Goal: Information Seeking & Learning: Learn about a topic

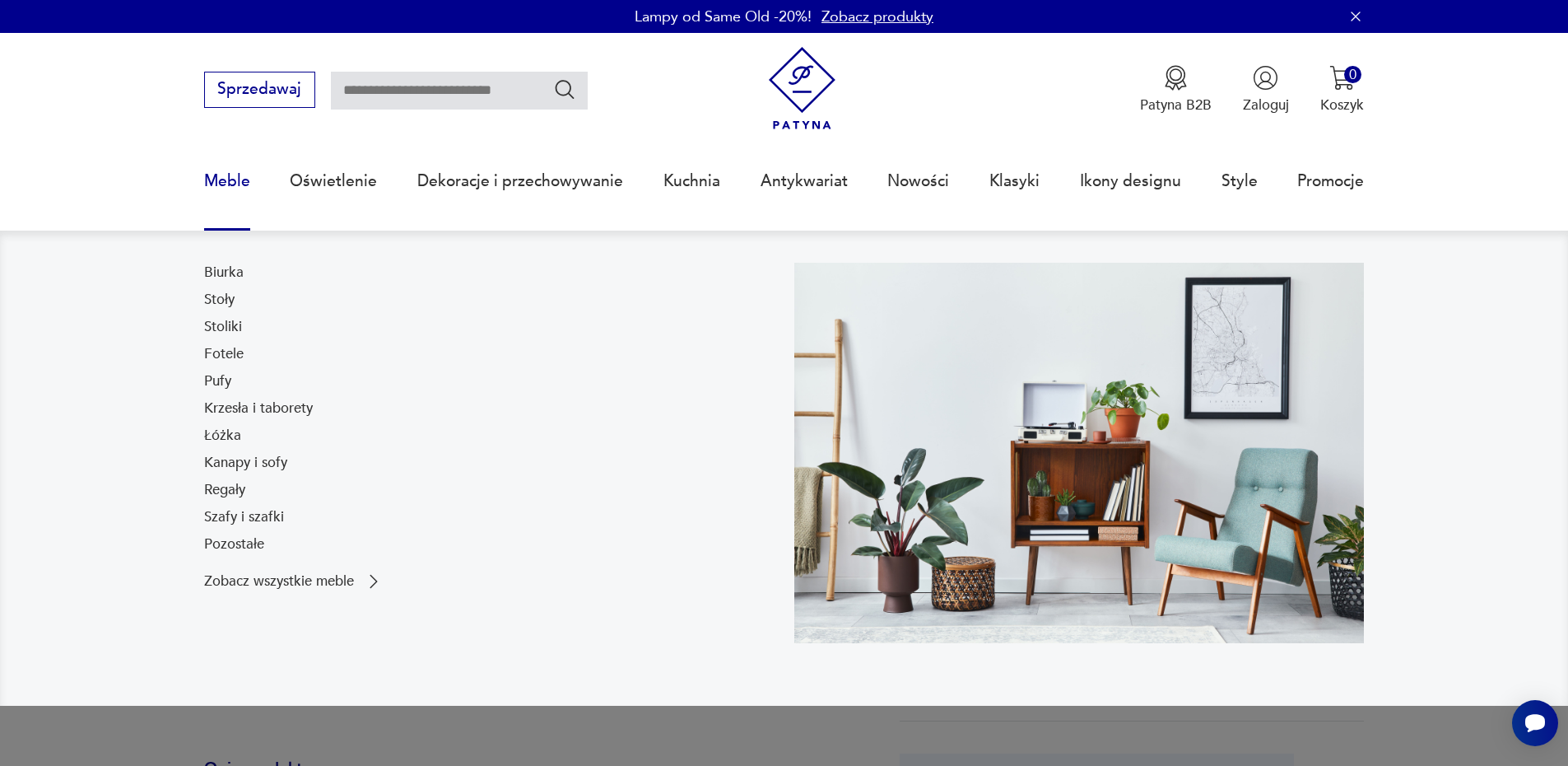
click at [227, 378] on link "Pufy" at bounding box center [217, 381] width 27 height 20
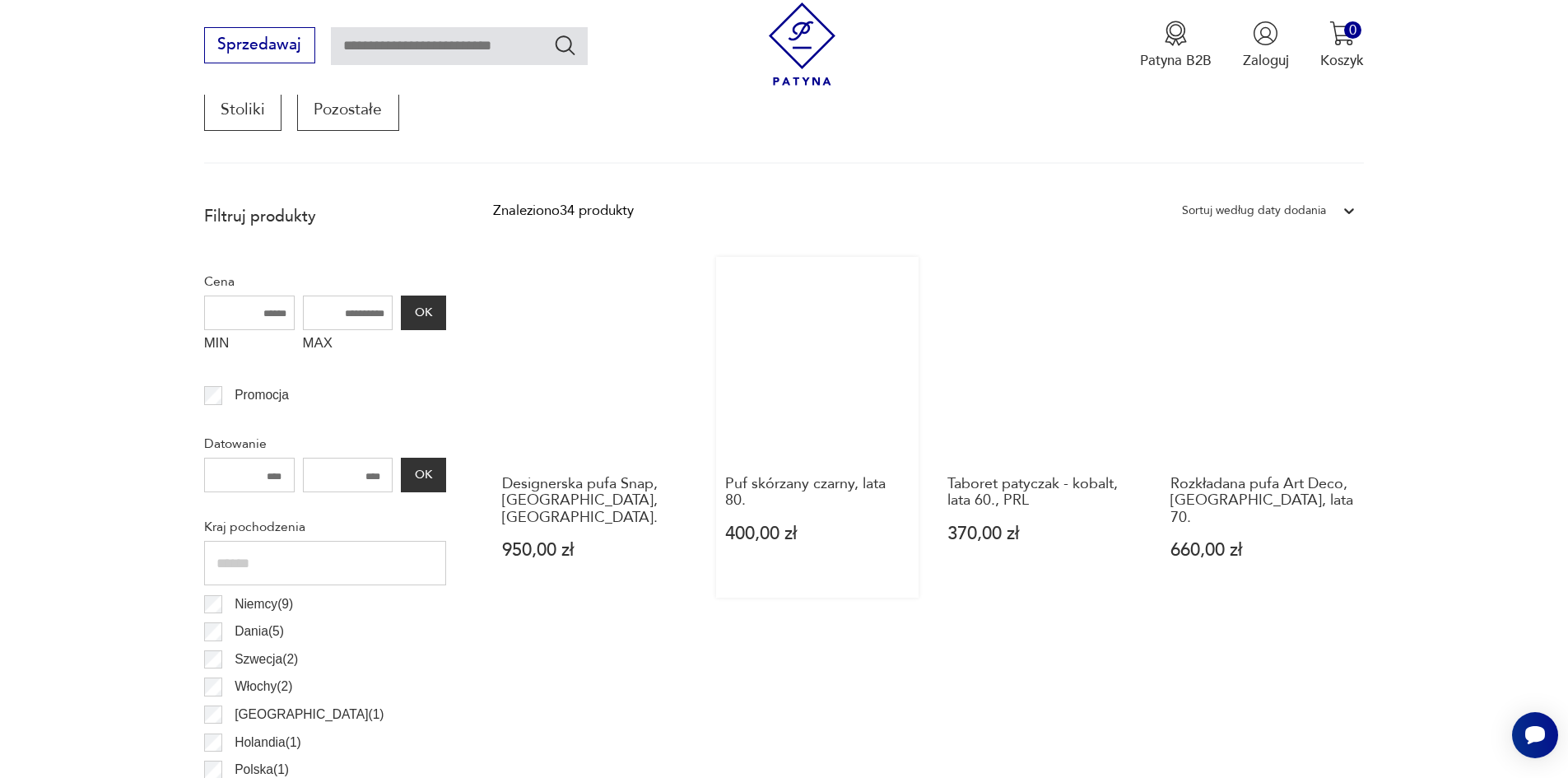
scroll to position [630, 0]
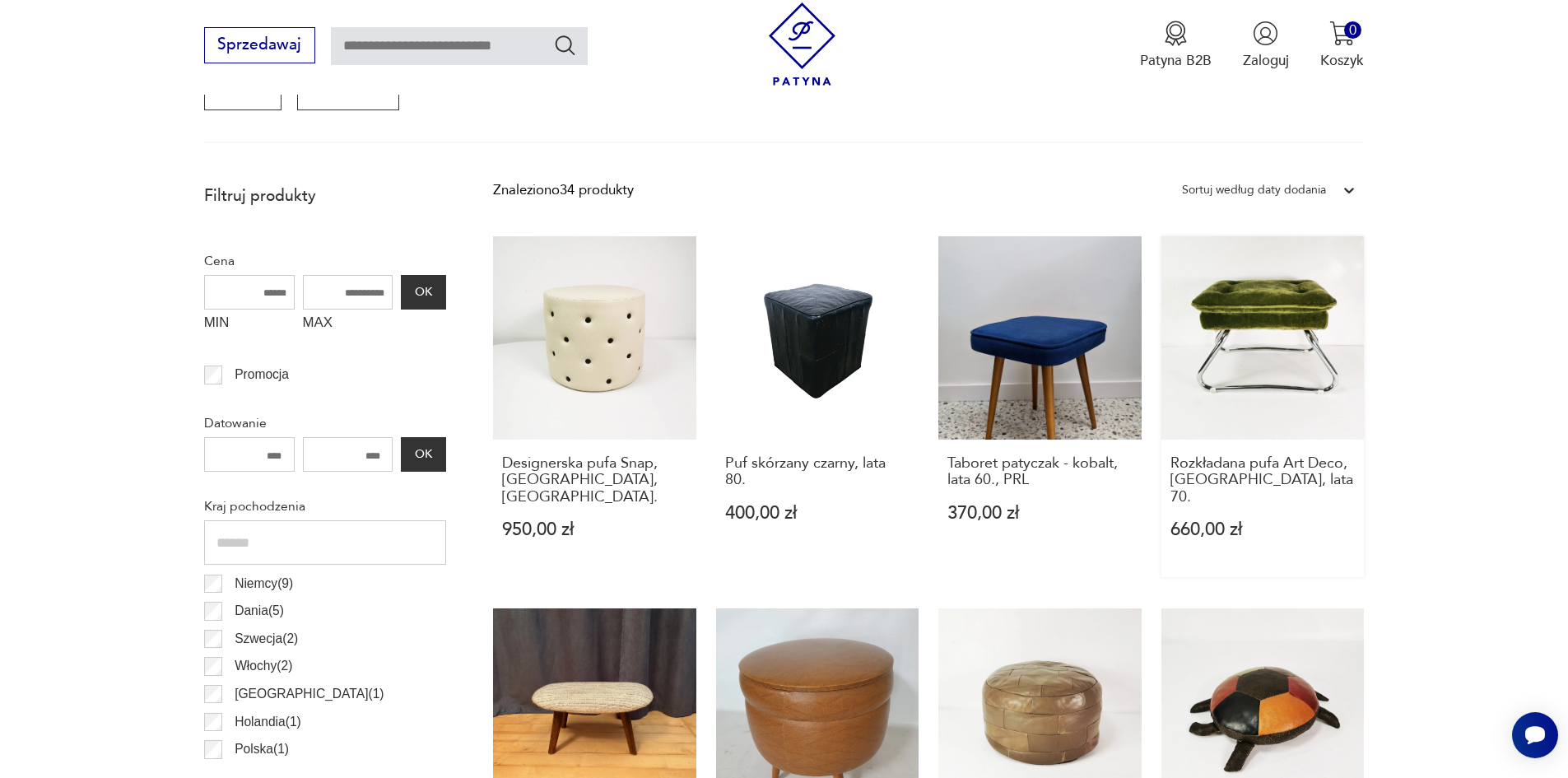
click at [1225, 299] on link "Rozkładana pufa Art Deco, Niemcy, lata 70. 660,00 zł" at bounding box center [1263, 407] width 204 height 341
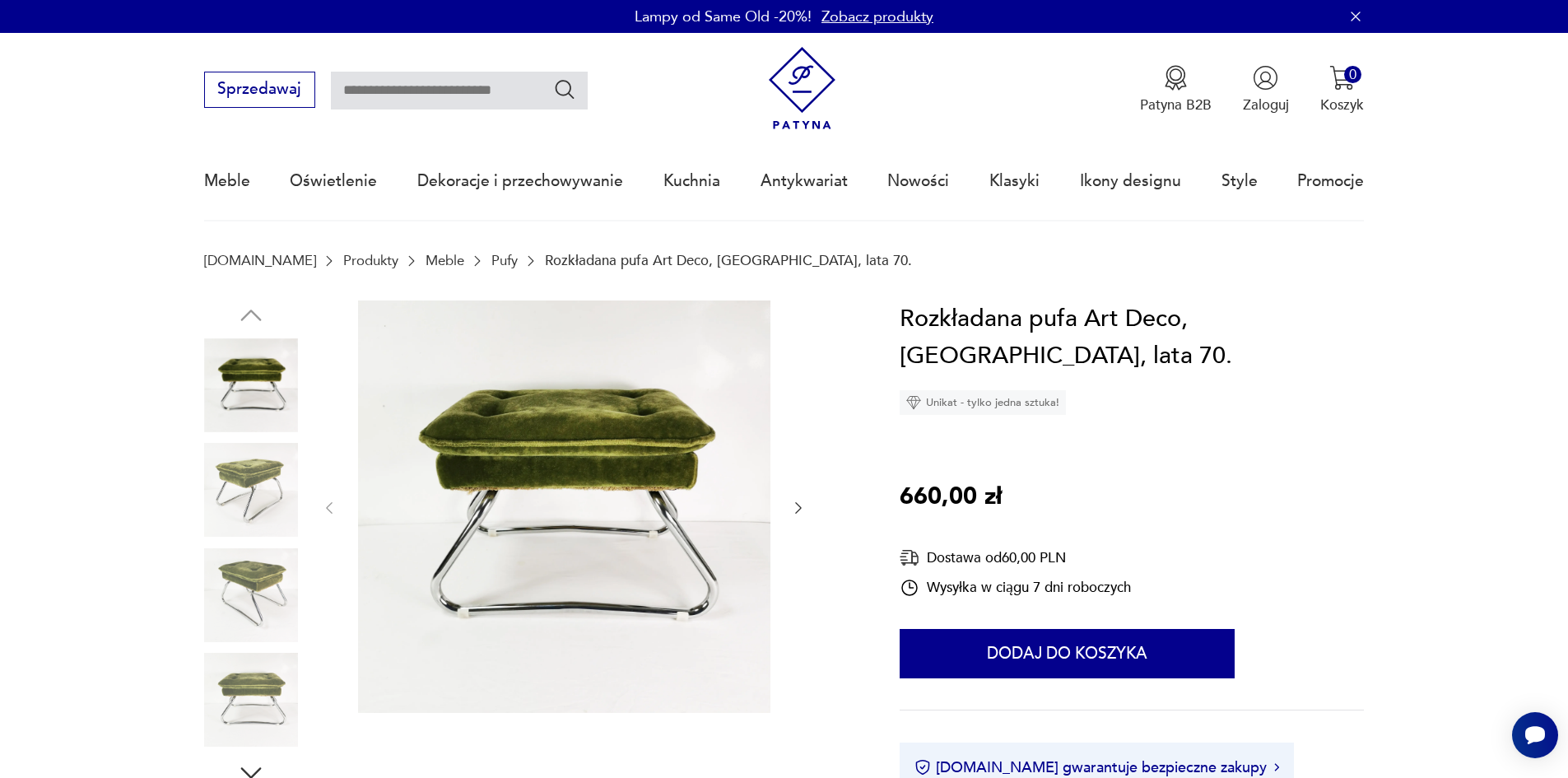
click at [238, 480] on img at bounding box center [250, 490] width 94 height 94
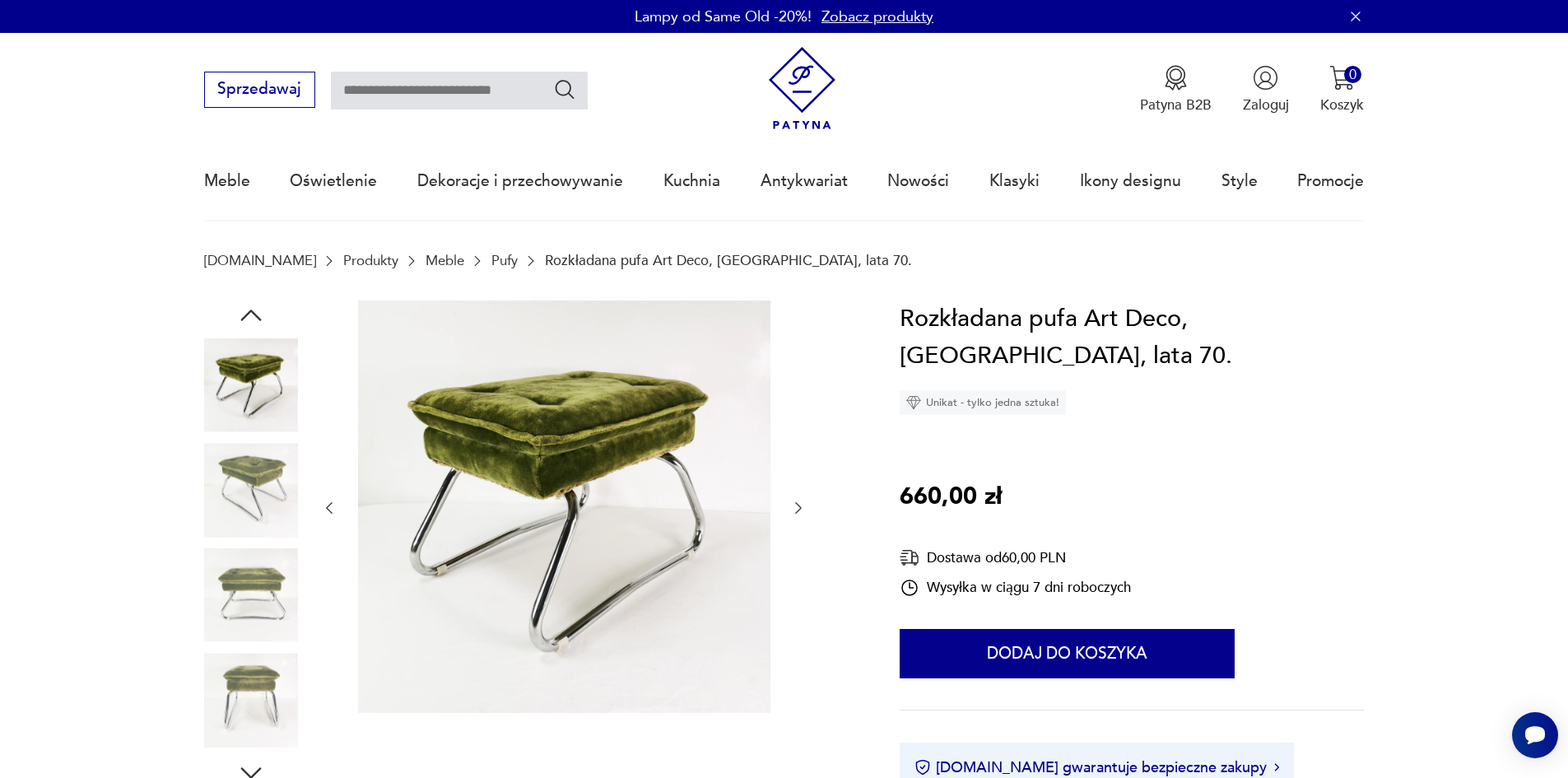
click at [237, 526] on img at bounding box center [250, 490] width 94 height 94
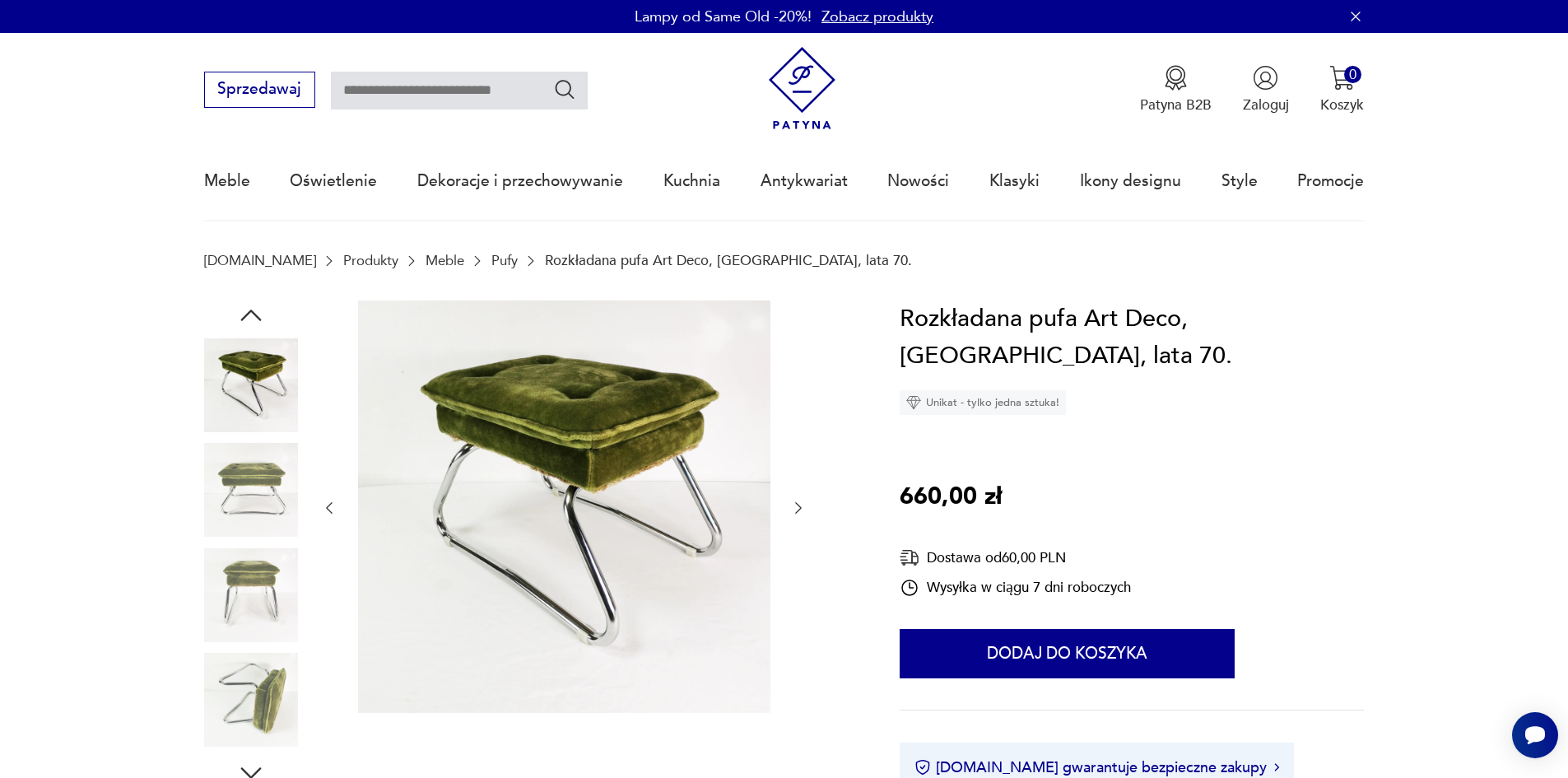
click at [251, 568] on img at bounding box center [250, 595] width 94 height 94
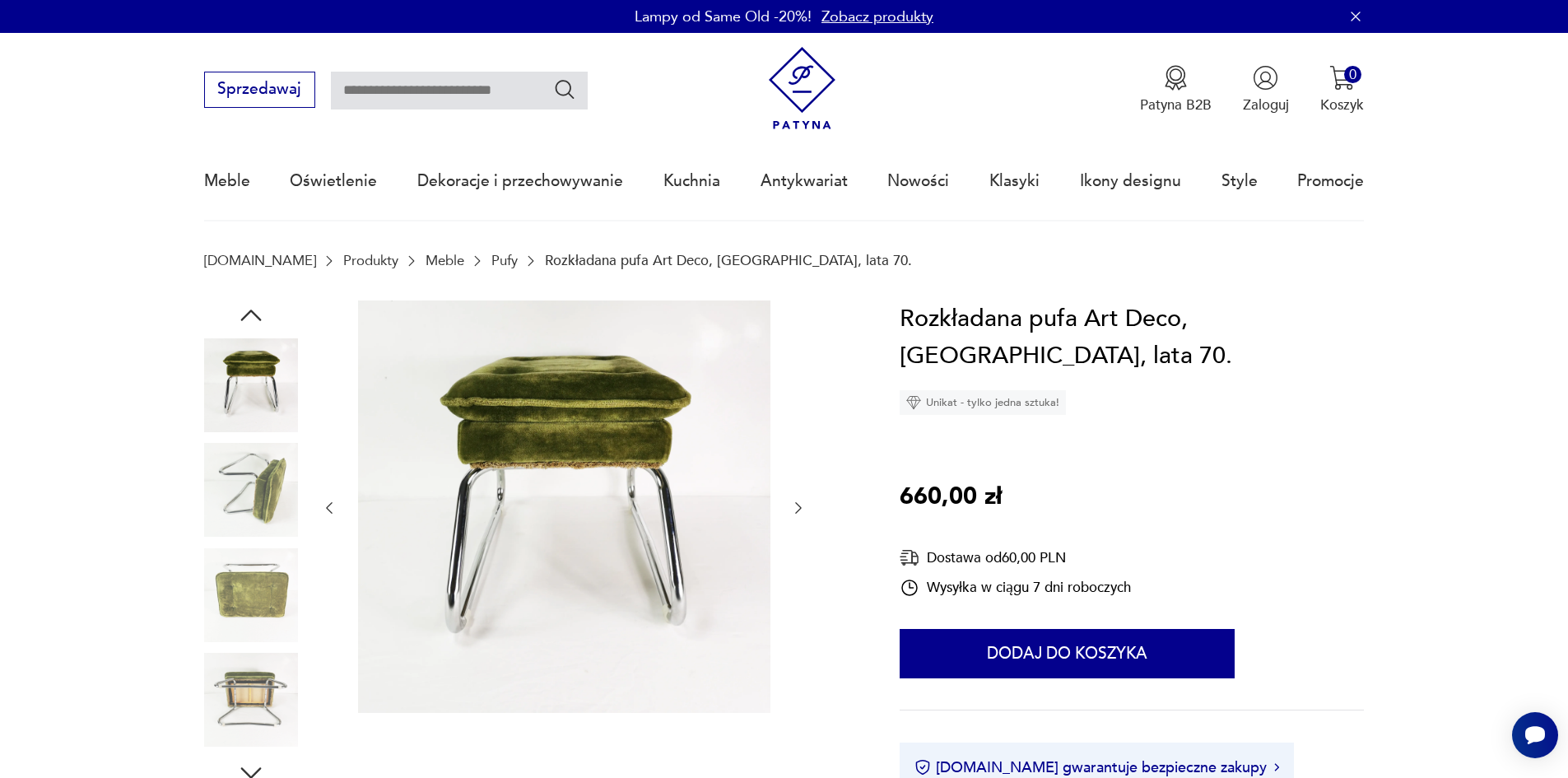
click at [233, 571] on img at bounding box center [250, 595] width 94 height 94
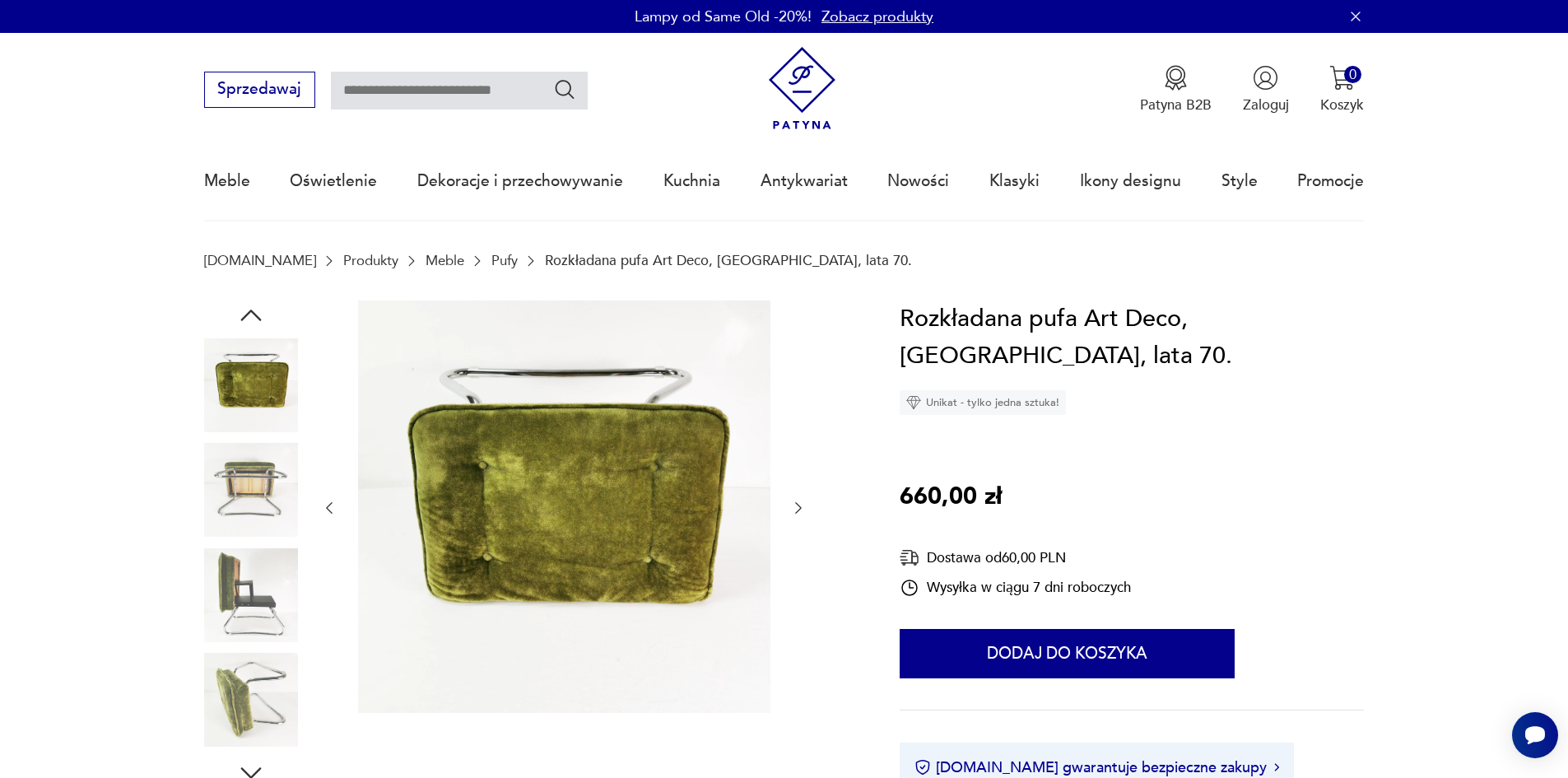
click at [232, 510] on img at bounding box center [250, 490] width 94 height 94
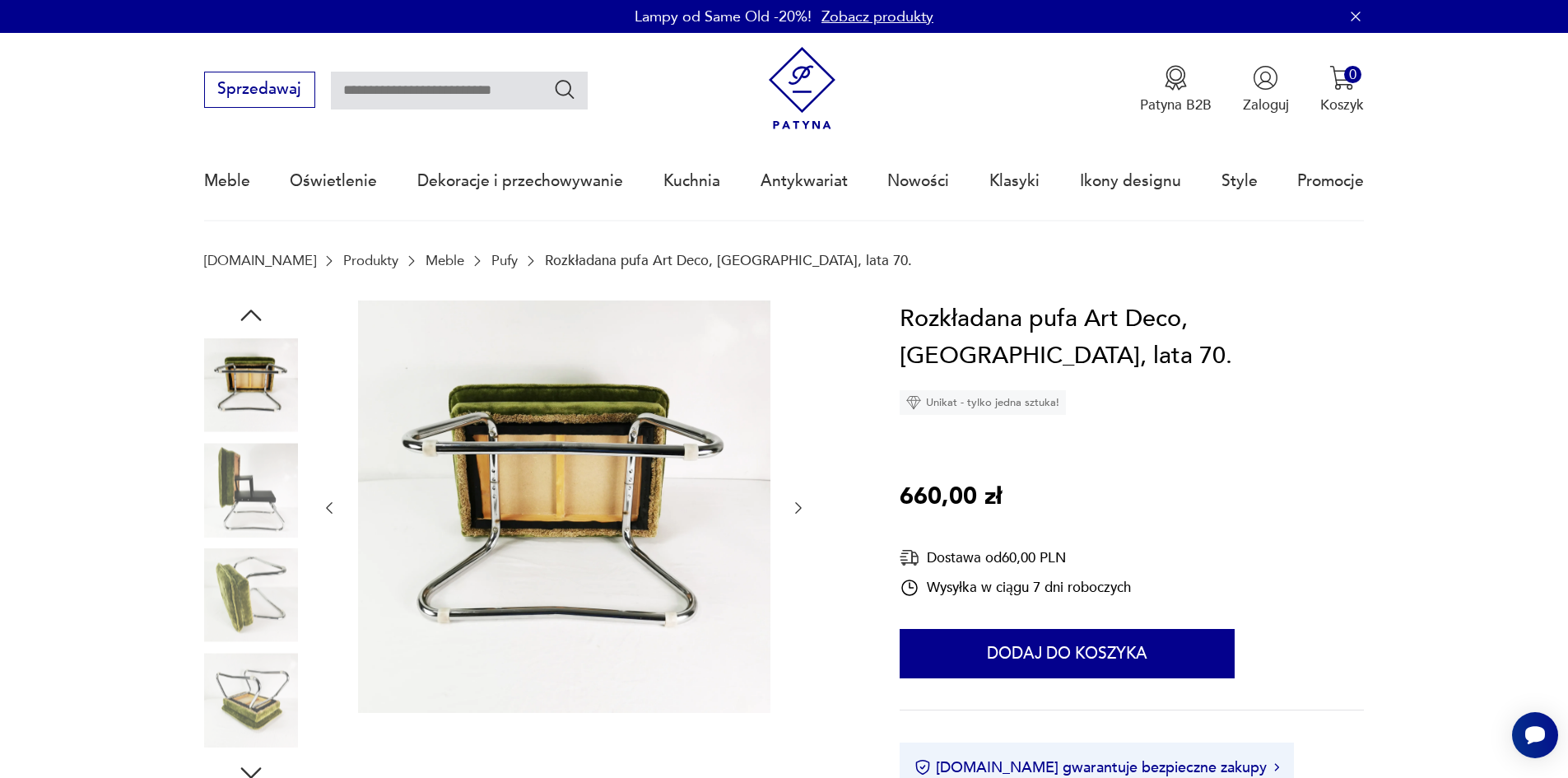
click at [244, 520] on img at bounding box center [250, 490] width 94 height 94
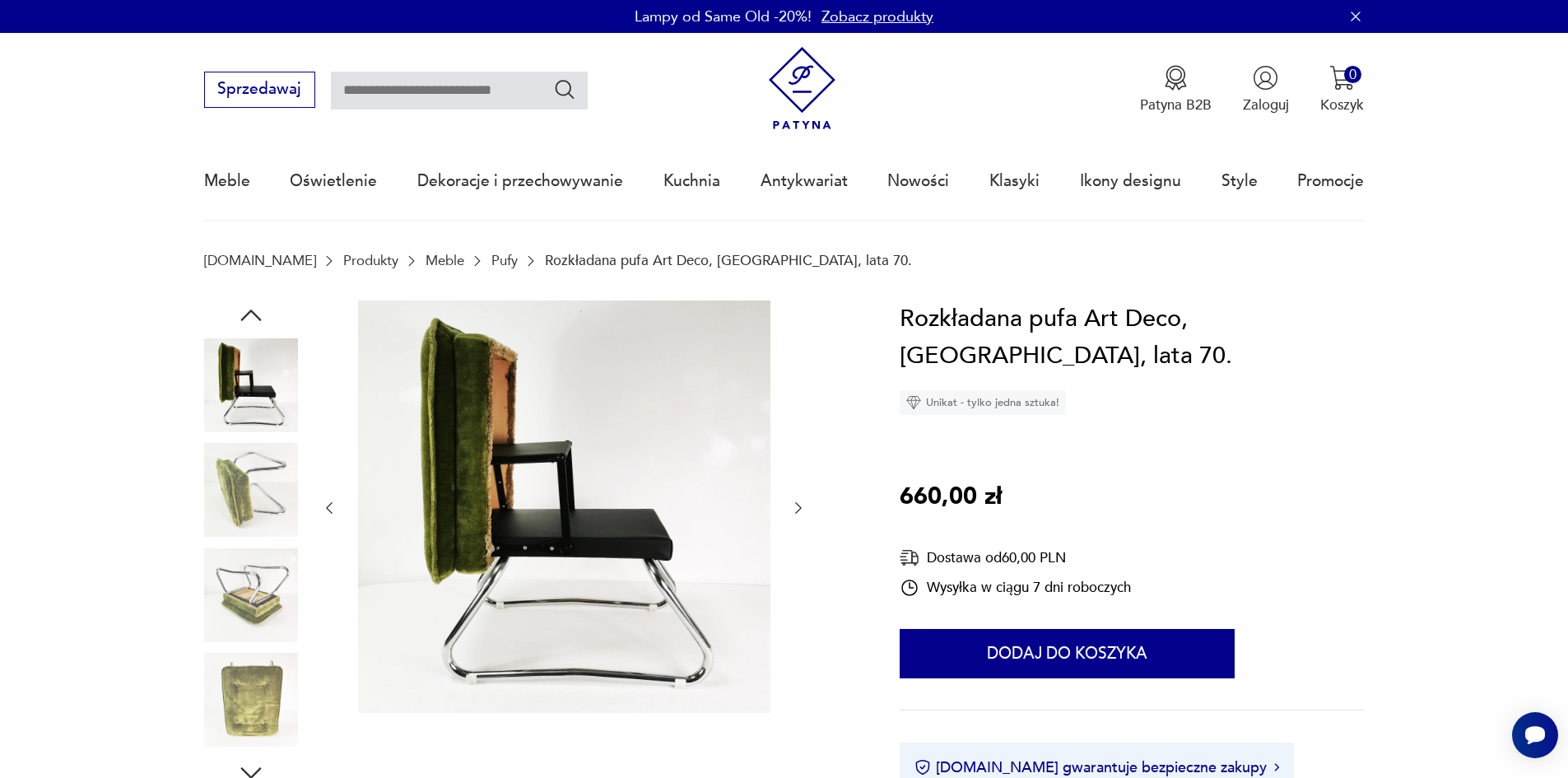
click at [265, 590] on img at bounding box center [250, 595] width 94 height 94
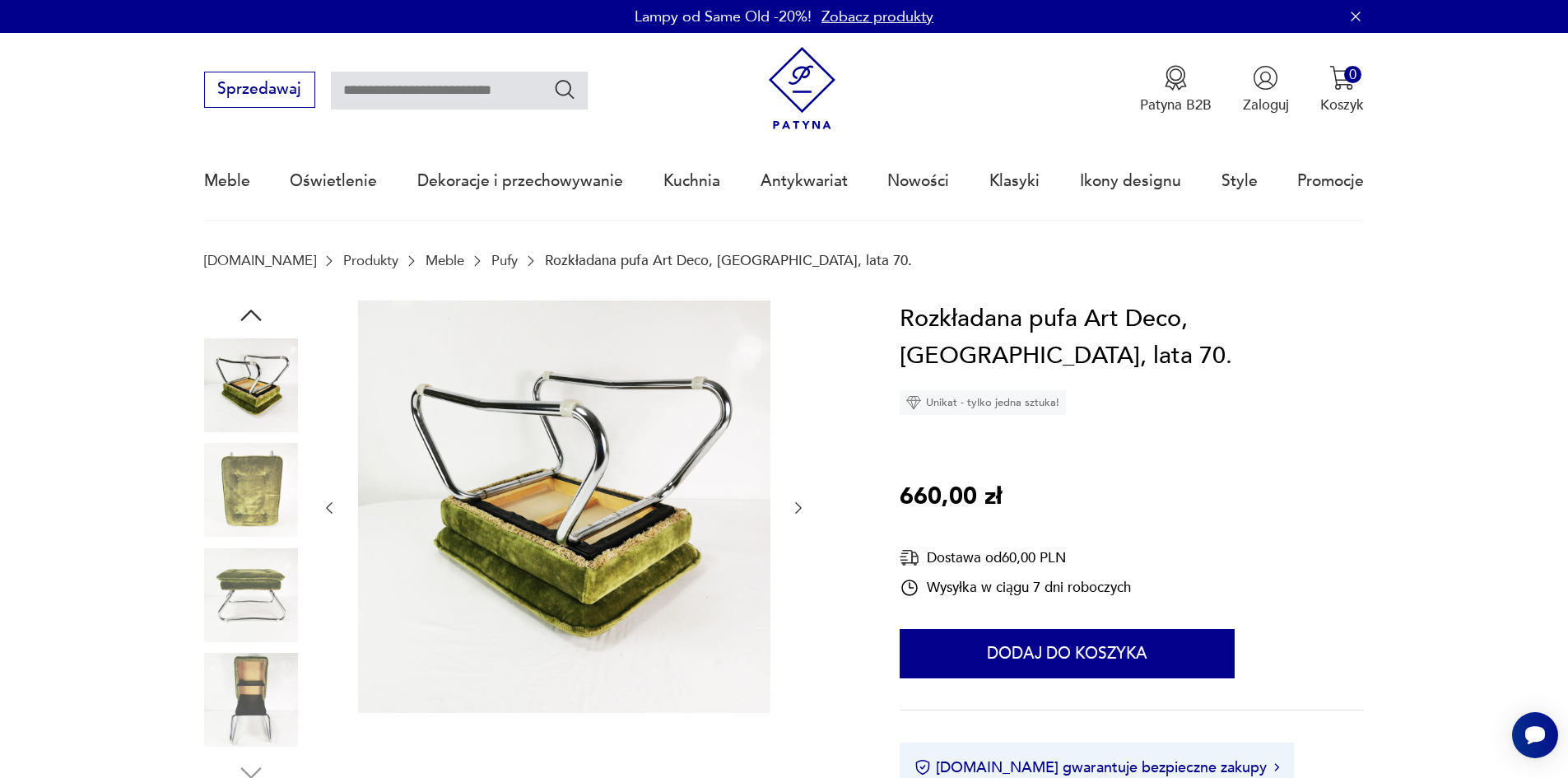
click at [257, 648] on div at bounding box center [250, 544] width 94 height 411
click at [266, 661] on img at bounding box center [250, 700] width 94 height 94
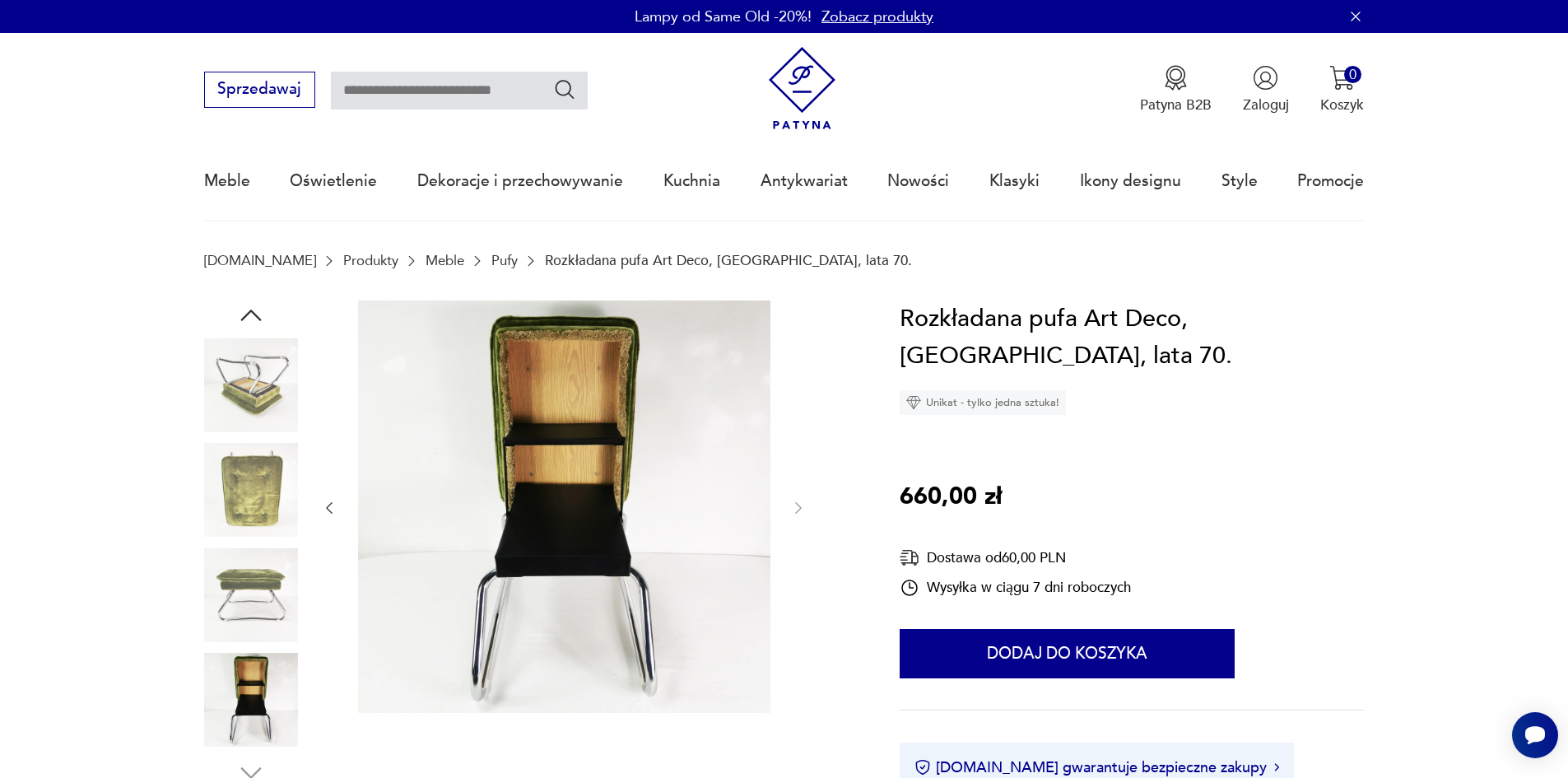
click at [256, 581] on img at bounding box center [250, 595] width 94 height 94
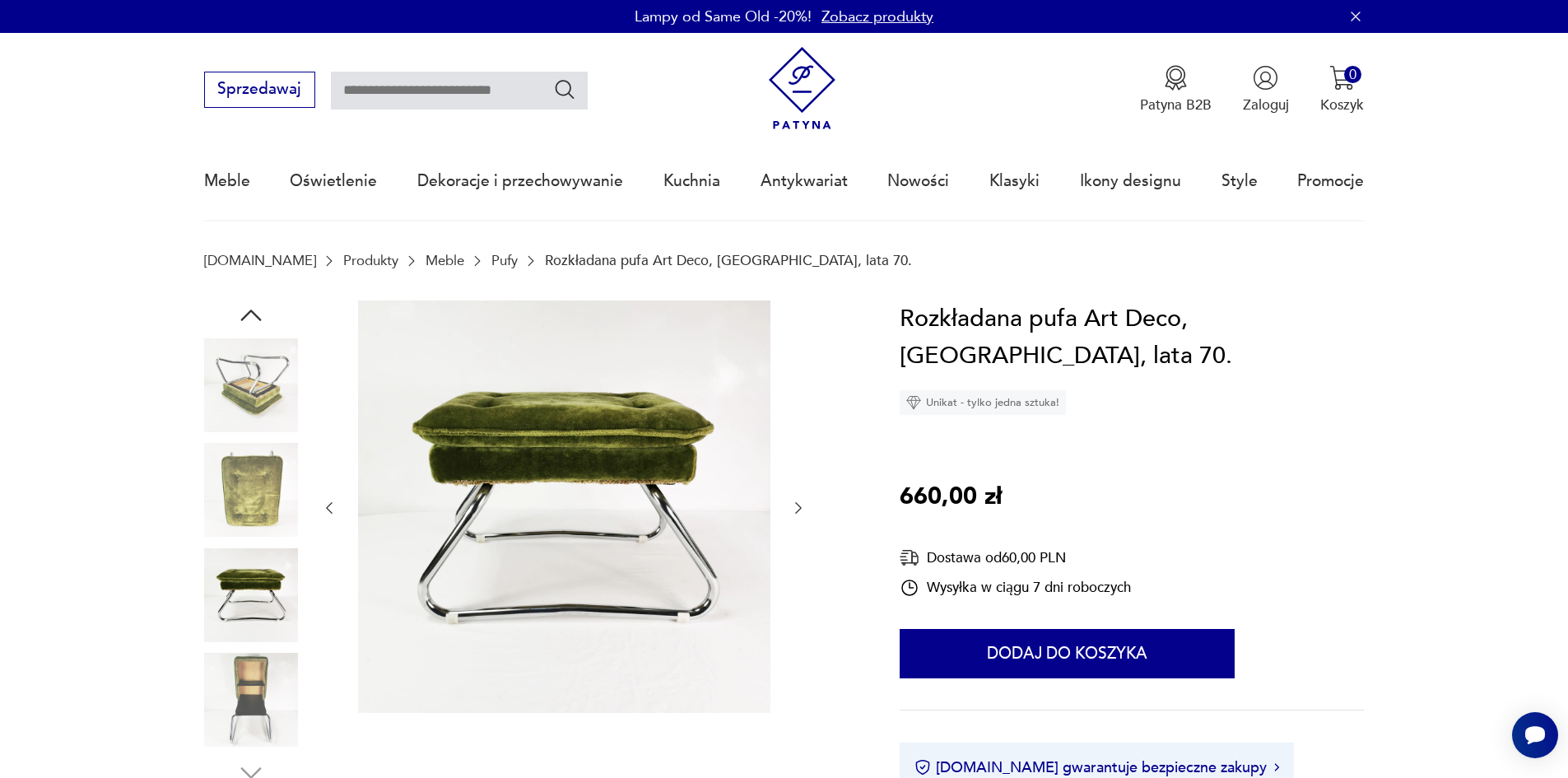
click at [264, 480] on img at bounding box center [250, 490] width 94 height 94
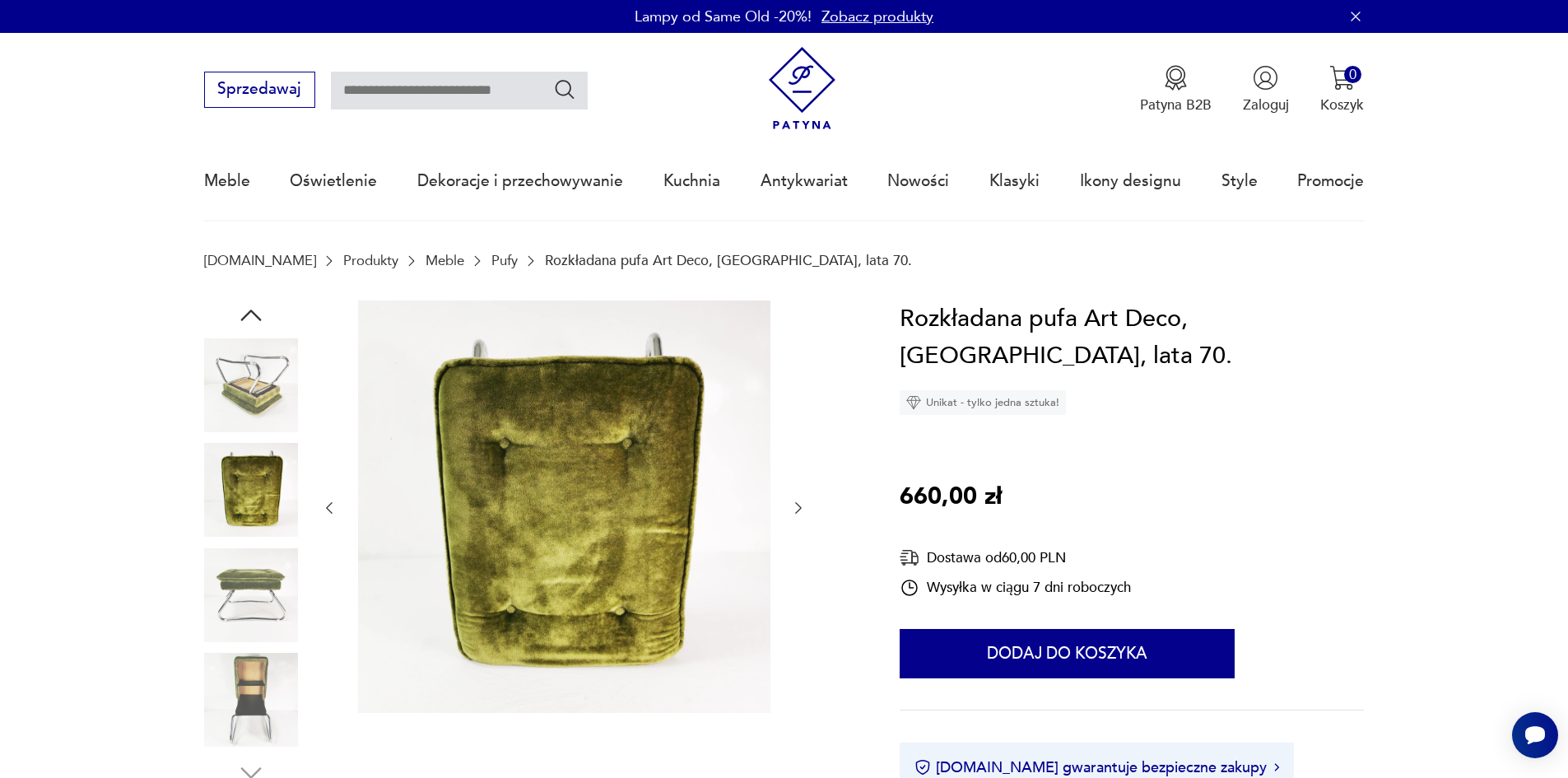
click at [233, 411] on img at bounding box center [250, 385] width 94 height 94
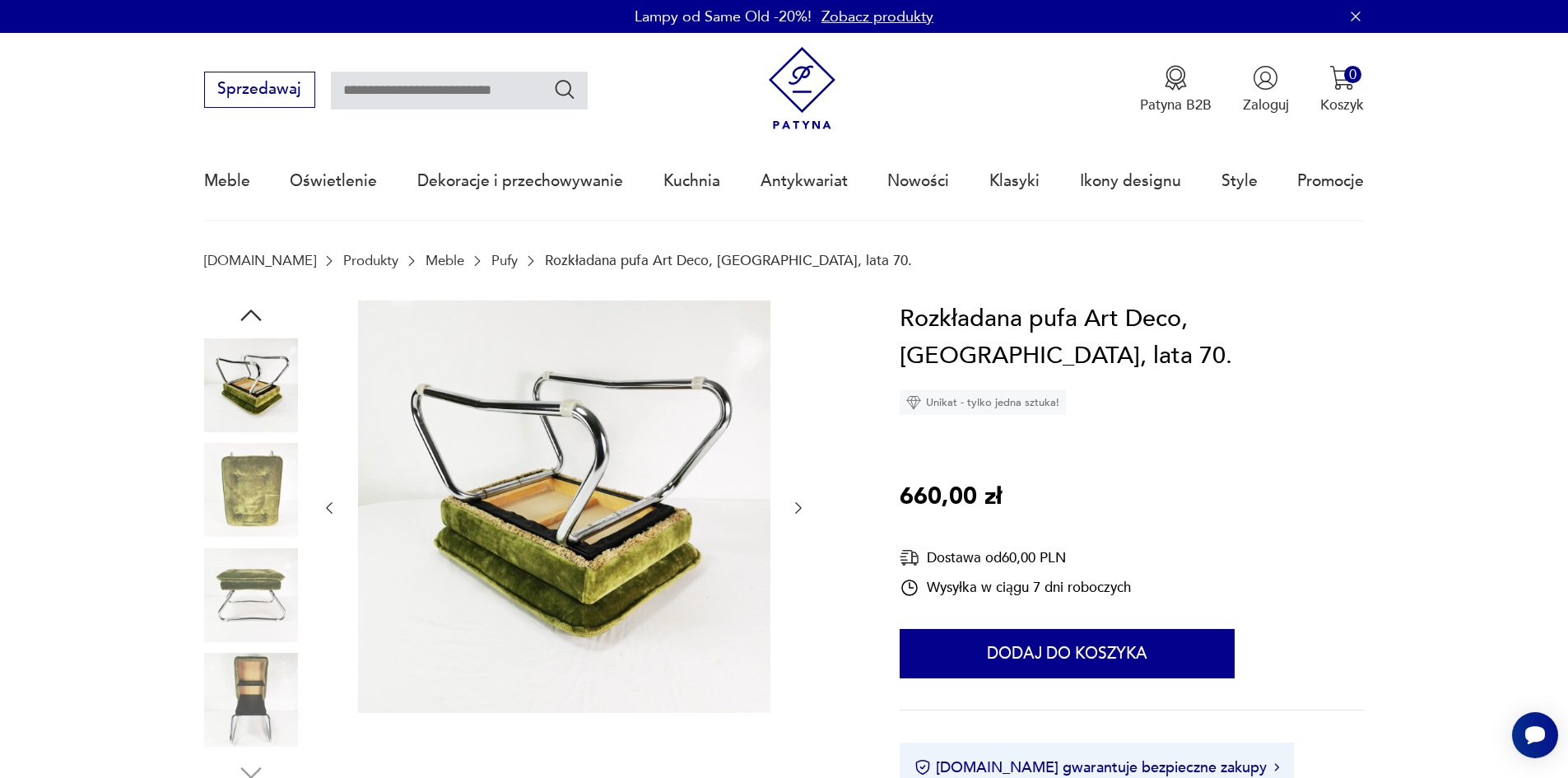
click at [243, 356] on img at bounding box center [250, 385] width 94 height 94
click at [266, 311] on div at bounding box center [250, 544] width 94 height 488
click at [246, 310] on icon "button" at bounding box center [251, 315] width 30 height 30
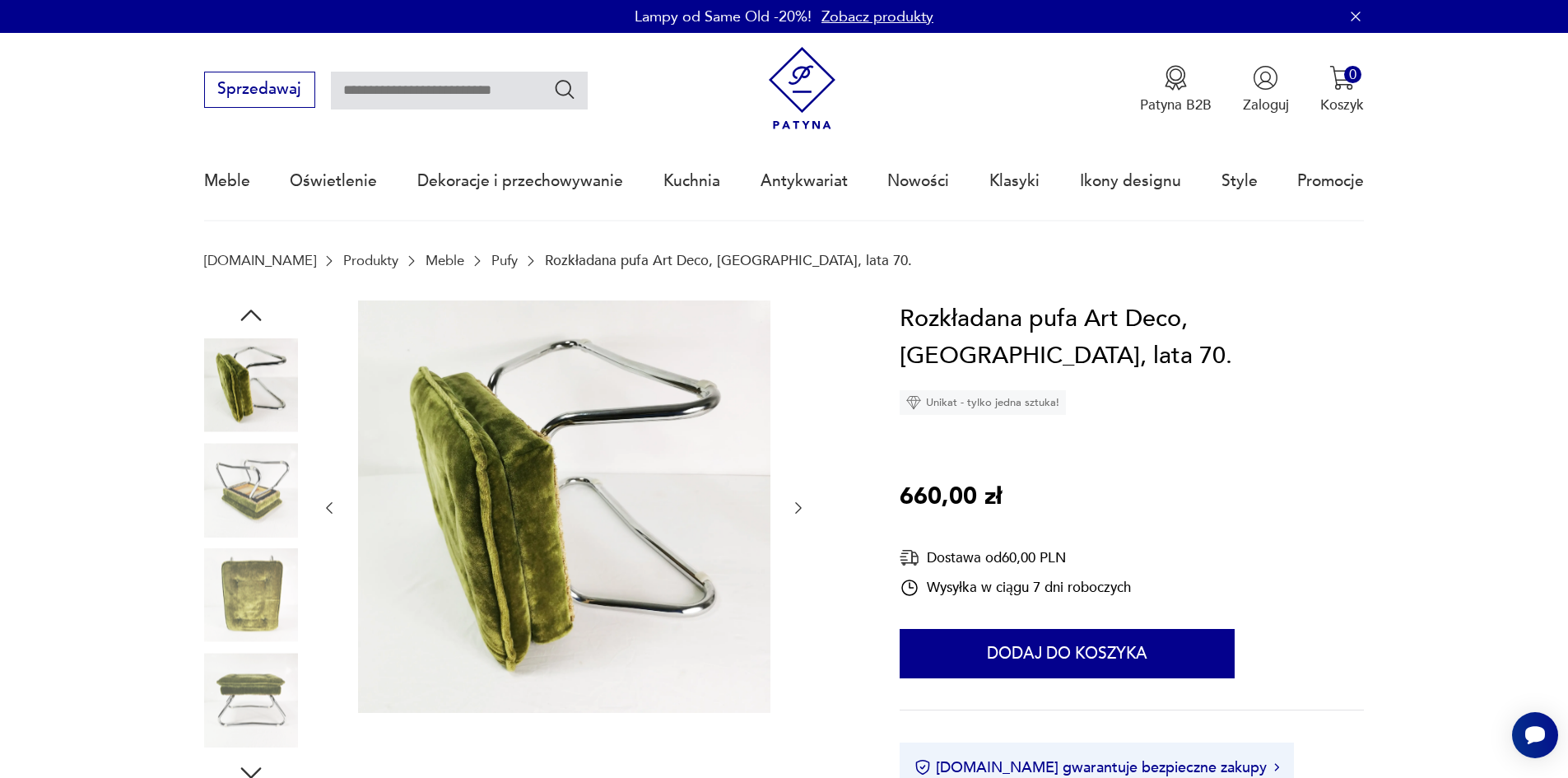
click at [250, 409] on img at bounding box center [250, 385] width 94 height 94
click at [248, 310] on icon "button" at bounding box center [251, 315] width 30 height 30
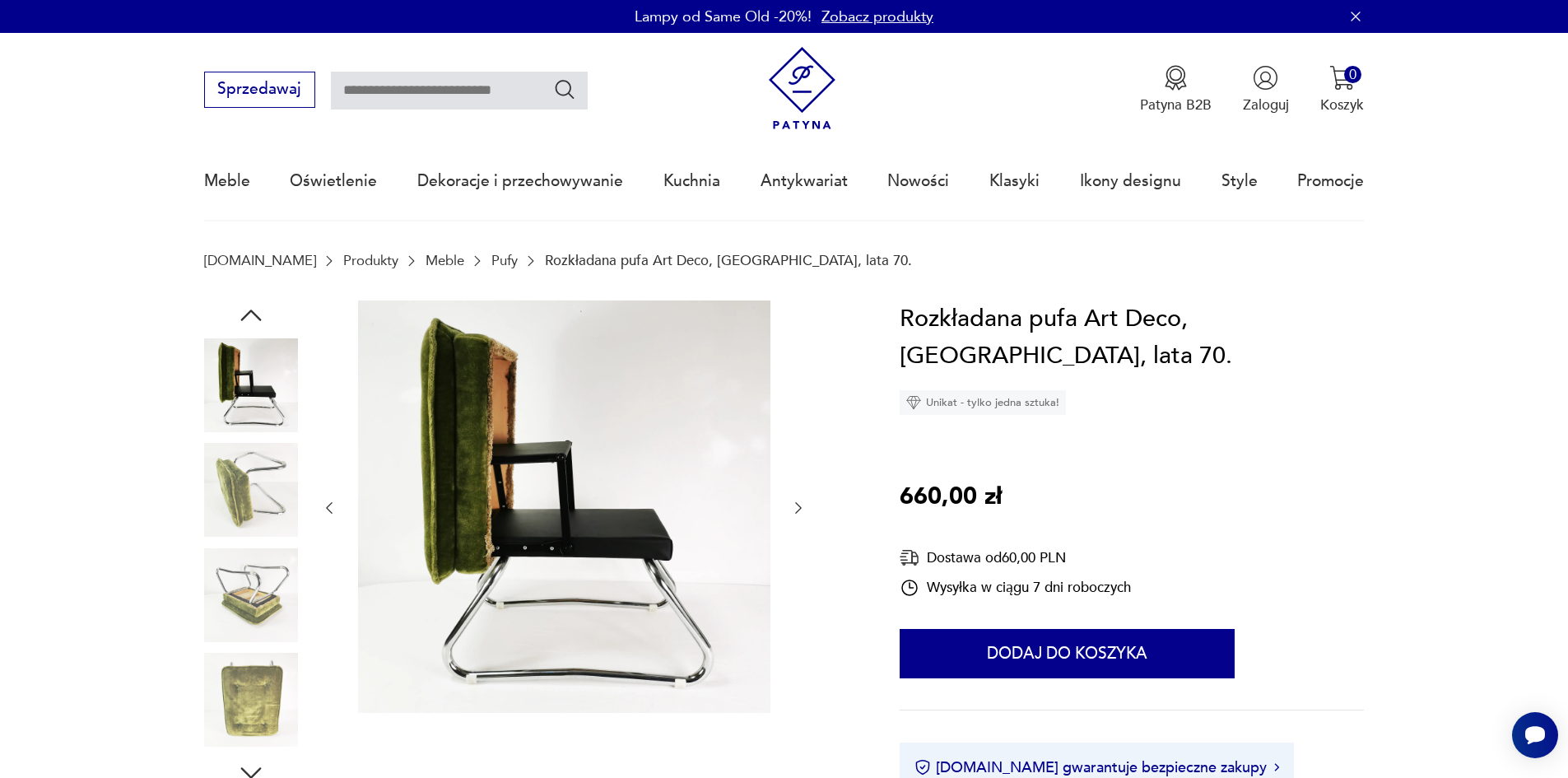
click at [244, 318] on icon "button" at bounding box center [250, 315] width 21 height 12
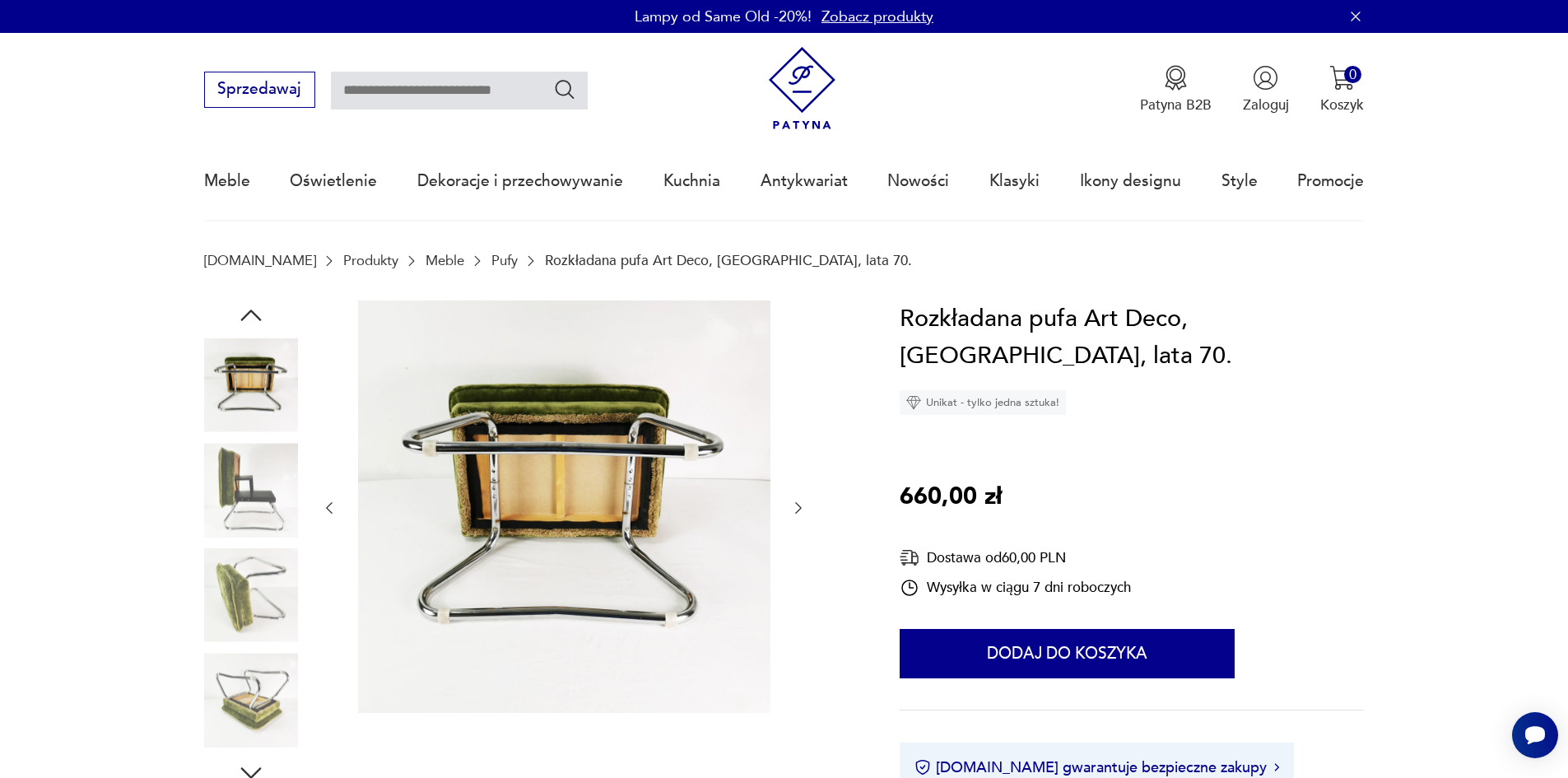
click at [244, 318] on icon "button" at bounding box center [250, 315] width 21 height 12
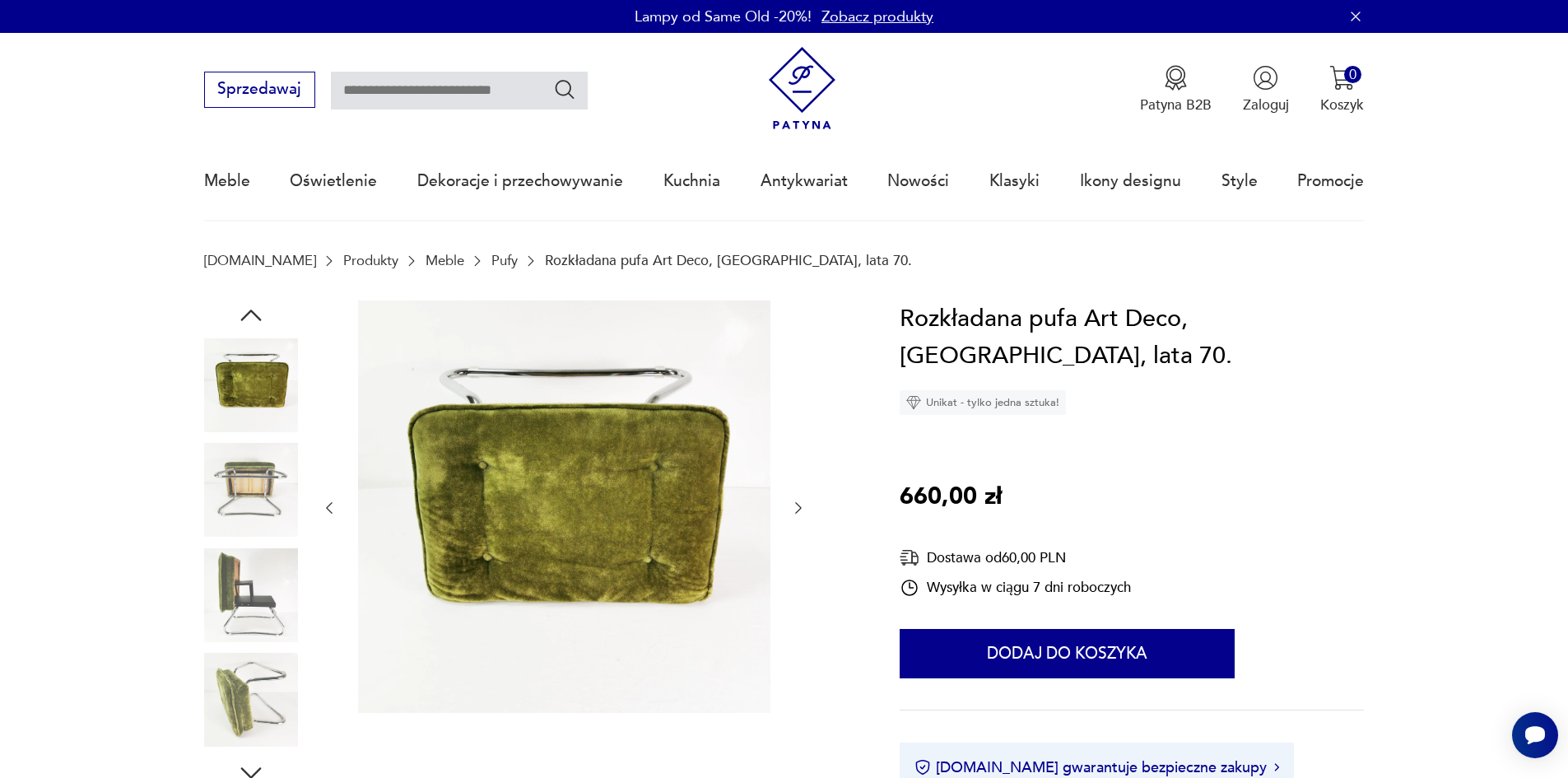
click at [244, 318] on icon "button" at bounding box center [250, 315] width 21 height 12
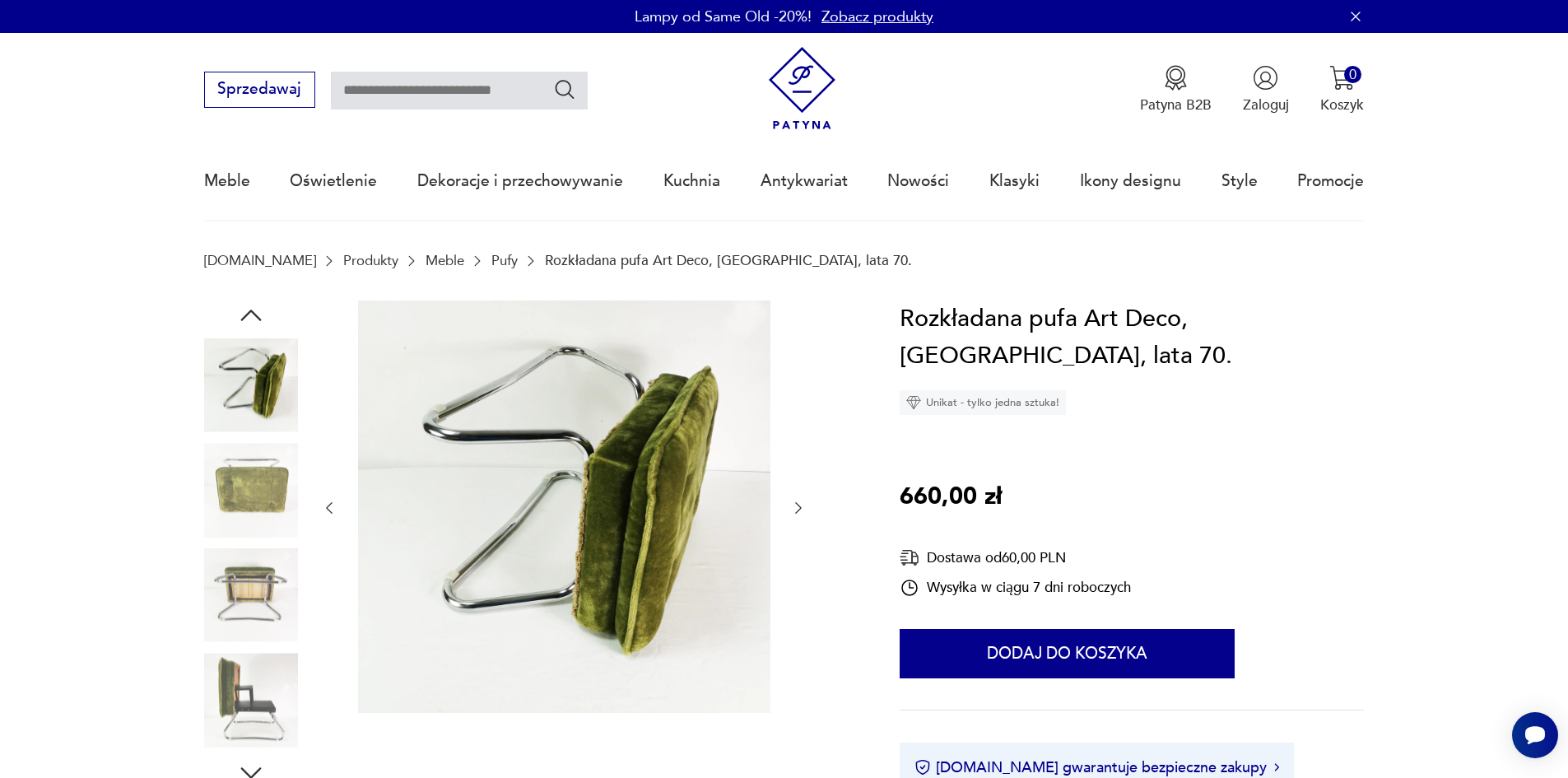
click at [244, 318] on icon "button" at bounding box center [250, 315] width 21 height 12
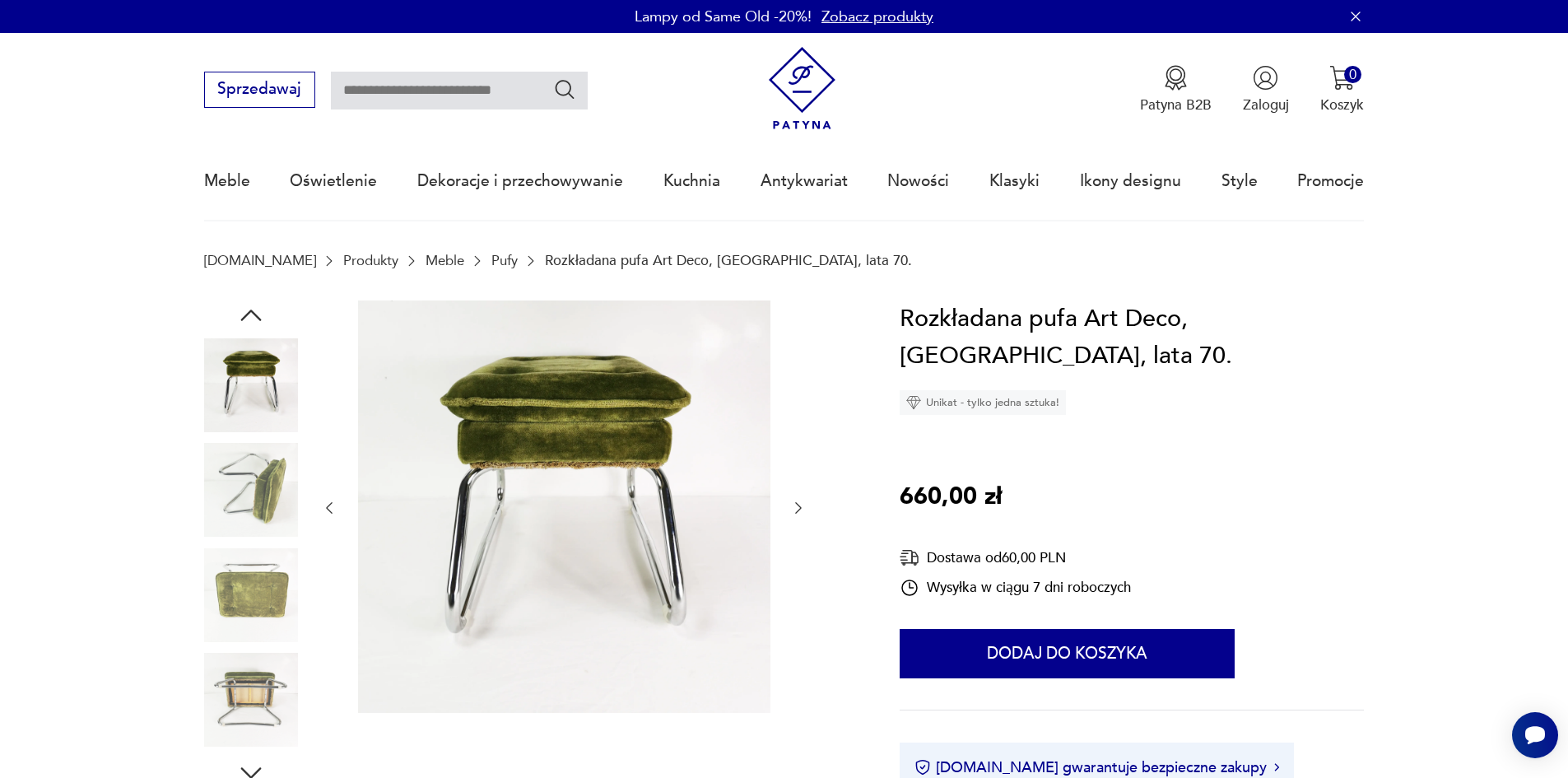
click at [245, 308] on icon "button" at bounding box center [251, 315] width 30 height 30
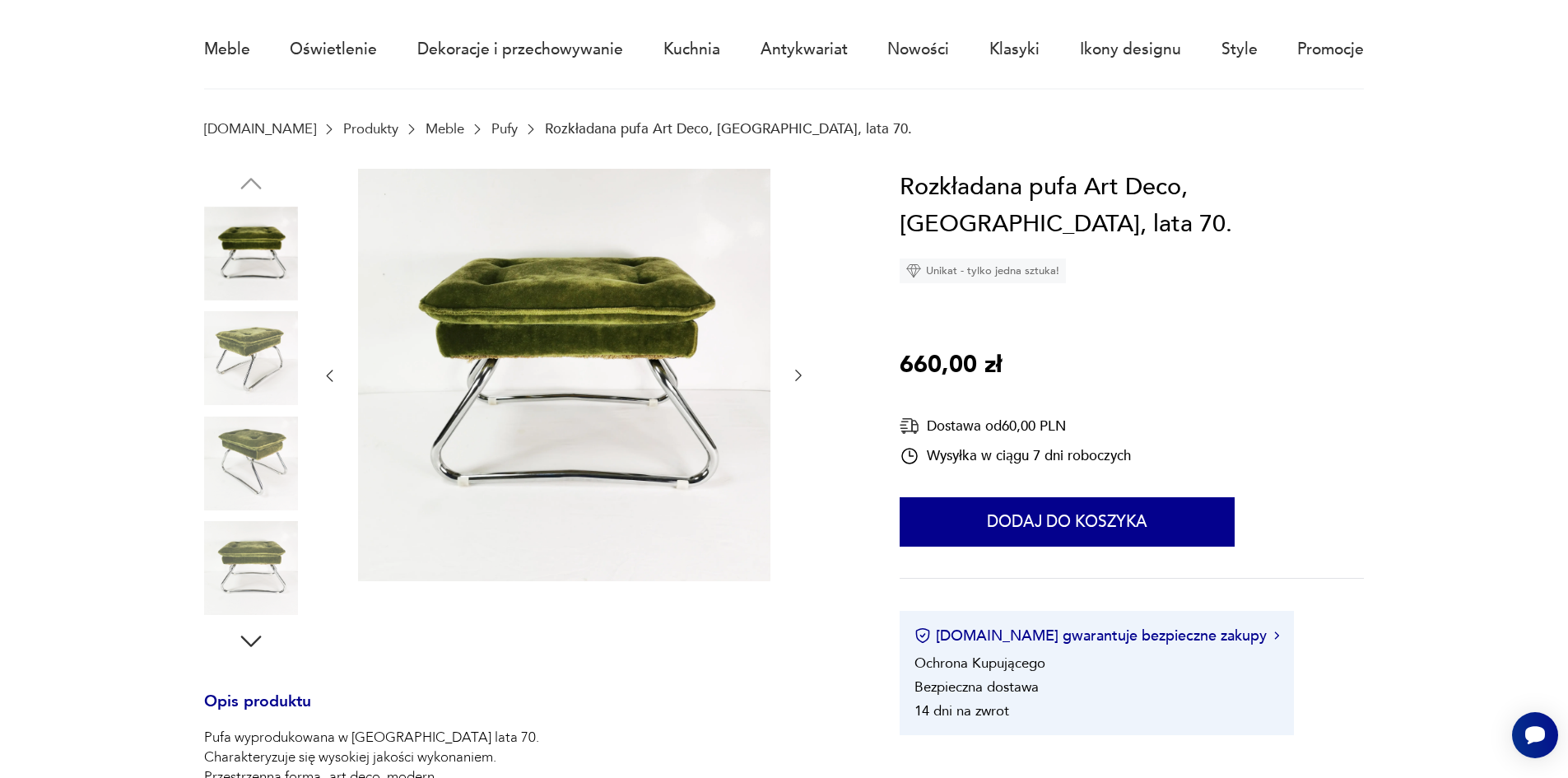
scroll to position [165, 0]
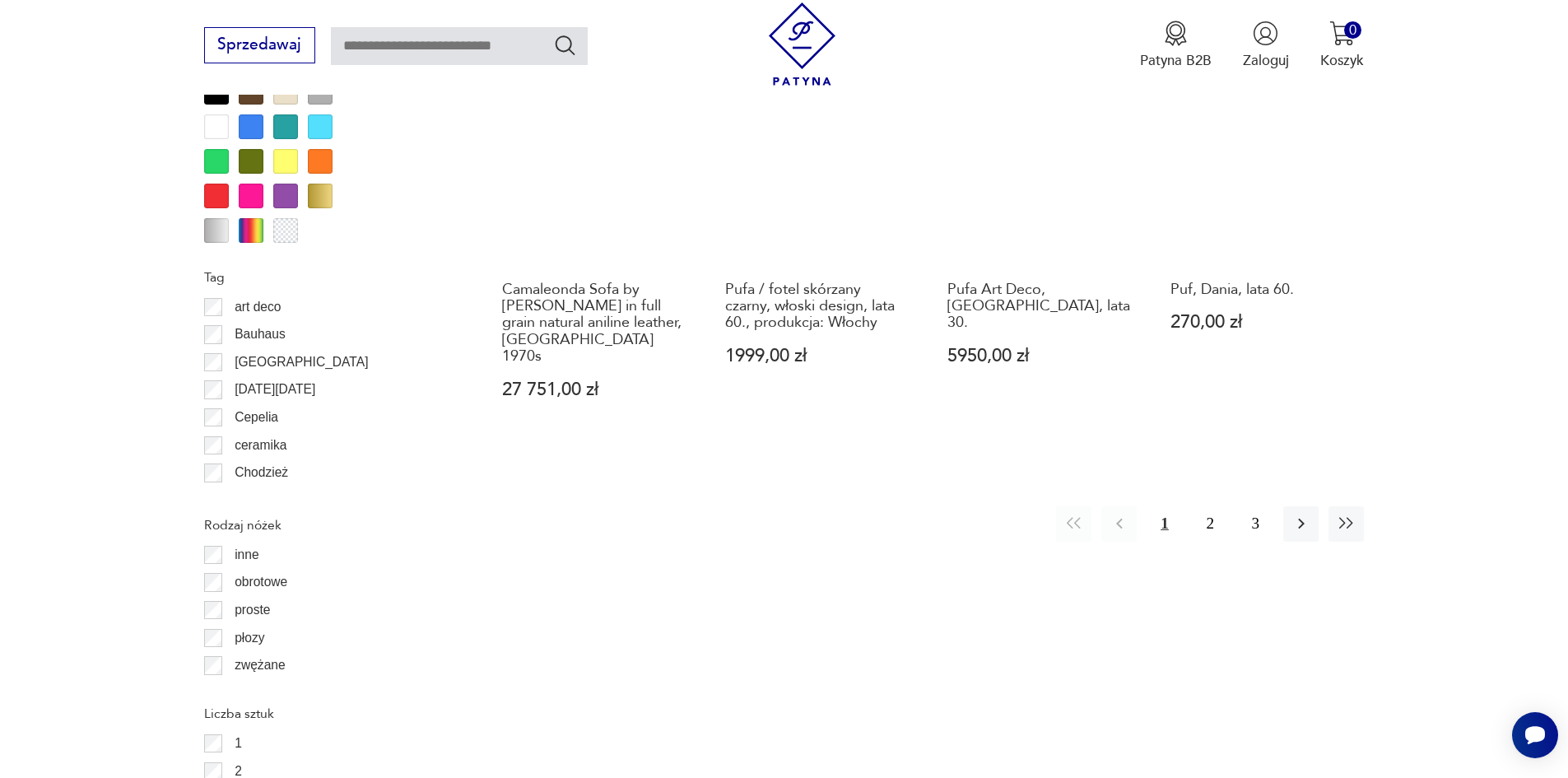
scroll to position [1963, 0]
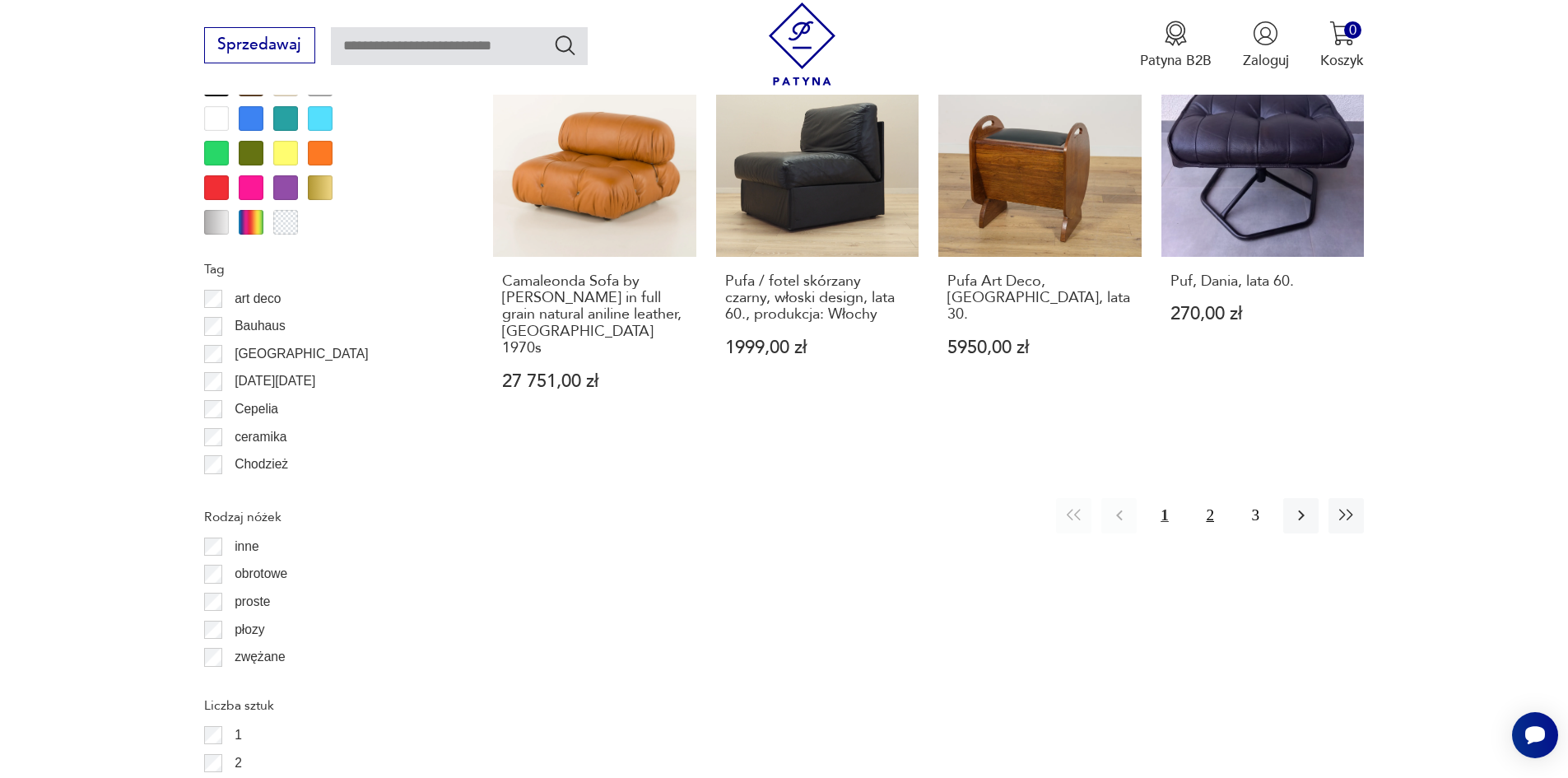
click at [1211, 498] on button "2" at bounding box center [1210, 515] width 35 height 35
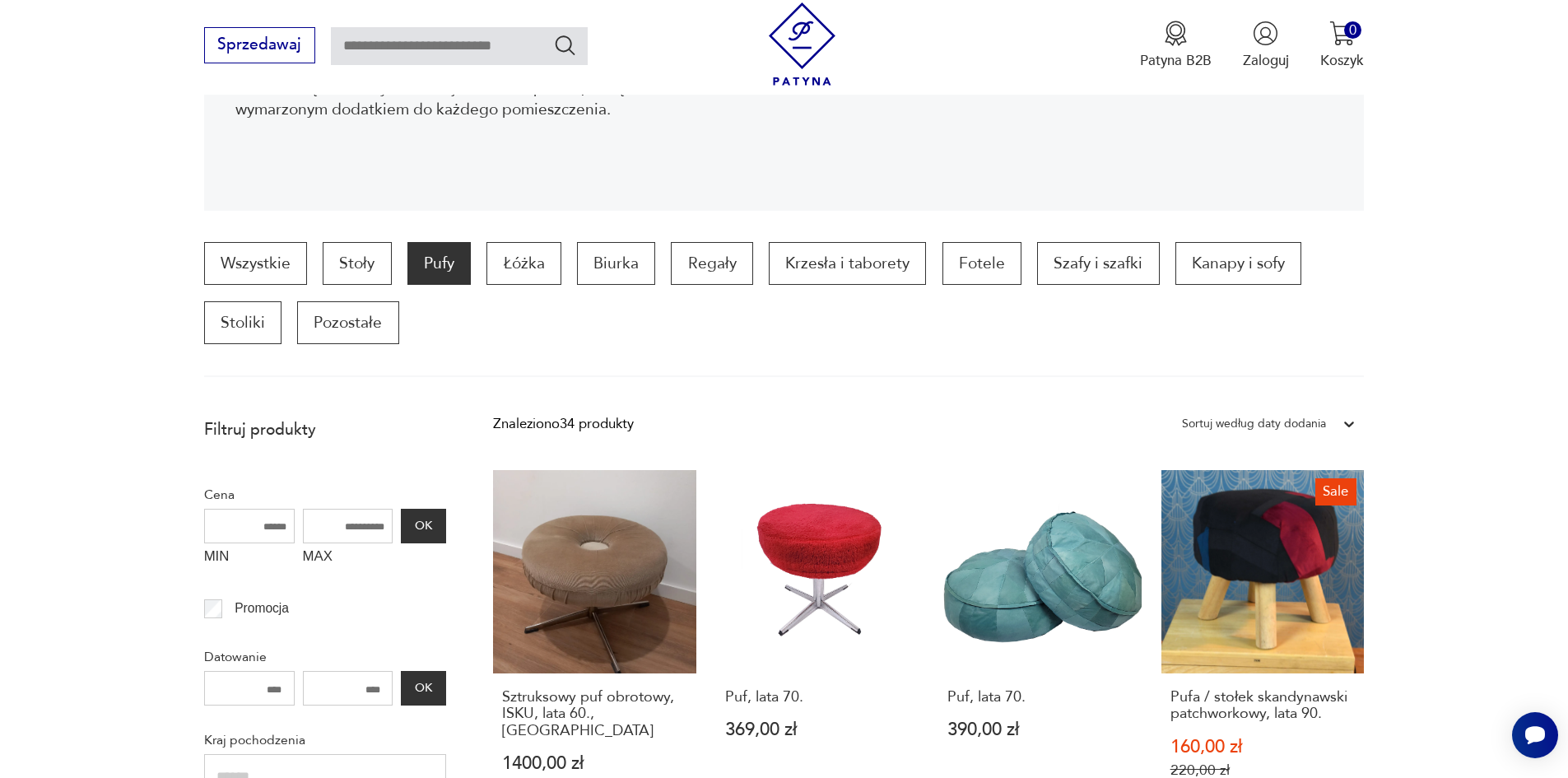
scroll to position [394, 0]
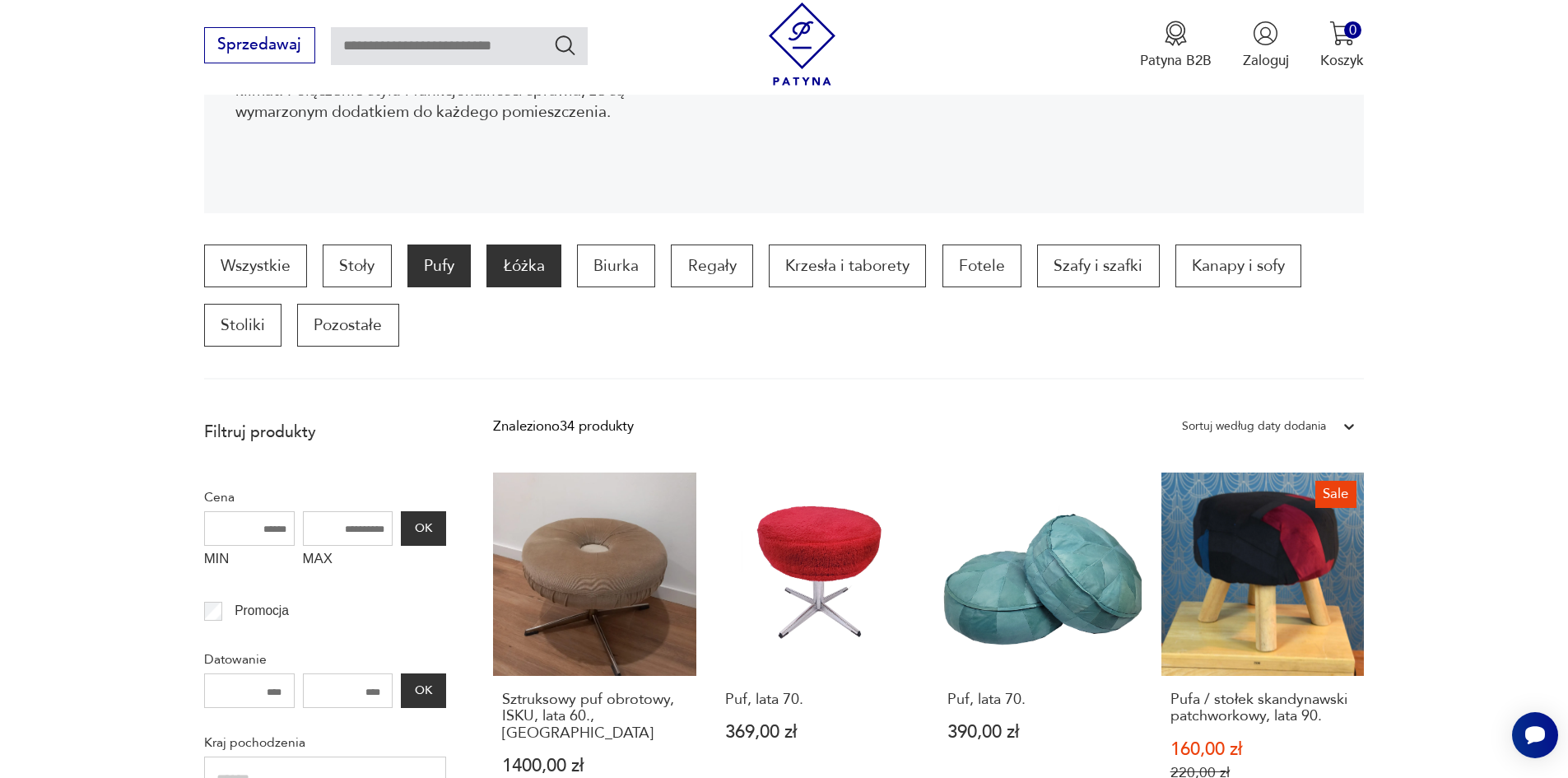
click at [540, 267] on p "Łóżka" at bounding box center [523, 266] width 74 height 43
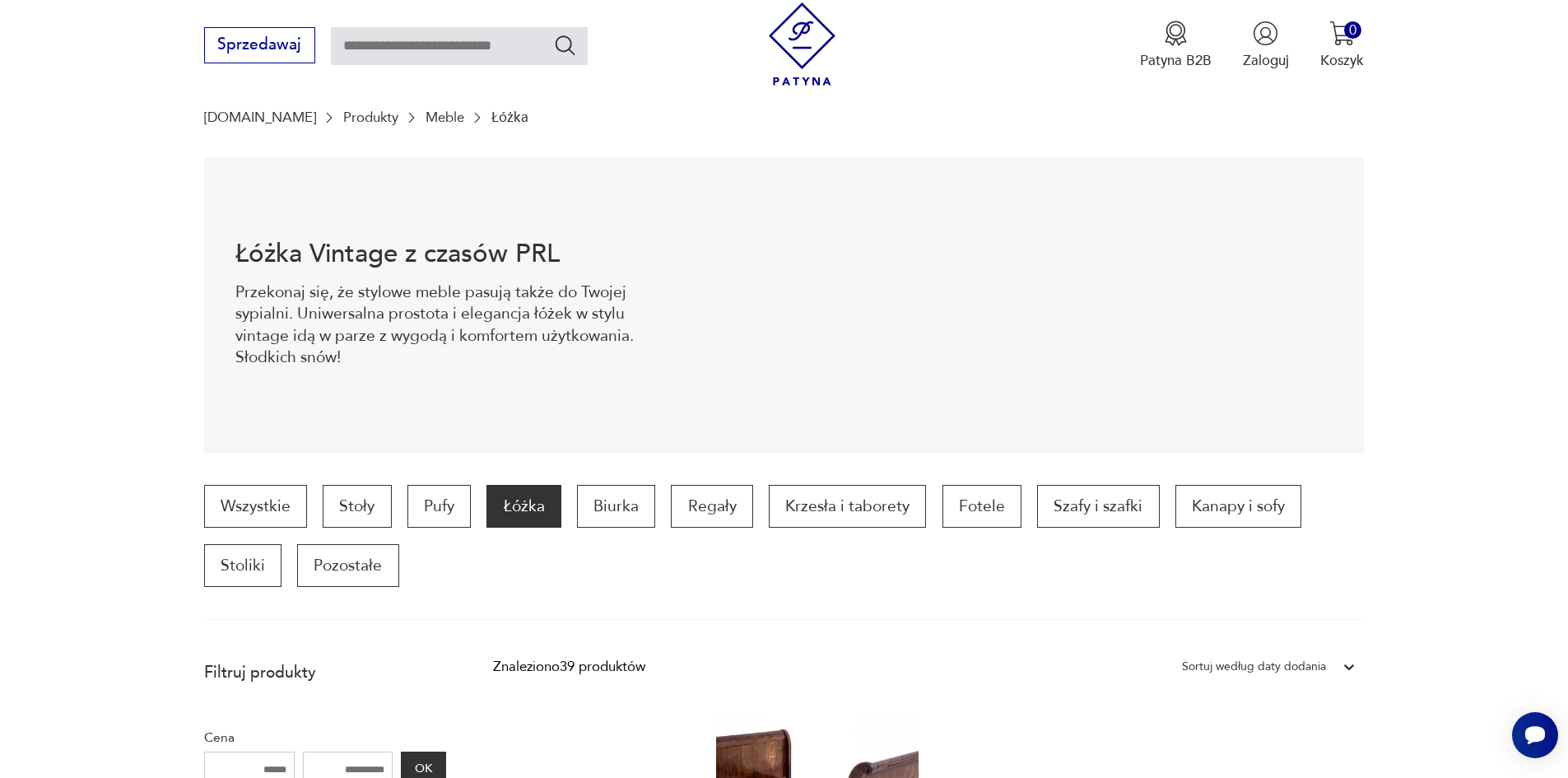
scroll to position [136, 0]
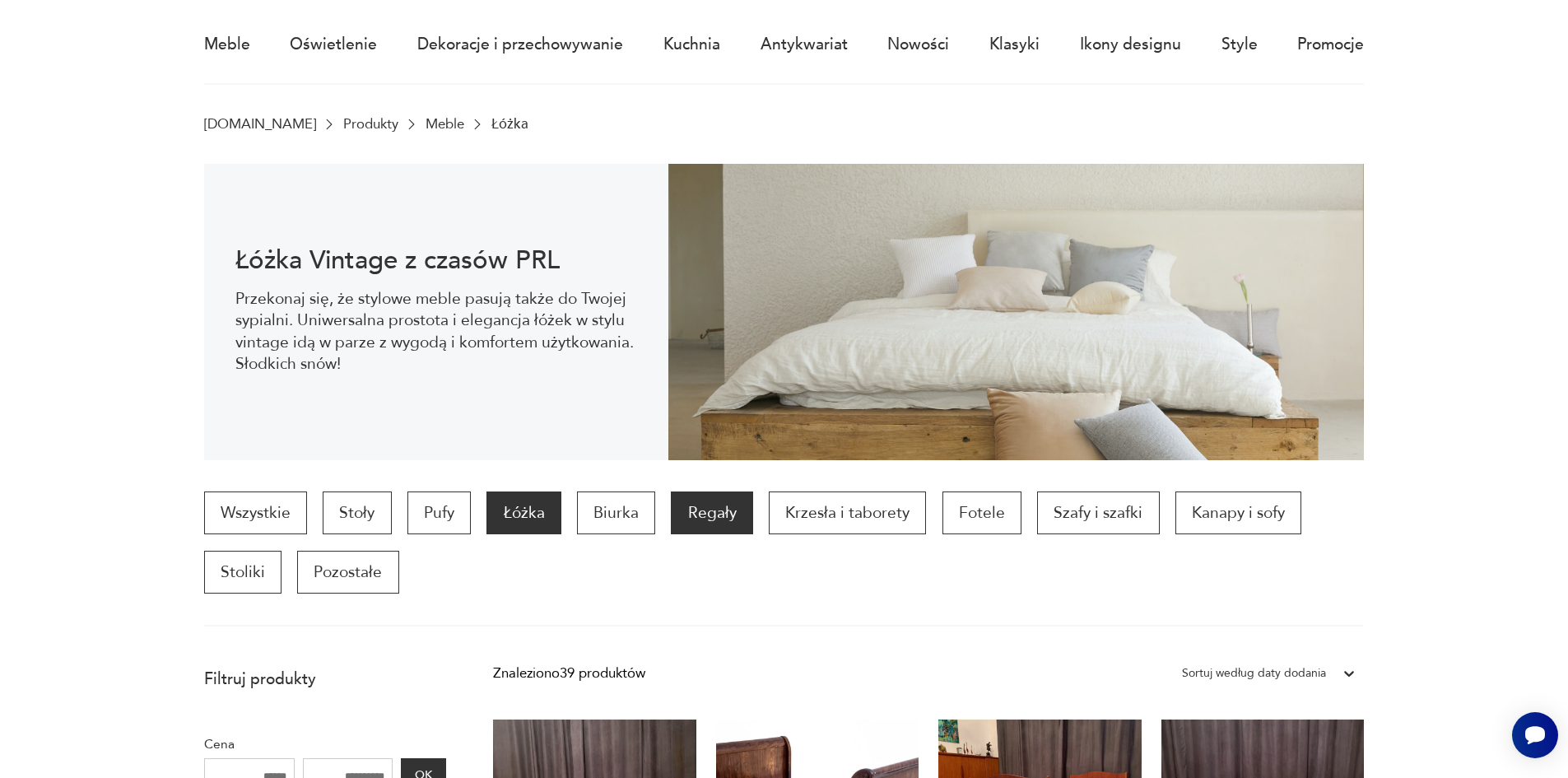
click at [679, 523] on p "Regały" at bounding box center [712, 512] width 82 height 43
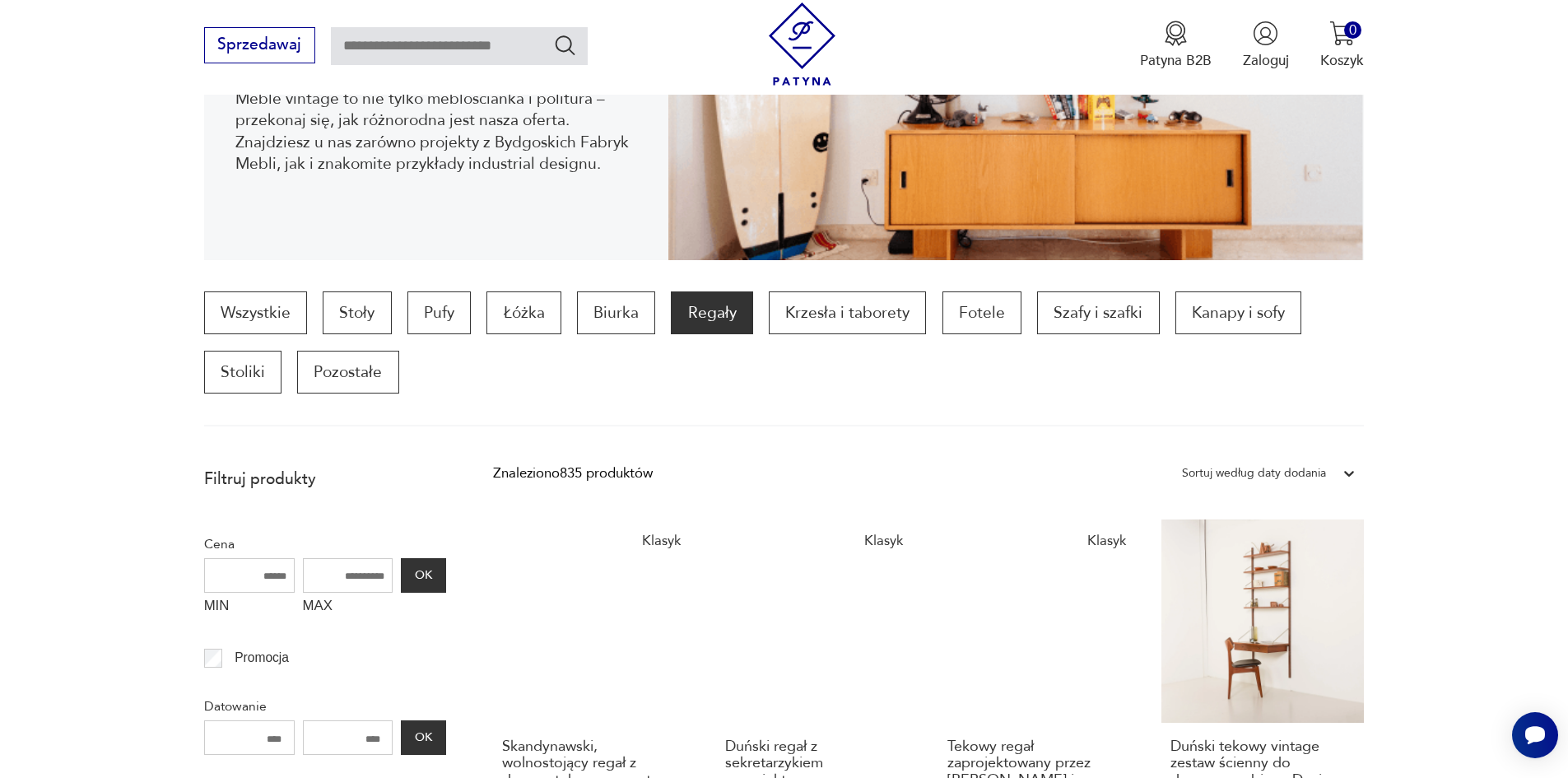
scroll to position [301, 0]
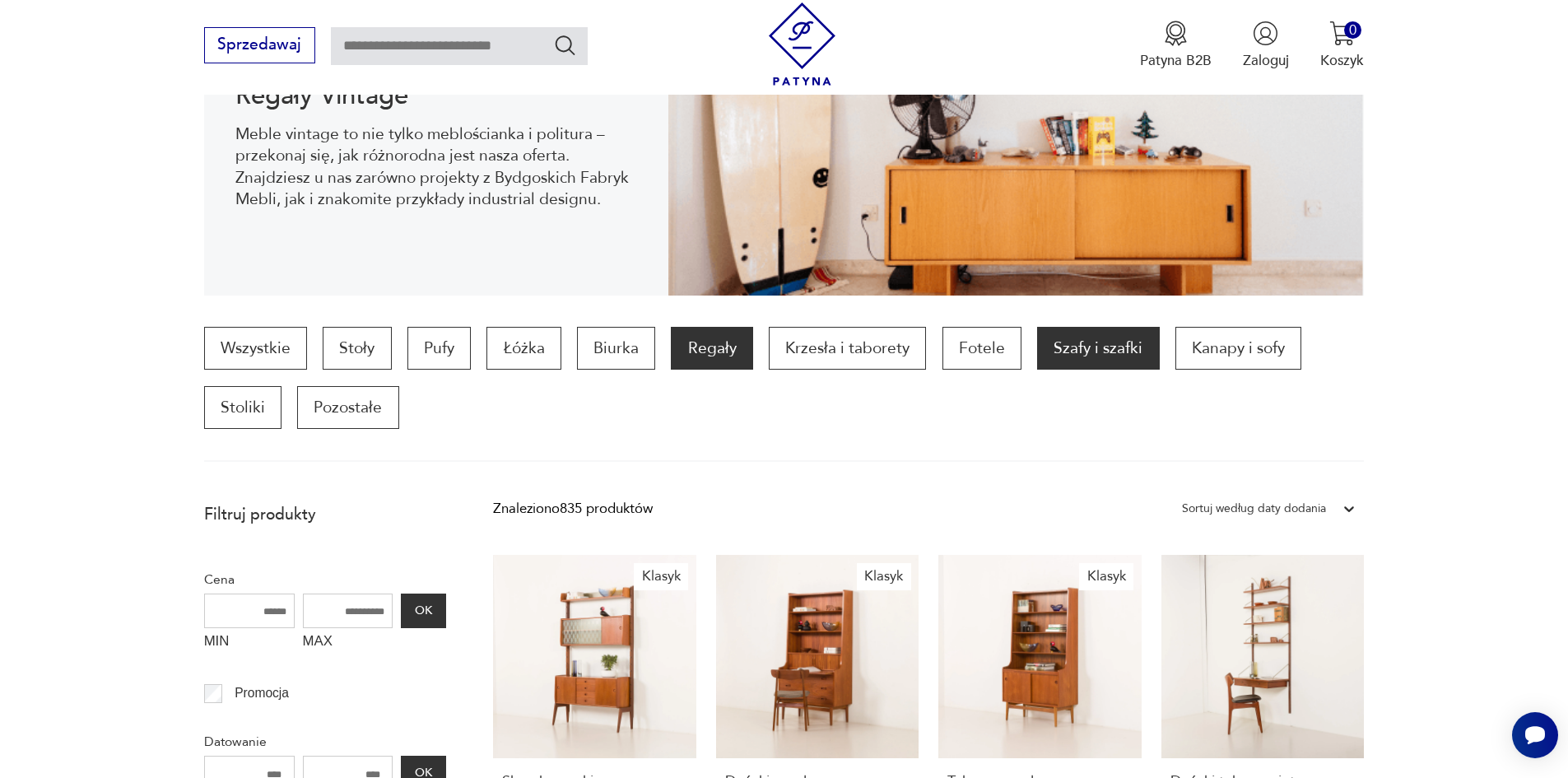
click at [1070, 351] on p "Szafy i szafki" at bounding box center [1098, 348] width 122 height 43
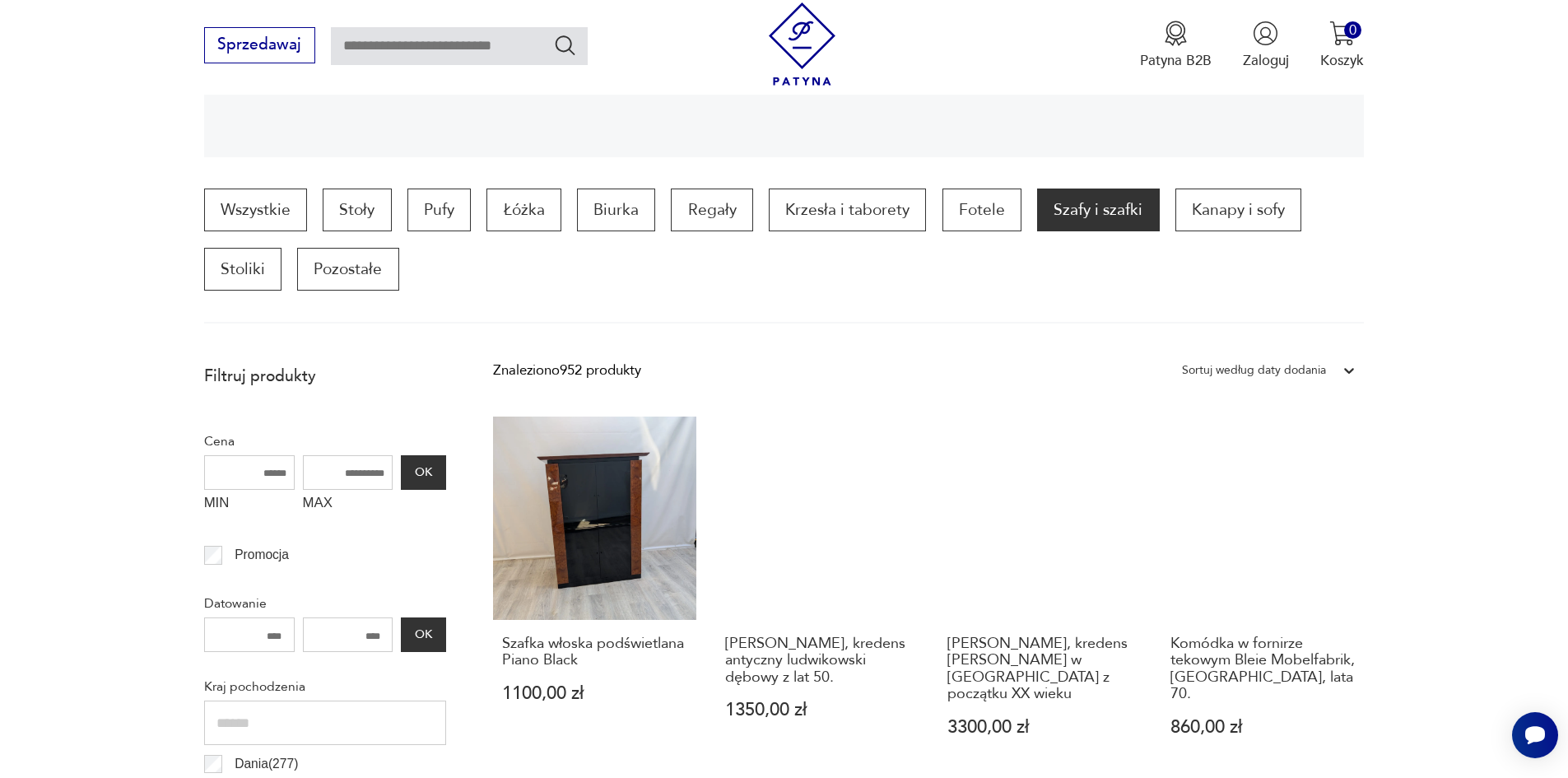
scroll to position [394, 0]
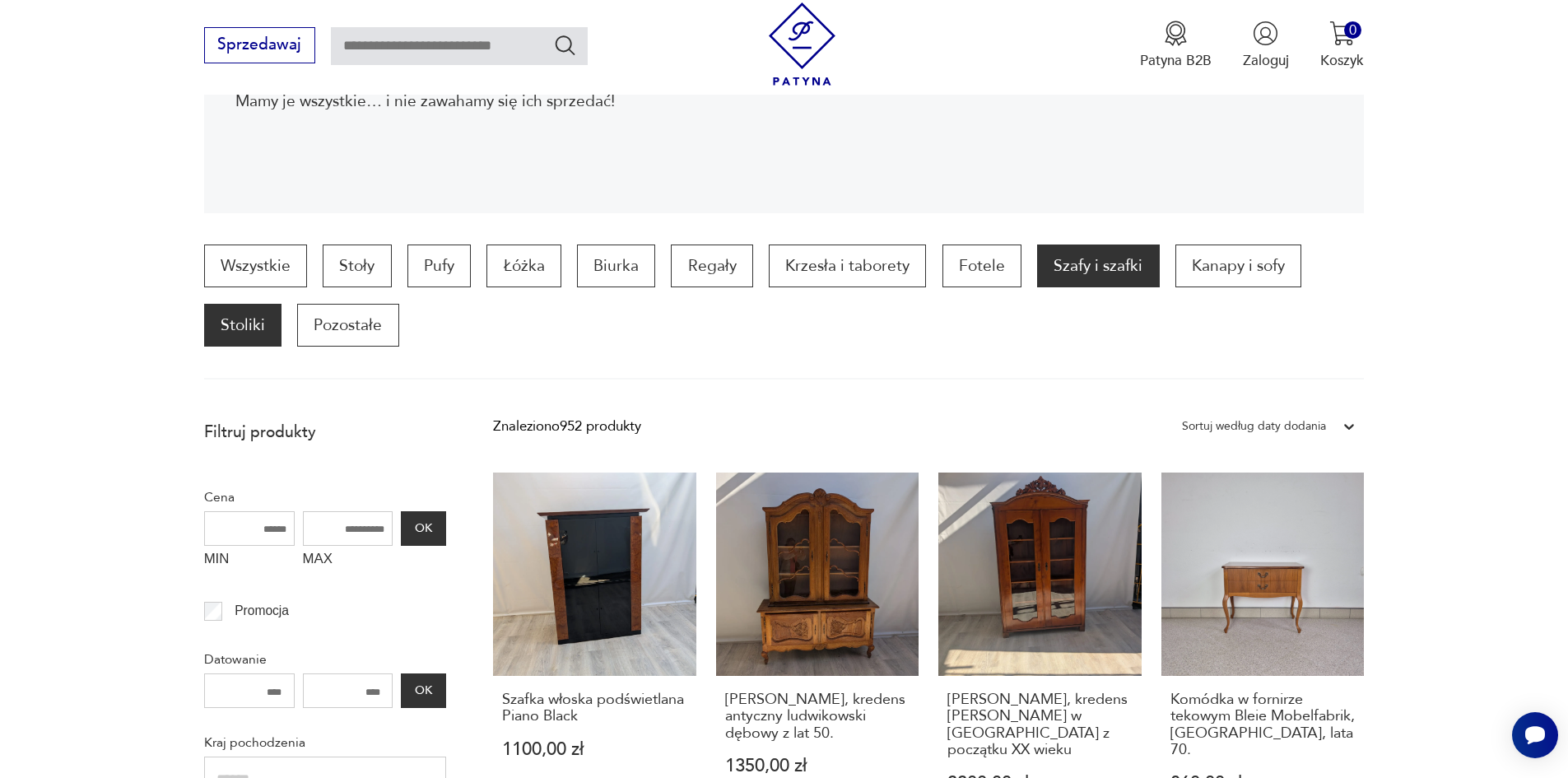
click at [264, 317] on p "Stoliki" at bounding box center [242, 325] width 77 height 43
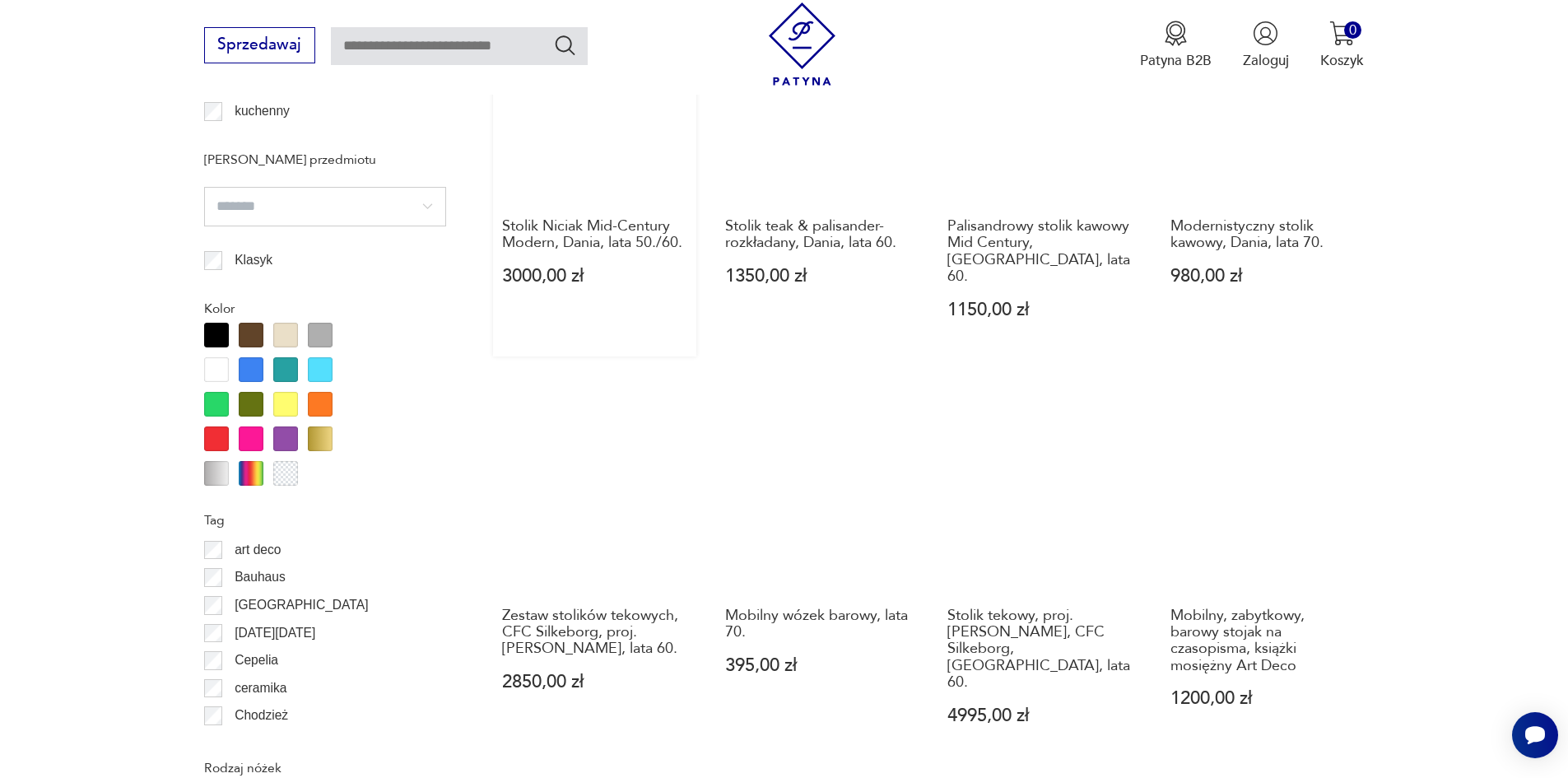
scroll to position [1783, 0]
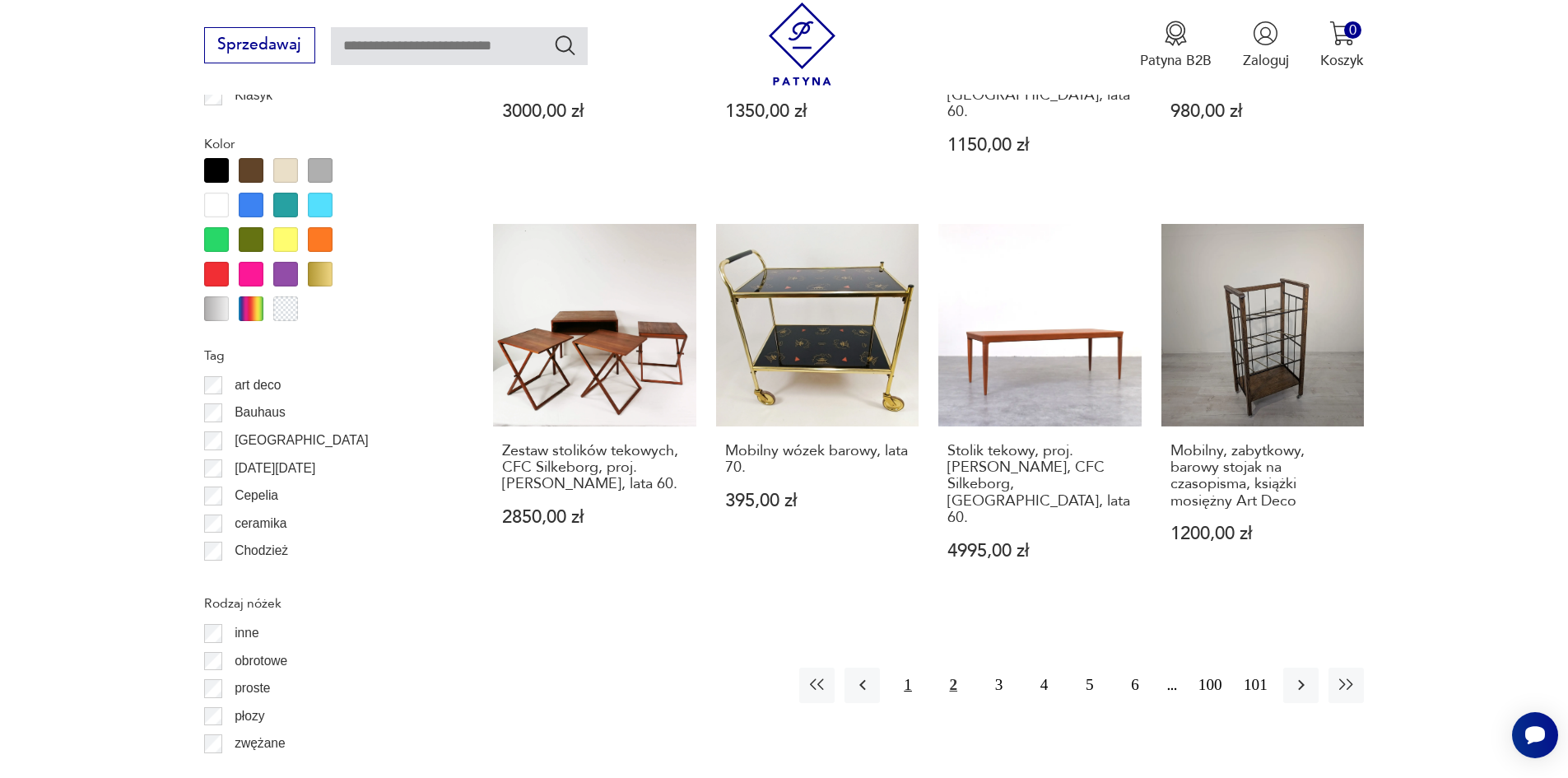
click at [914, 668] on button "1" at bounding box center [907, 685] width 35 height 35
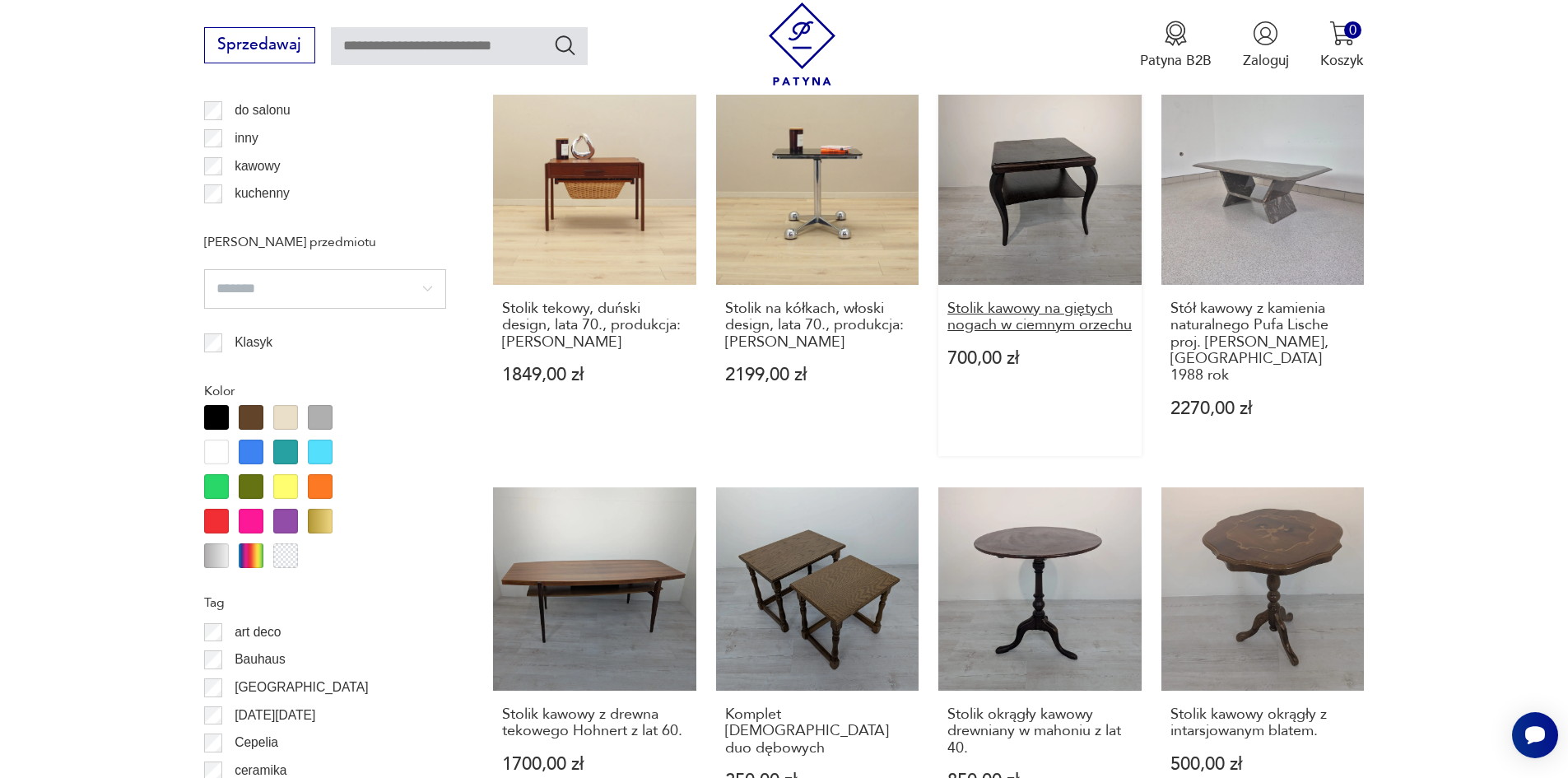
scroll to position [1948, 0]
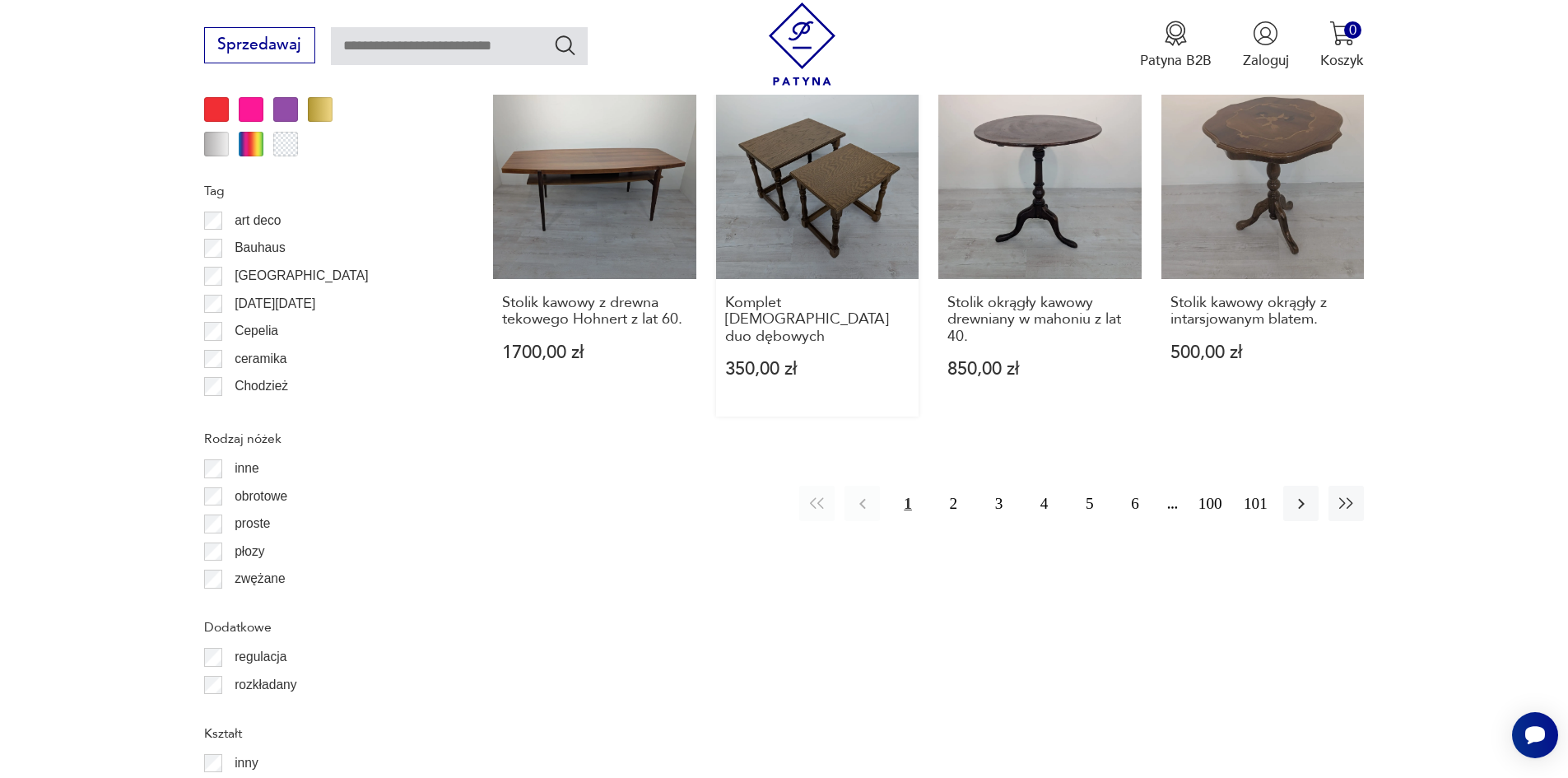
click at [818, 140] on link "Komplet Stolików duo dębowych 350,00 zł" at bounding box center [818, 246] width 204 height 341
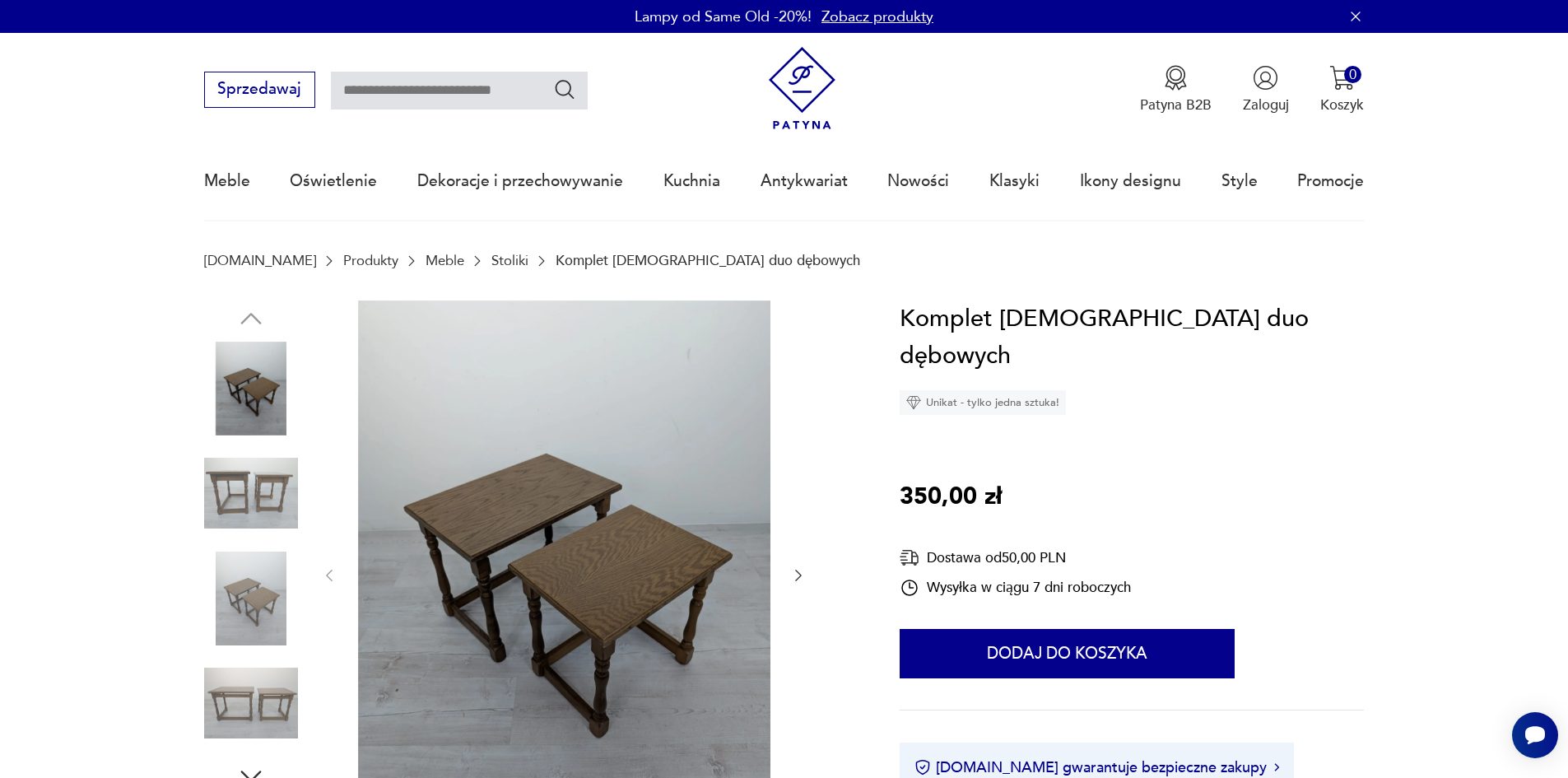
scroll to position [2131, 0]
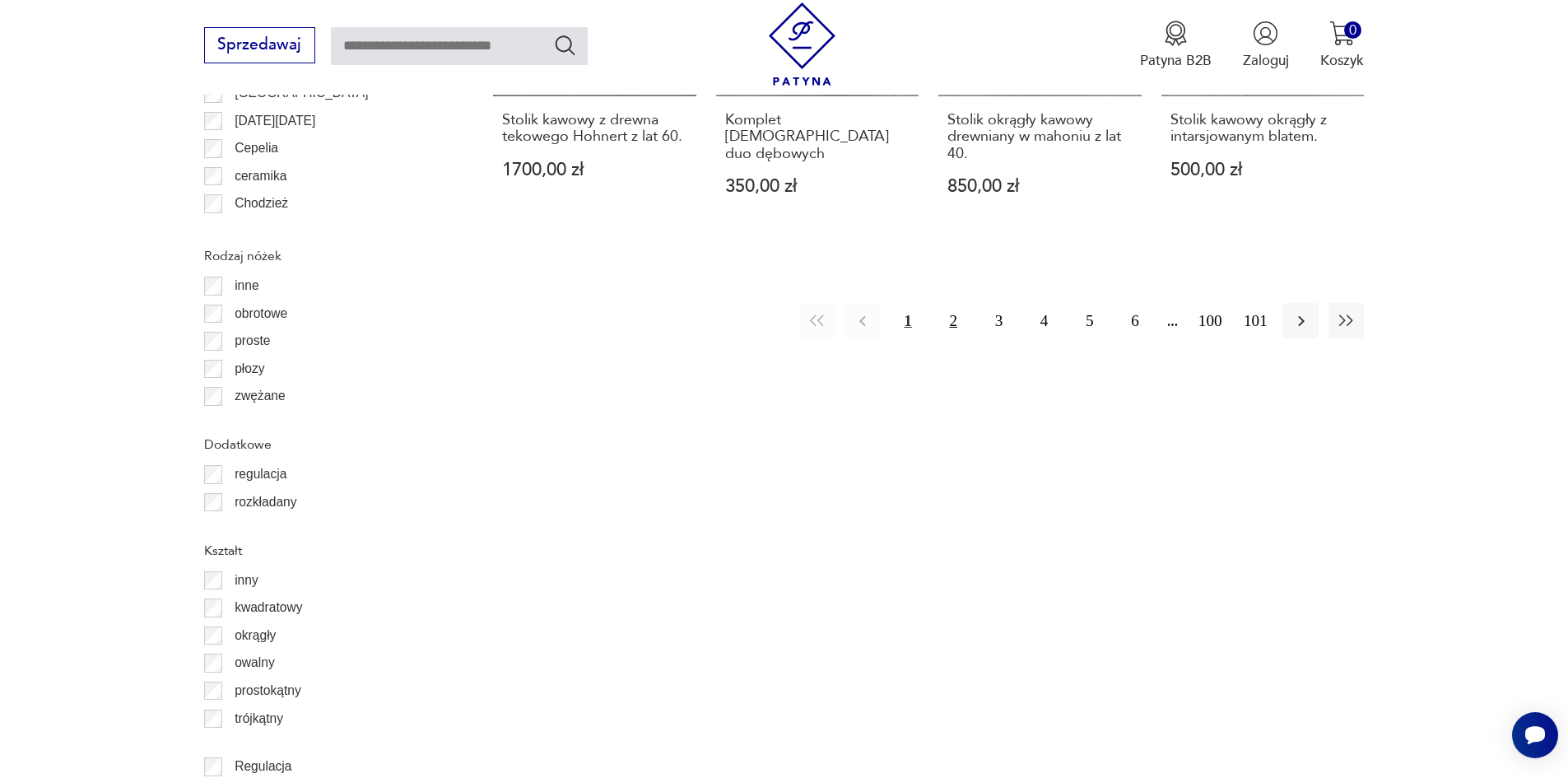
click at [958, 307] on button "2" at bounding box center [953, 320] width 35 height 35
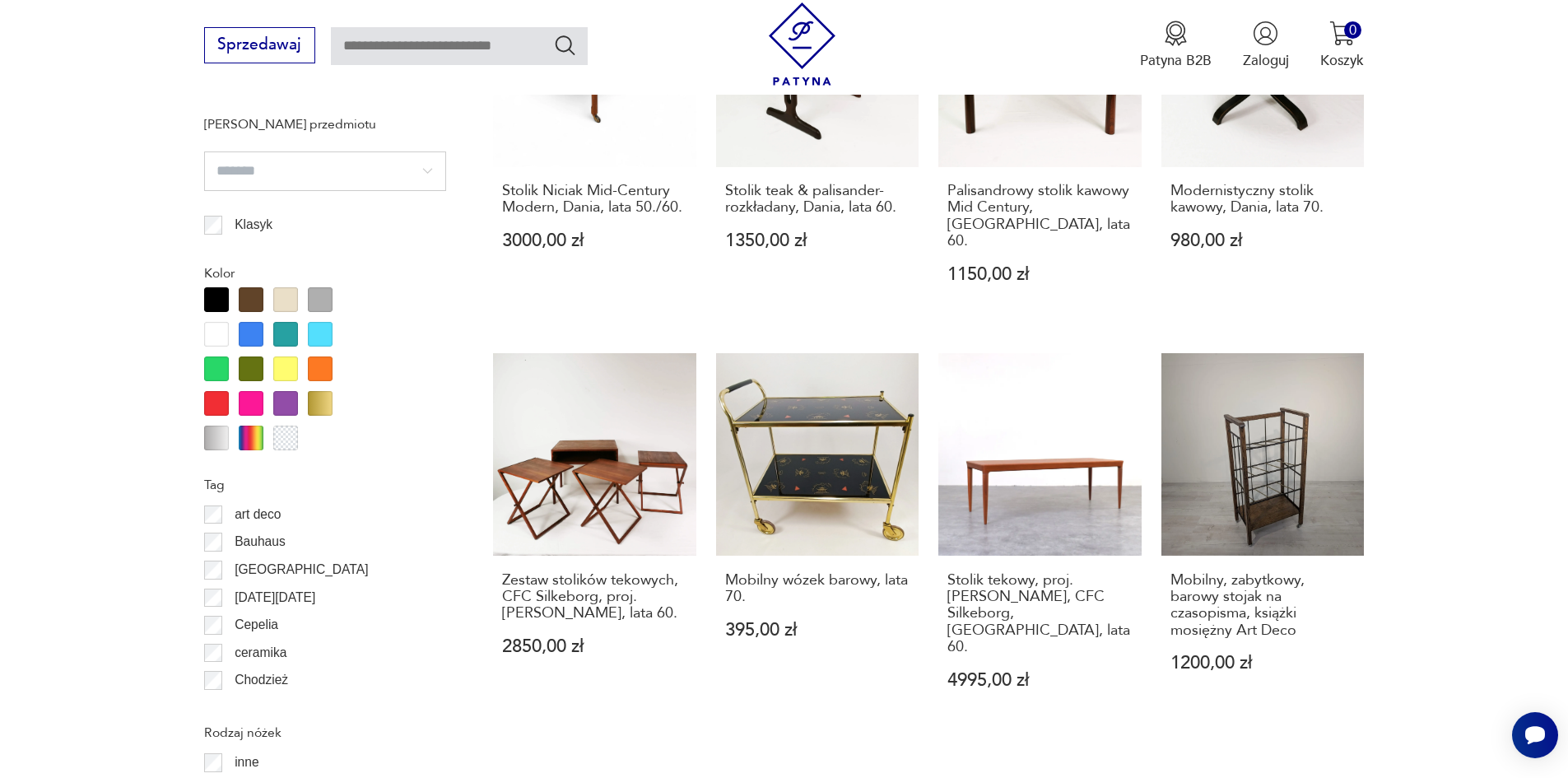
scroll to position [2031, 0]
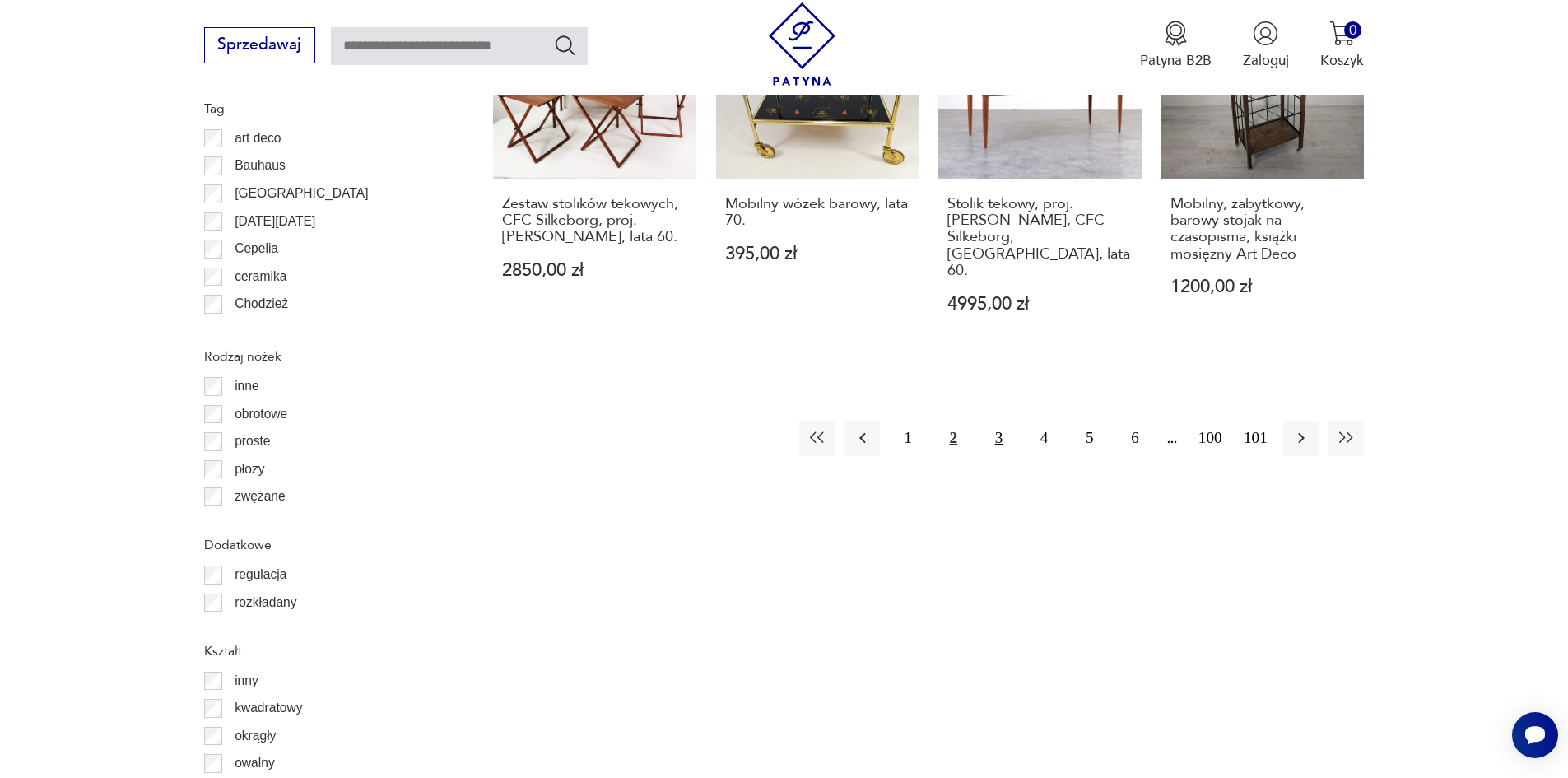
click at [990, 420] on button "3" at bounding box center [999, 438] width 35 height 35
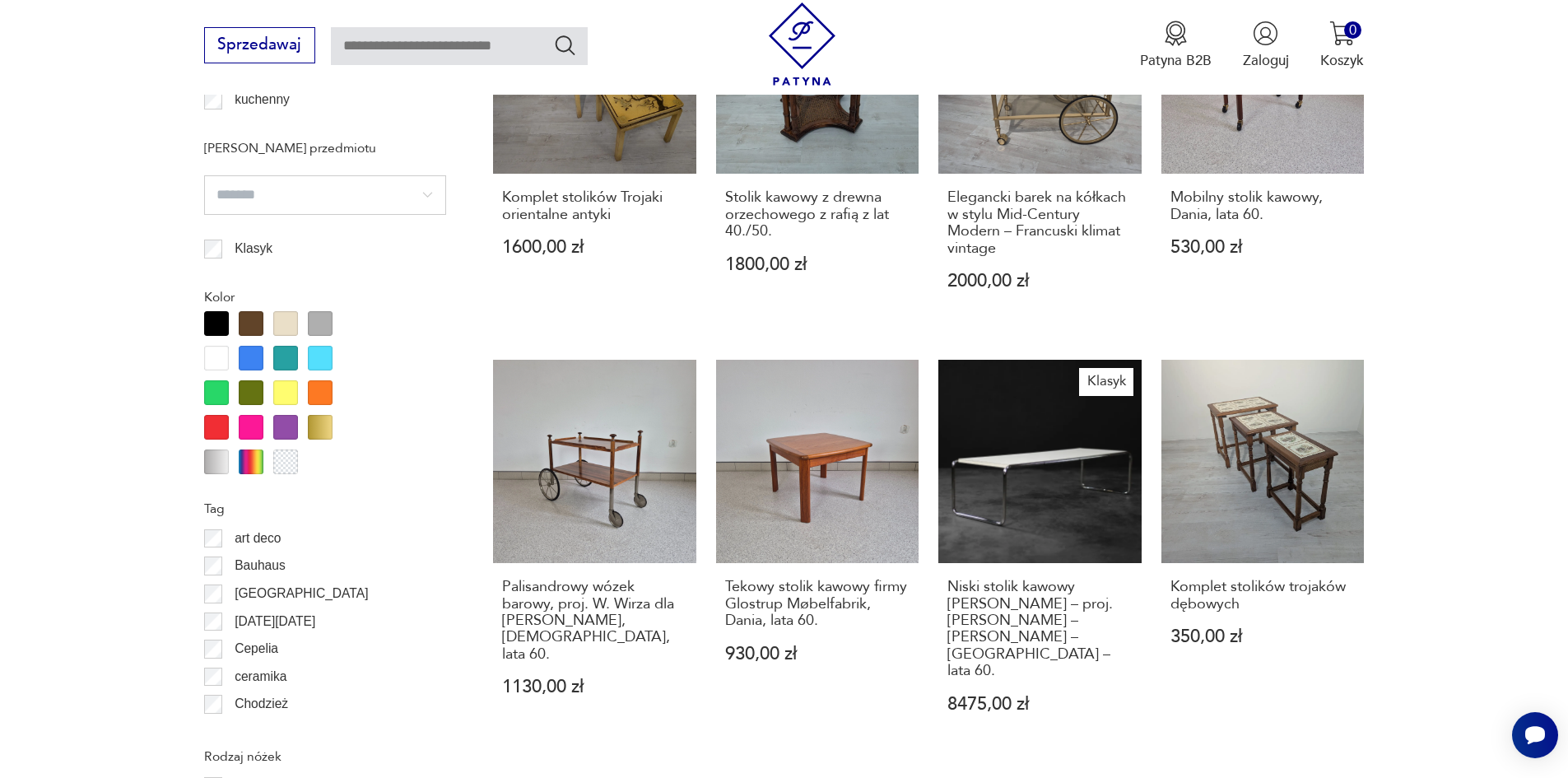
scroll to position [1702, 0]
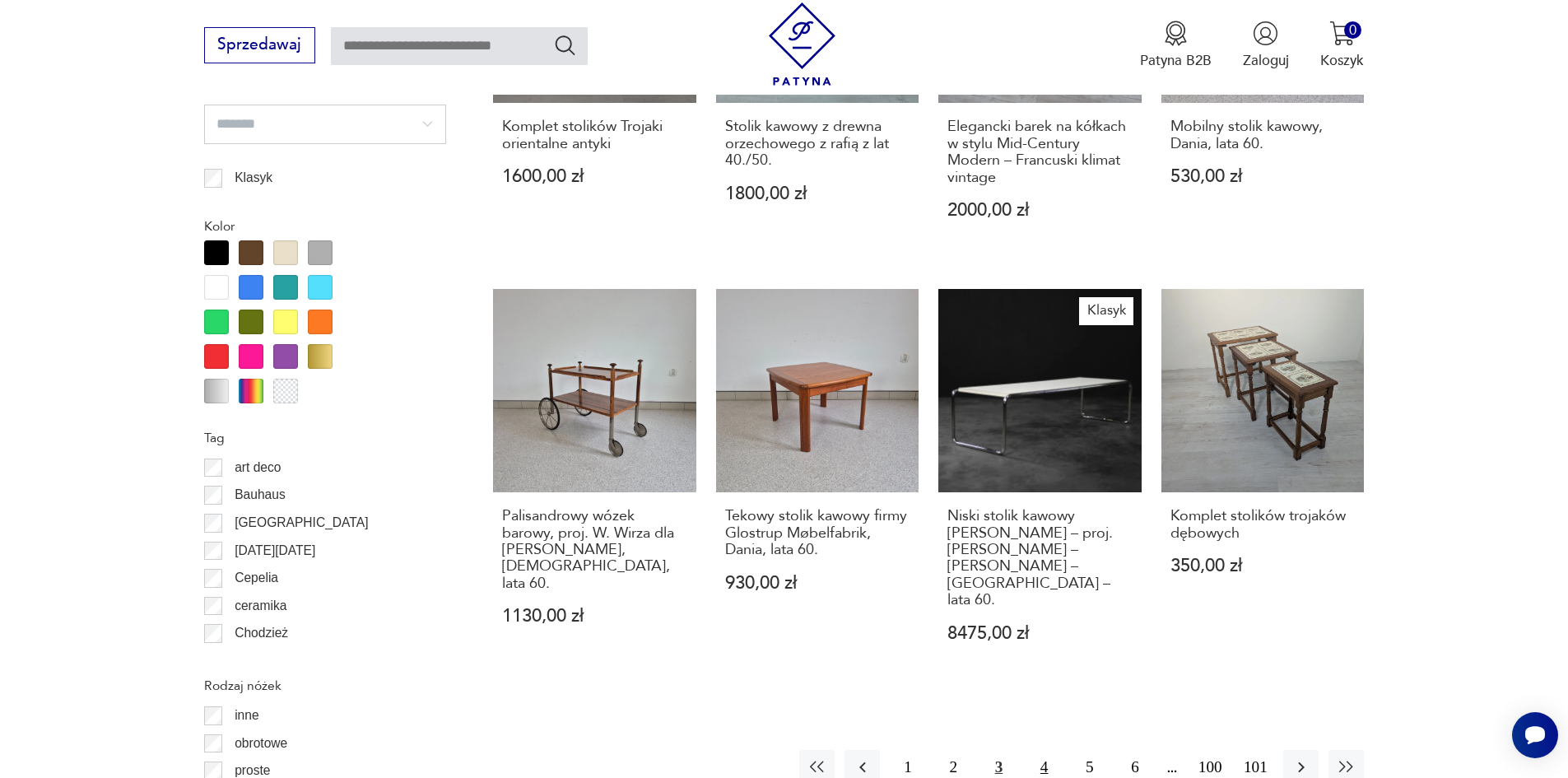
click at [1043, 750] on button "4" at bounding box center [1043, 767] width 35 height 35
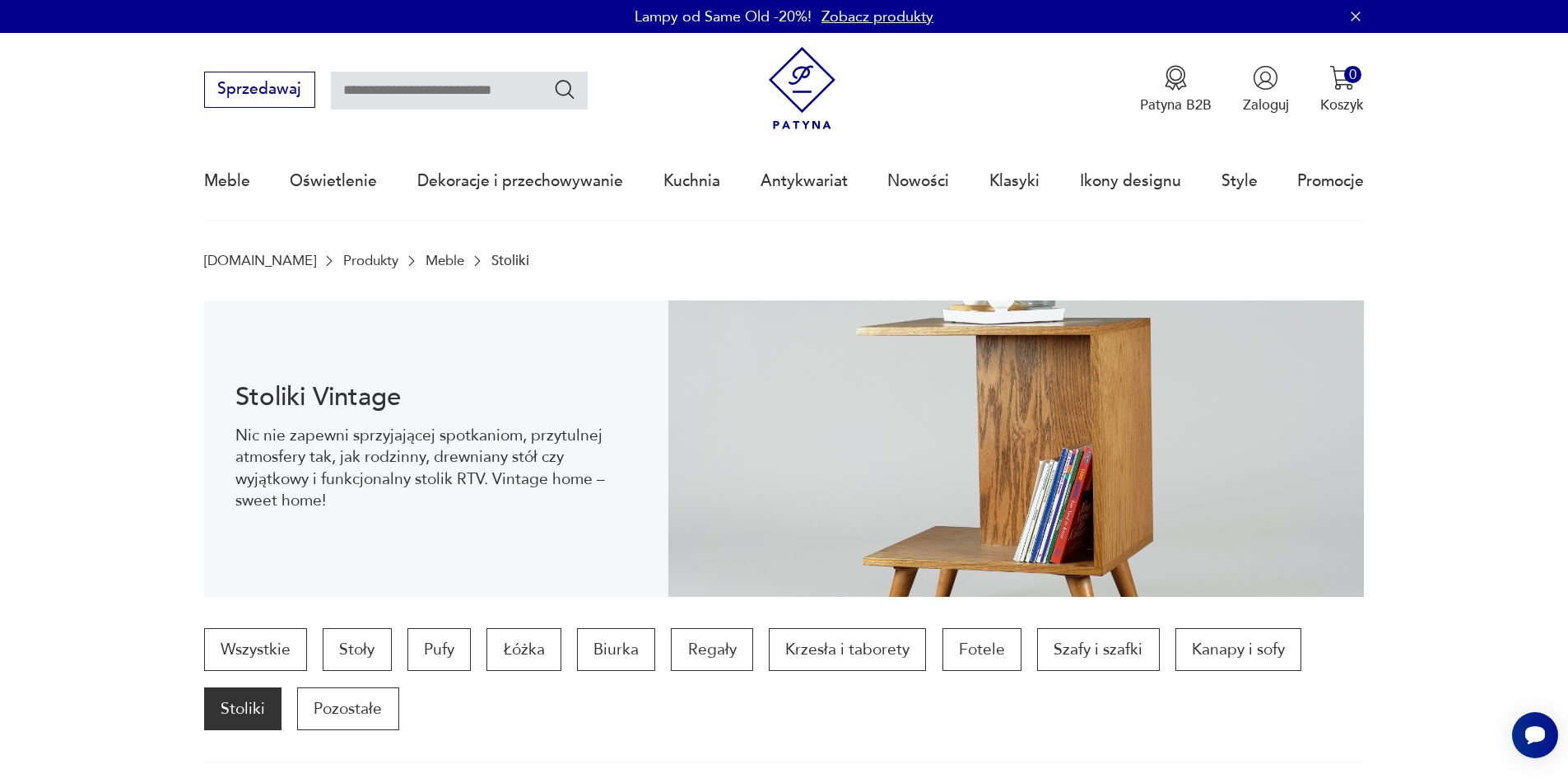
drag, startPoint x: 1512, startPoint y: 652, endPoint x: 902, endPoint y: 273, distance: 718.2
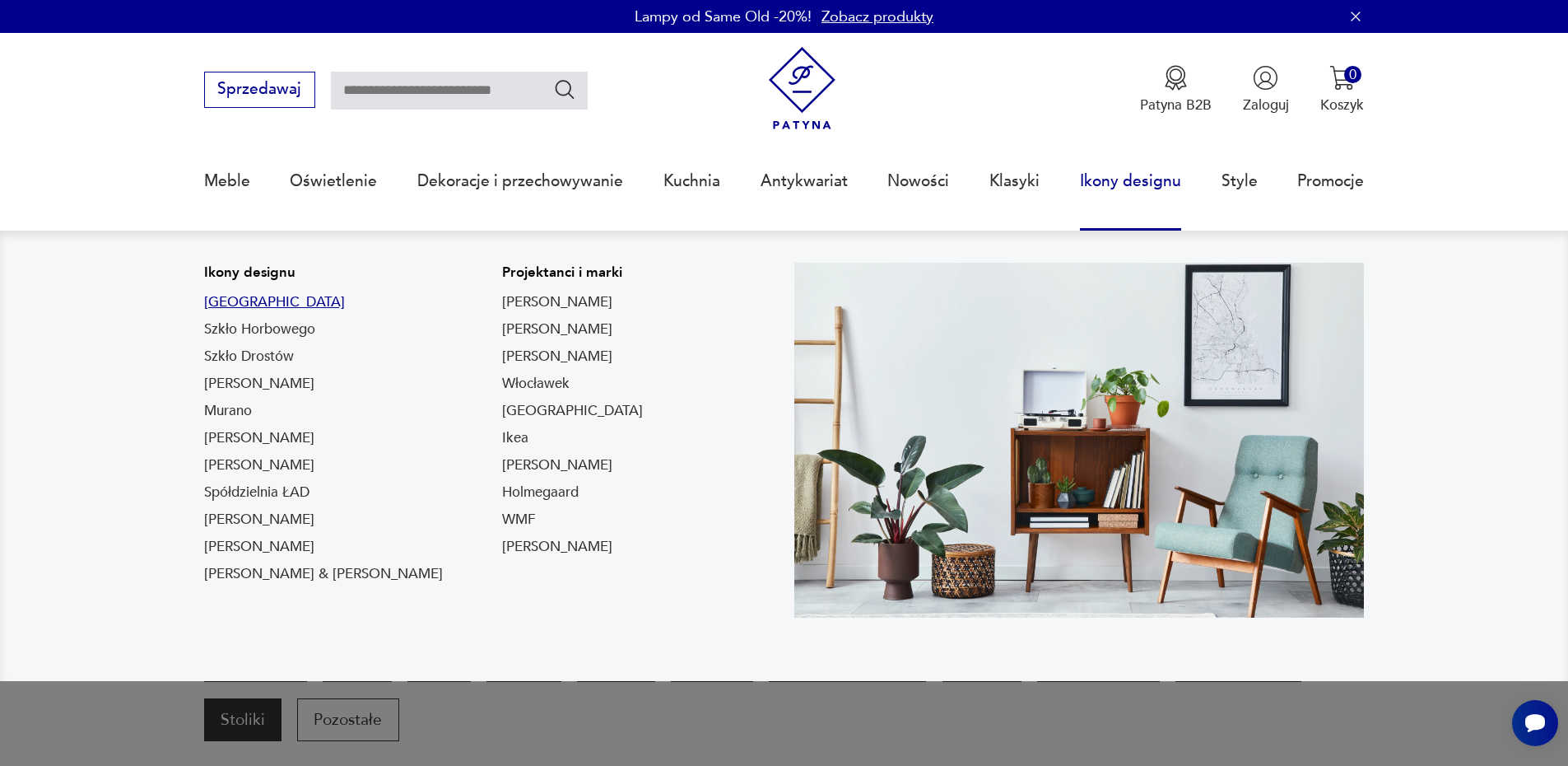
click at [215, 304] on link "Togo" at bounding box center [274, 302] width 141 height 20
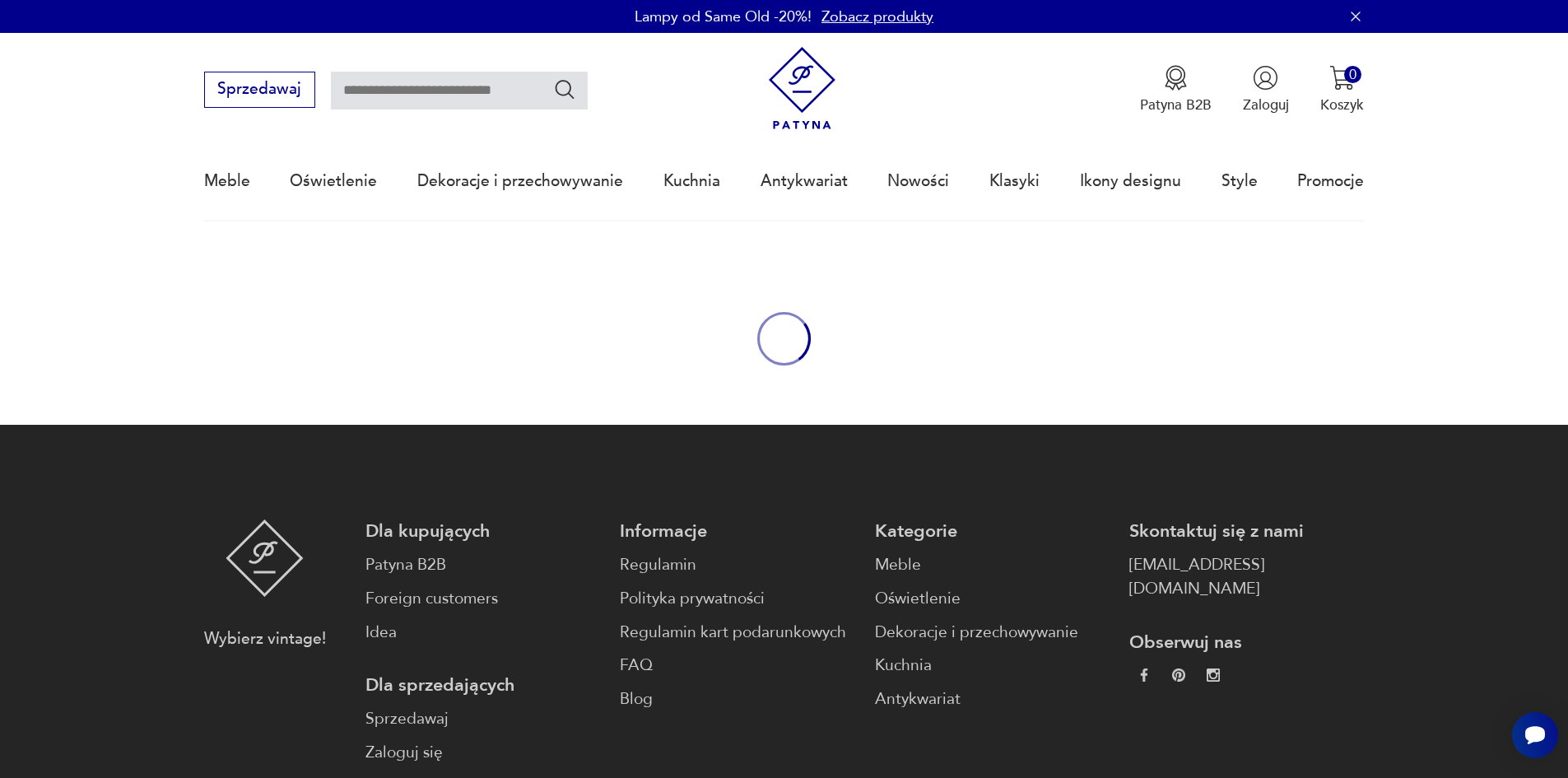
type input "****"
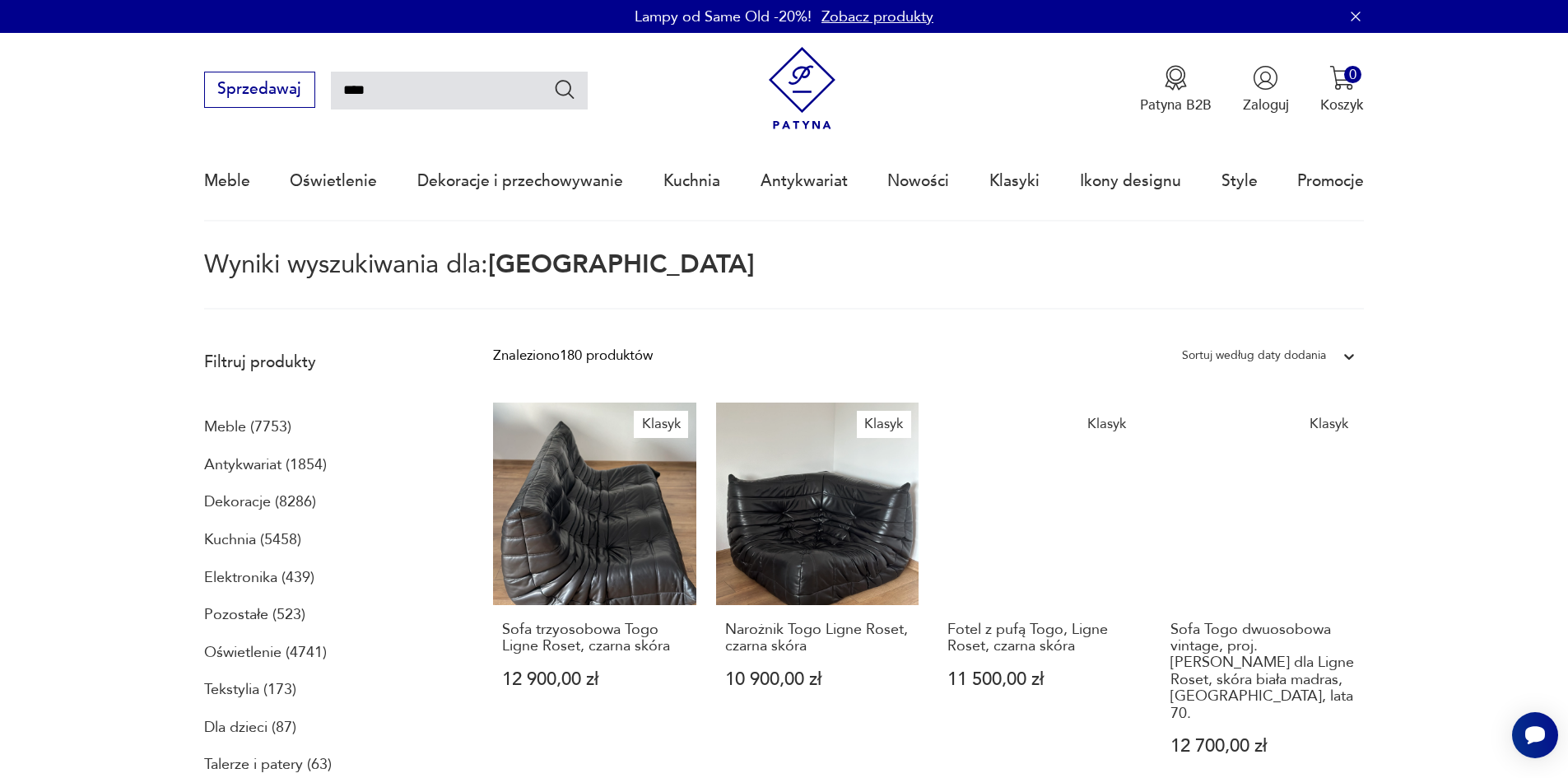
drag, startPoint x: 1406, startPoint y: 465, endPoint x: 1374, endPoint y: 39, distance: 427.2
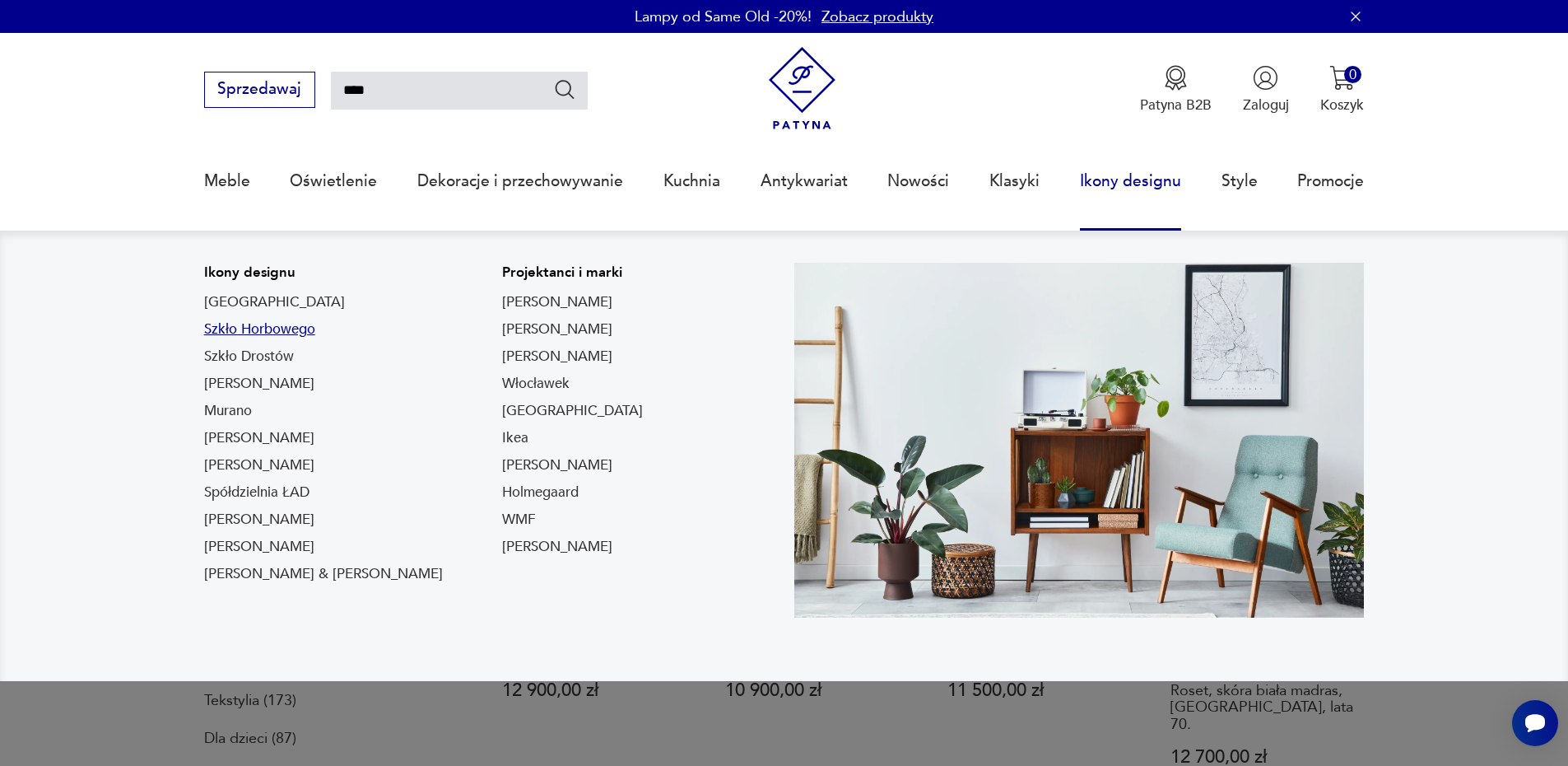
click at [296, 323] on link "Szkło Horbowego" at bounding box center [259, 329] width 111 height 20
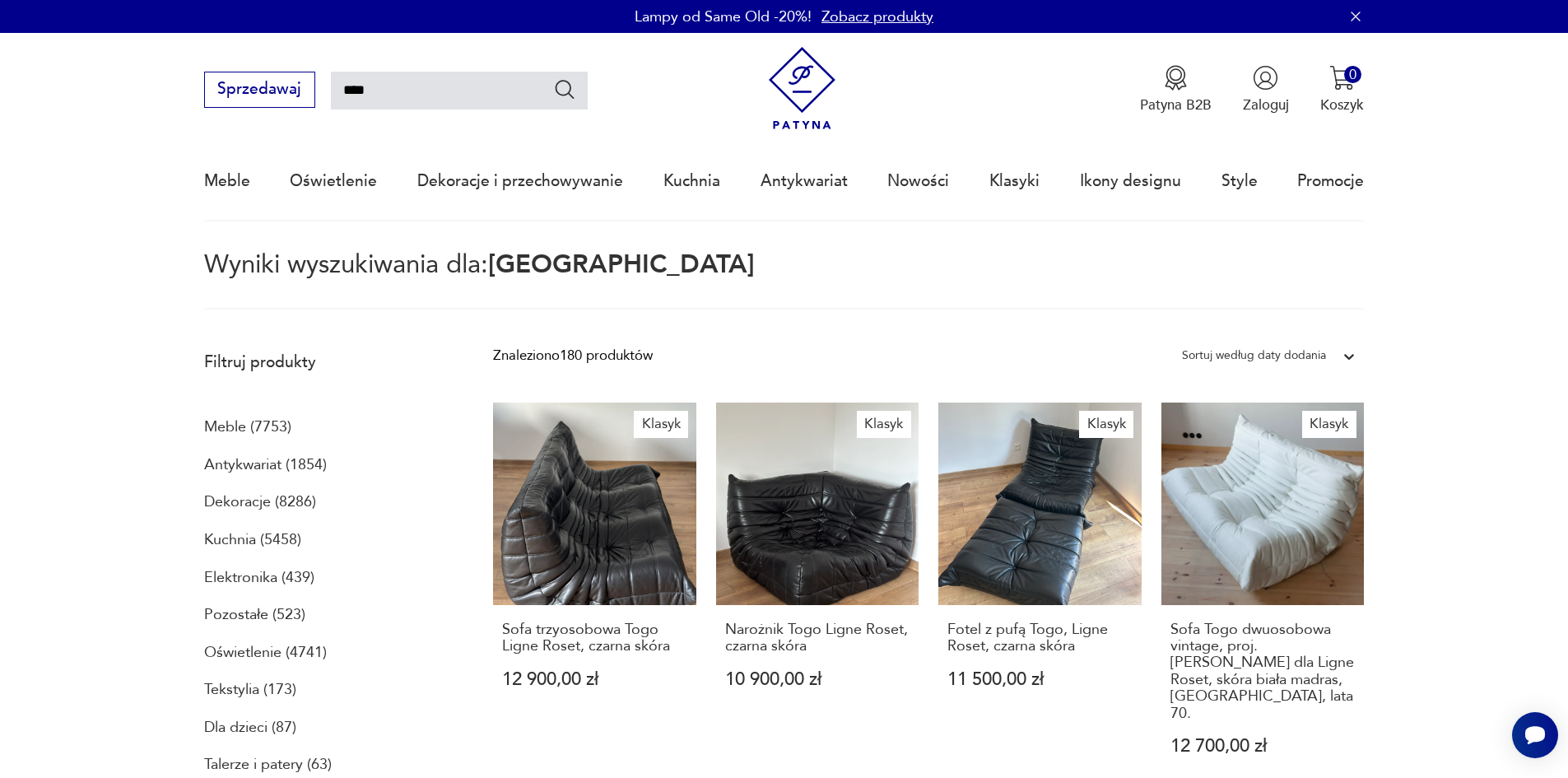
type input "*******"
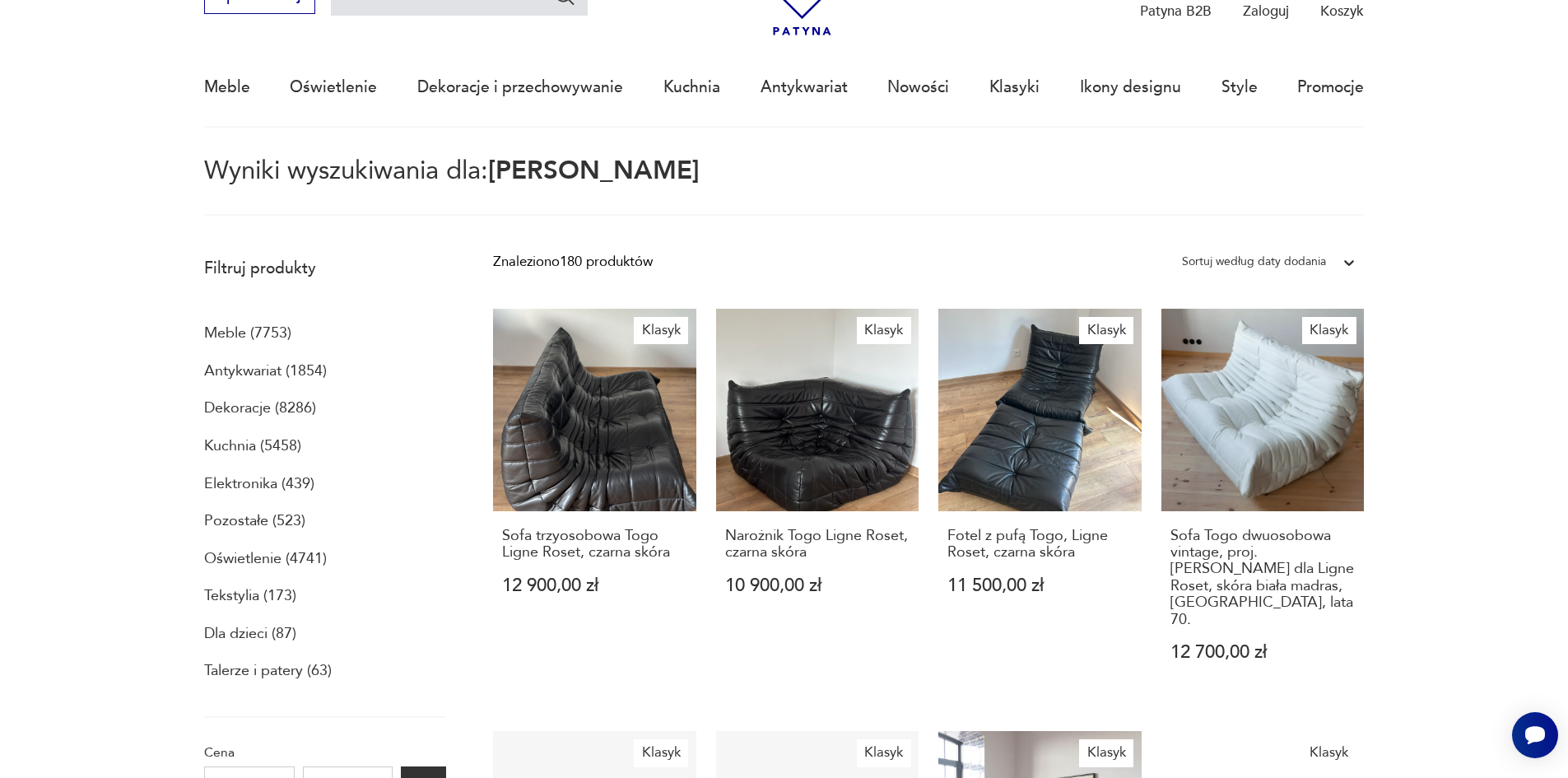
scroll to position [95, 0]
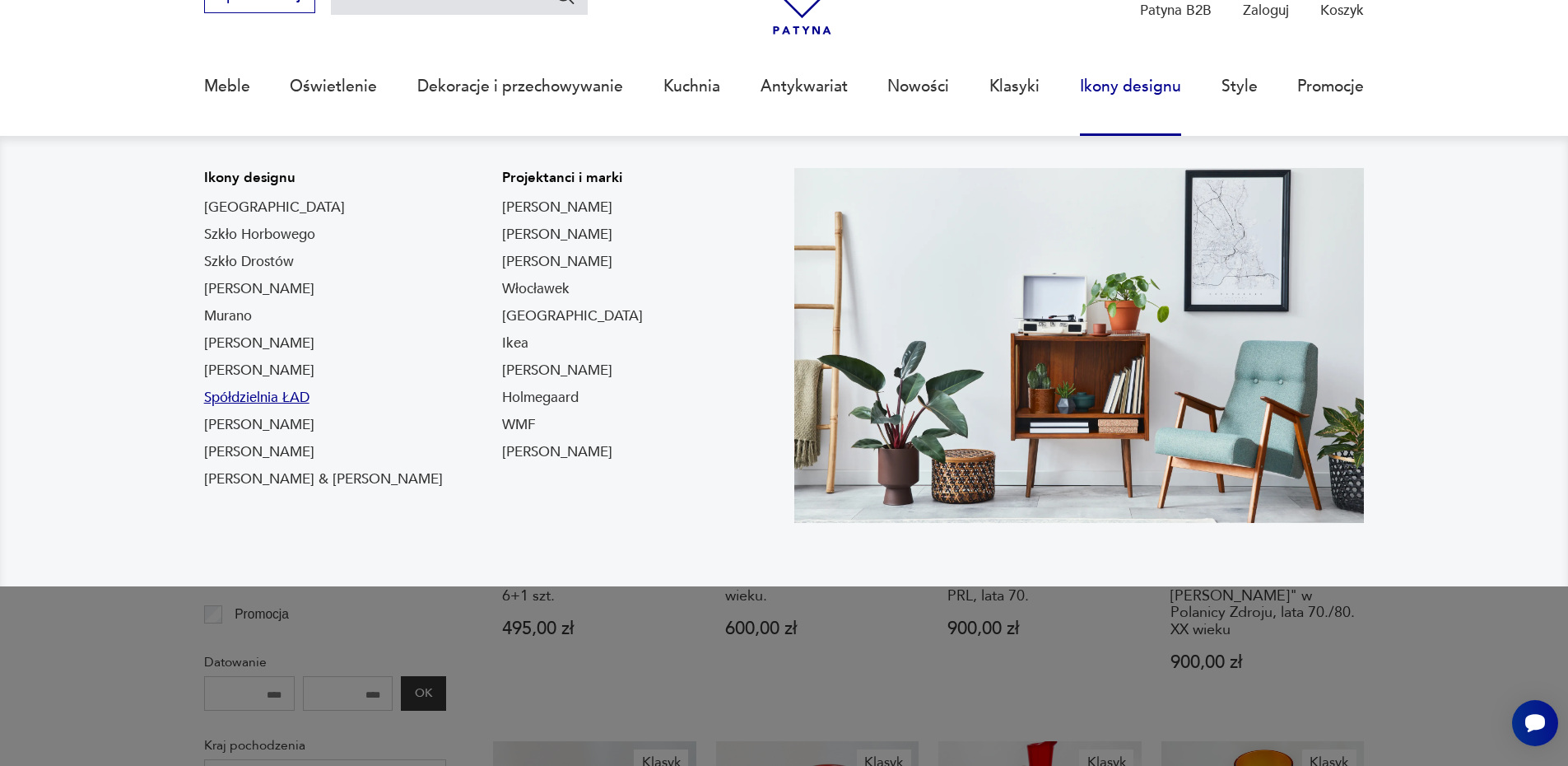
click at [256, 391] on link "Spółdzielnia ŁAD" at bounding box center [256, 398] width 106 height 20
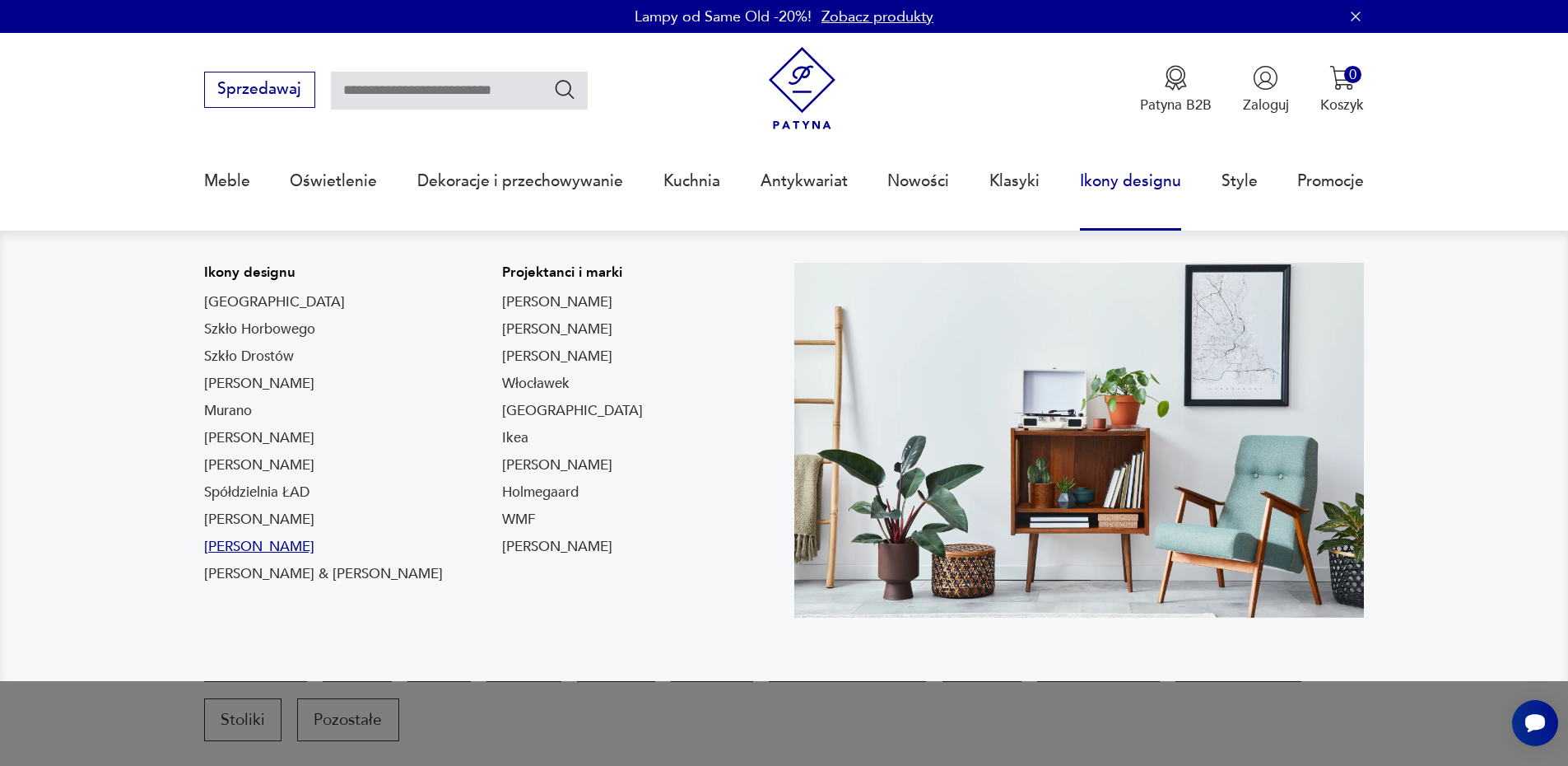
click at [293, 544] on link "Lampy Gałackiego" at bounding box center [258, 547] width 110 height 20
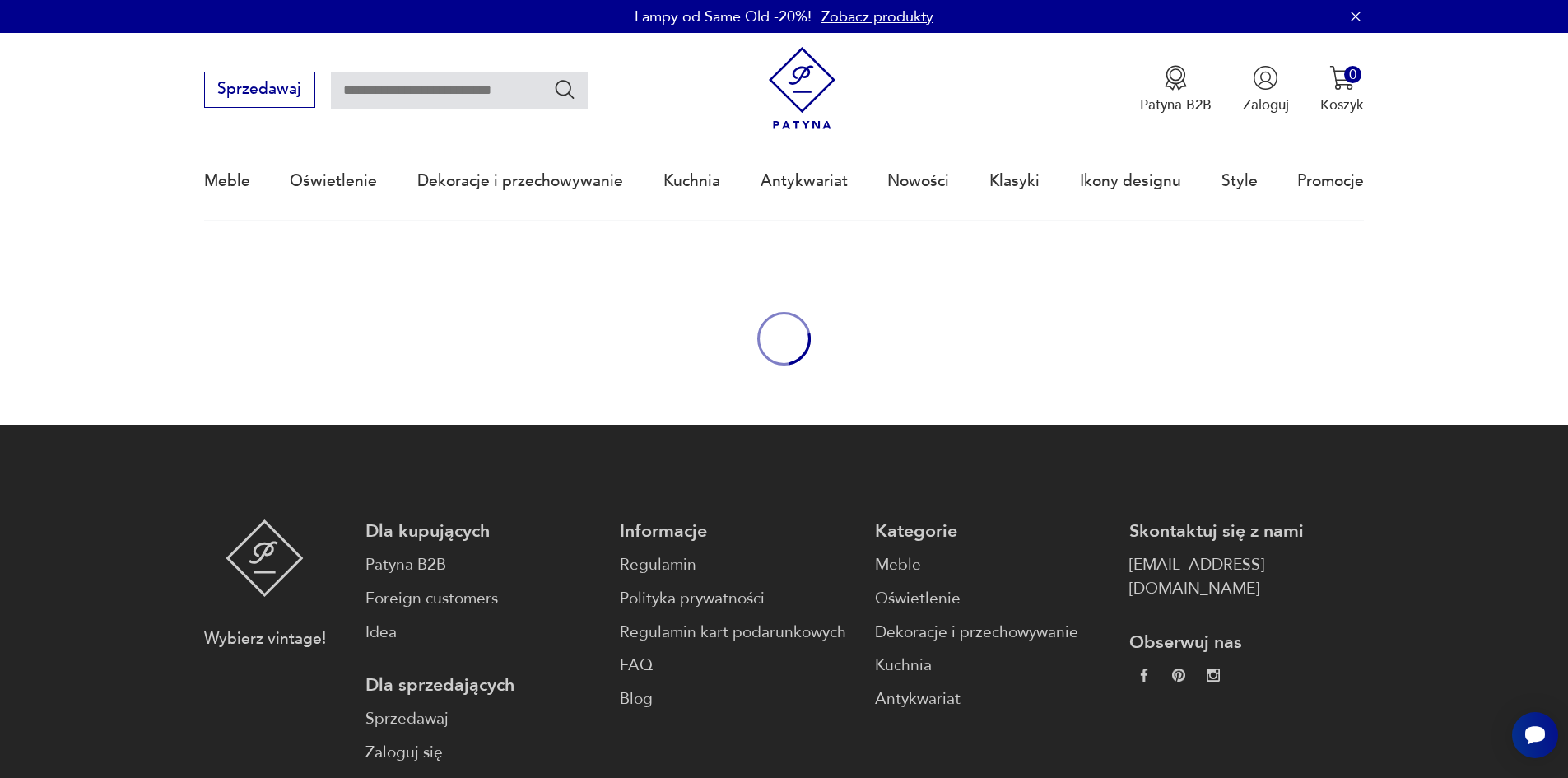
type input "*******"
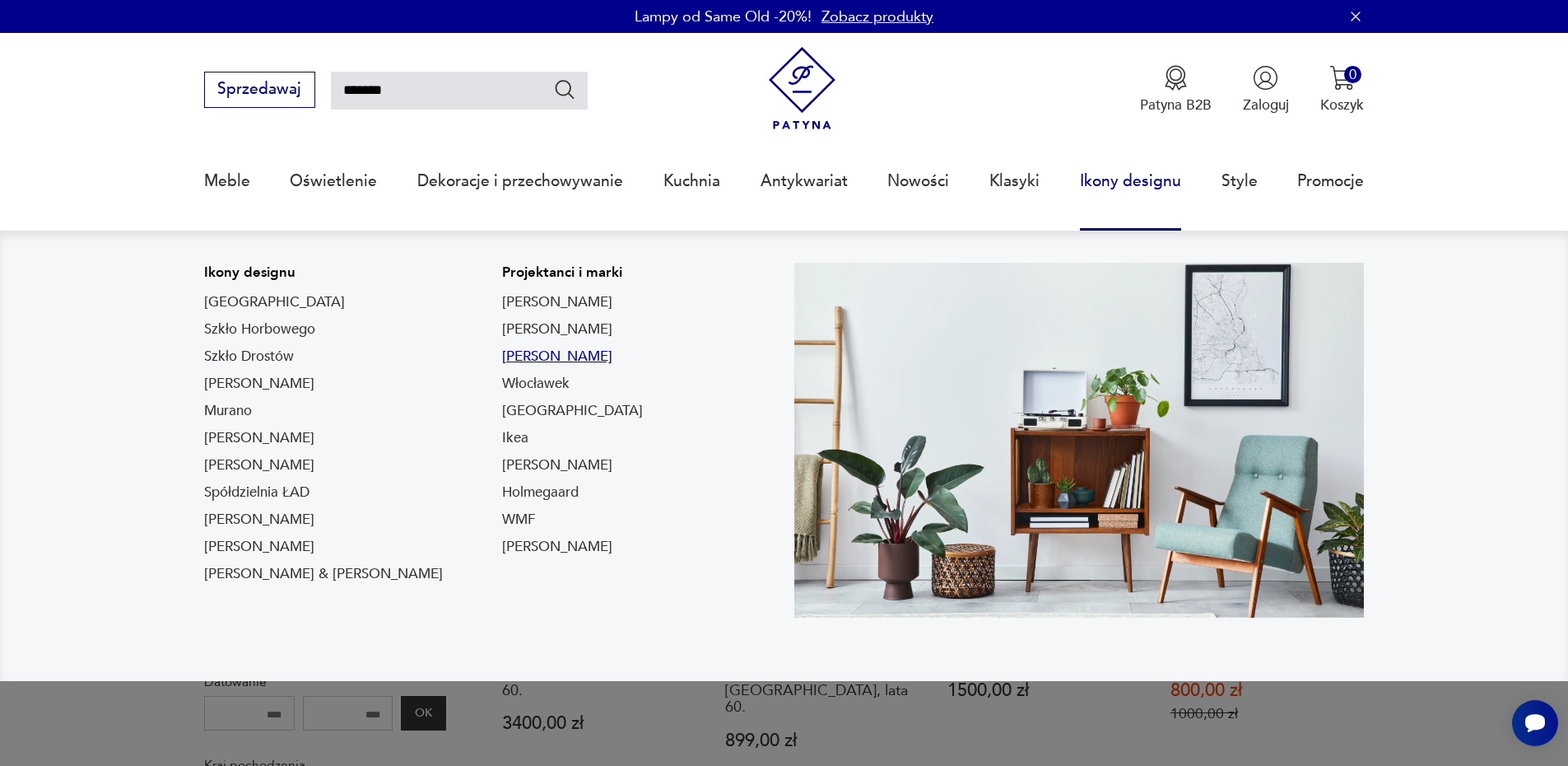
click at [502, 351] on link "Louis Poulsen" at bounding box center [557, 357] width 110 height 20
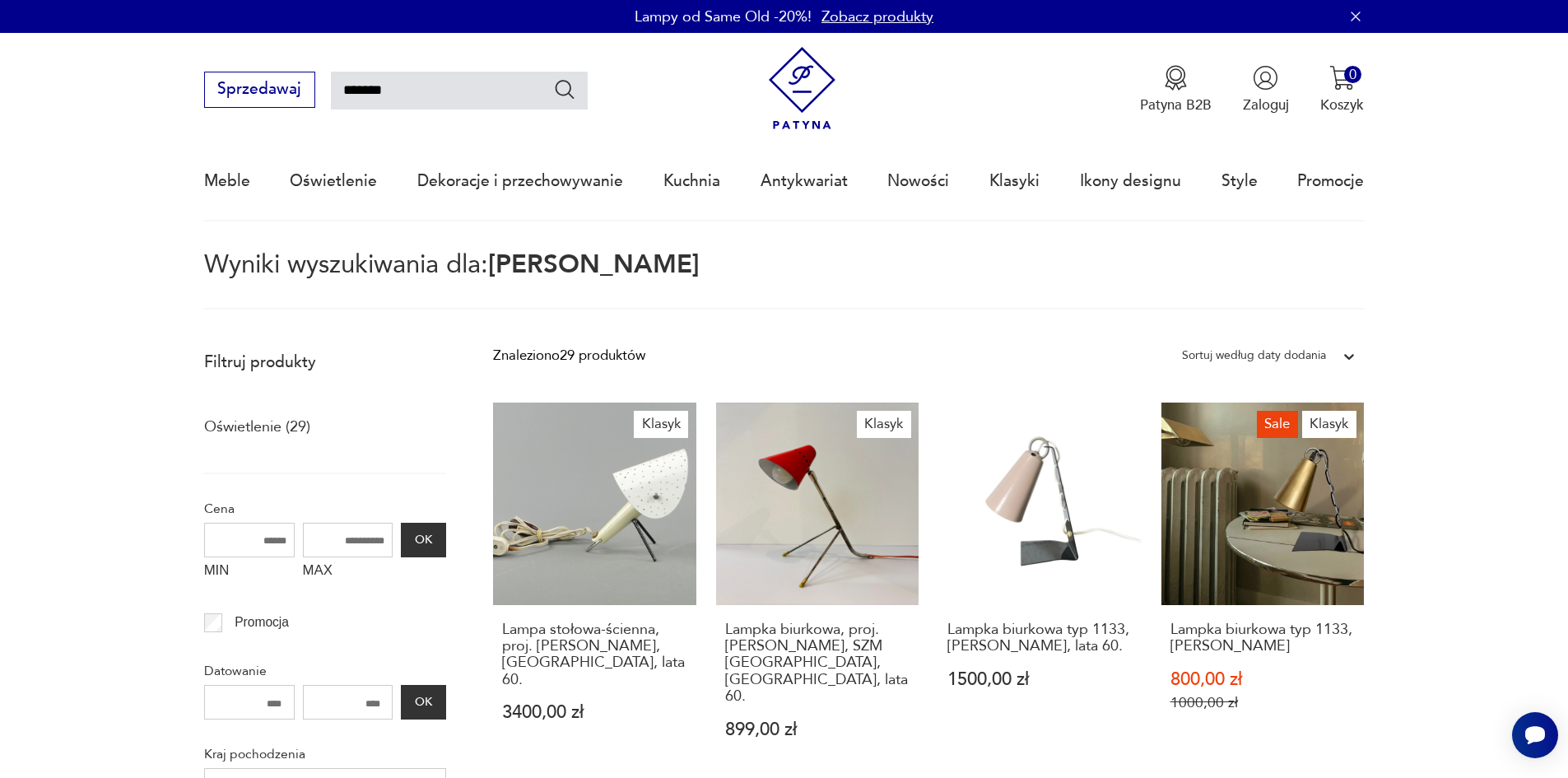
type input "*******"
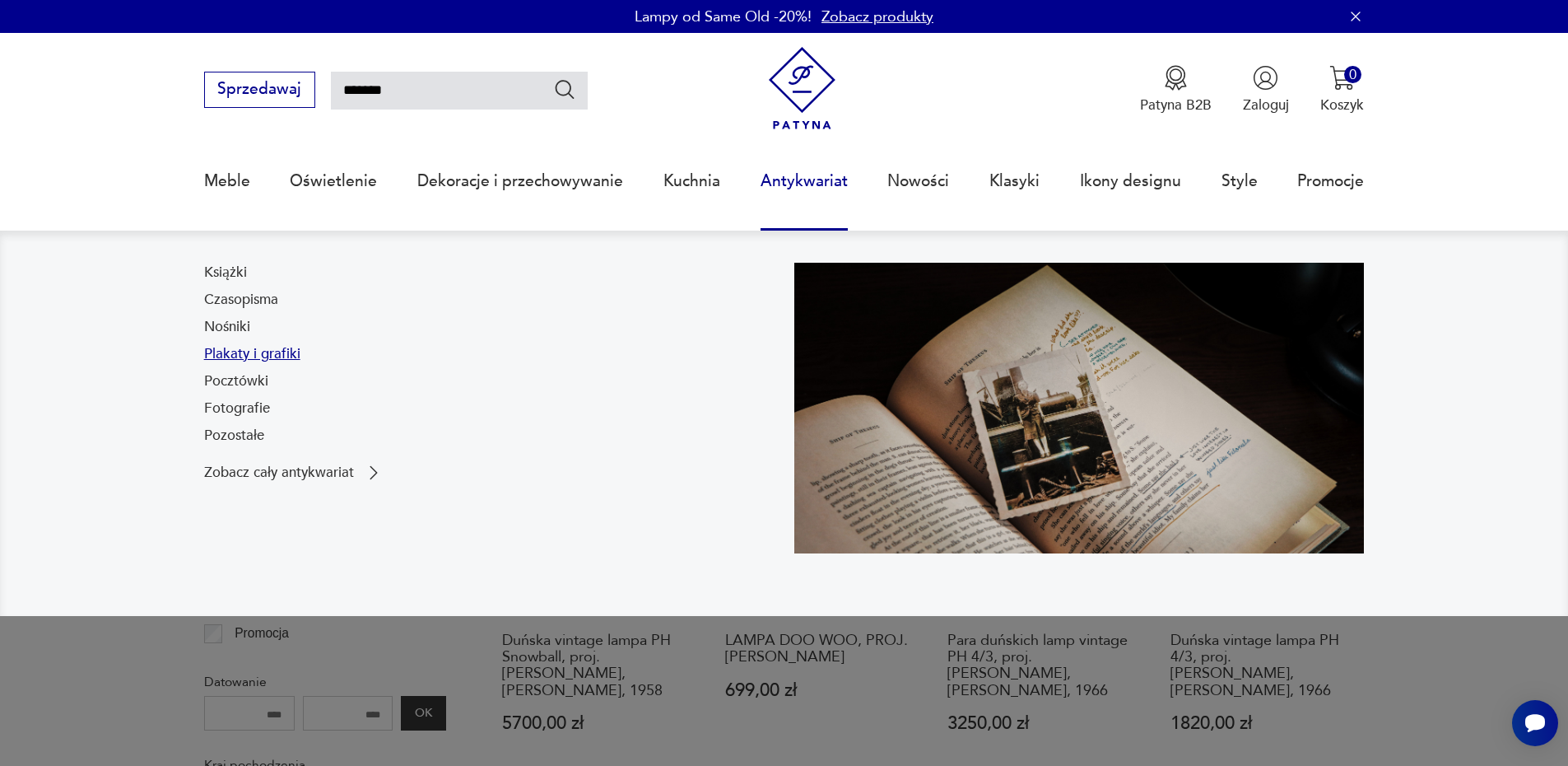
click at [251, 351] on link "Plakaty i grafiki" at bounding box center [252, 354] width 96 height 20
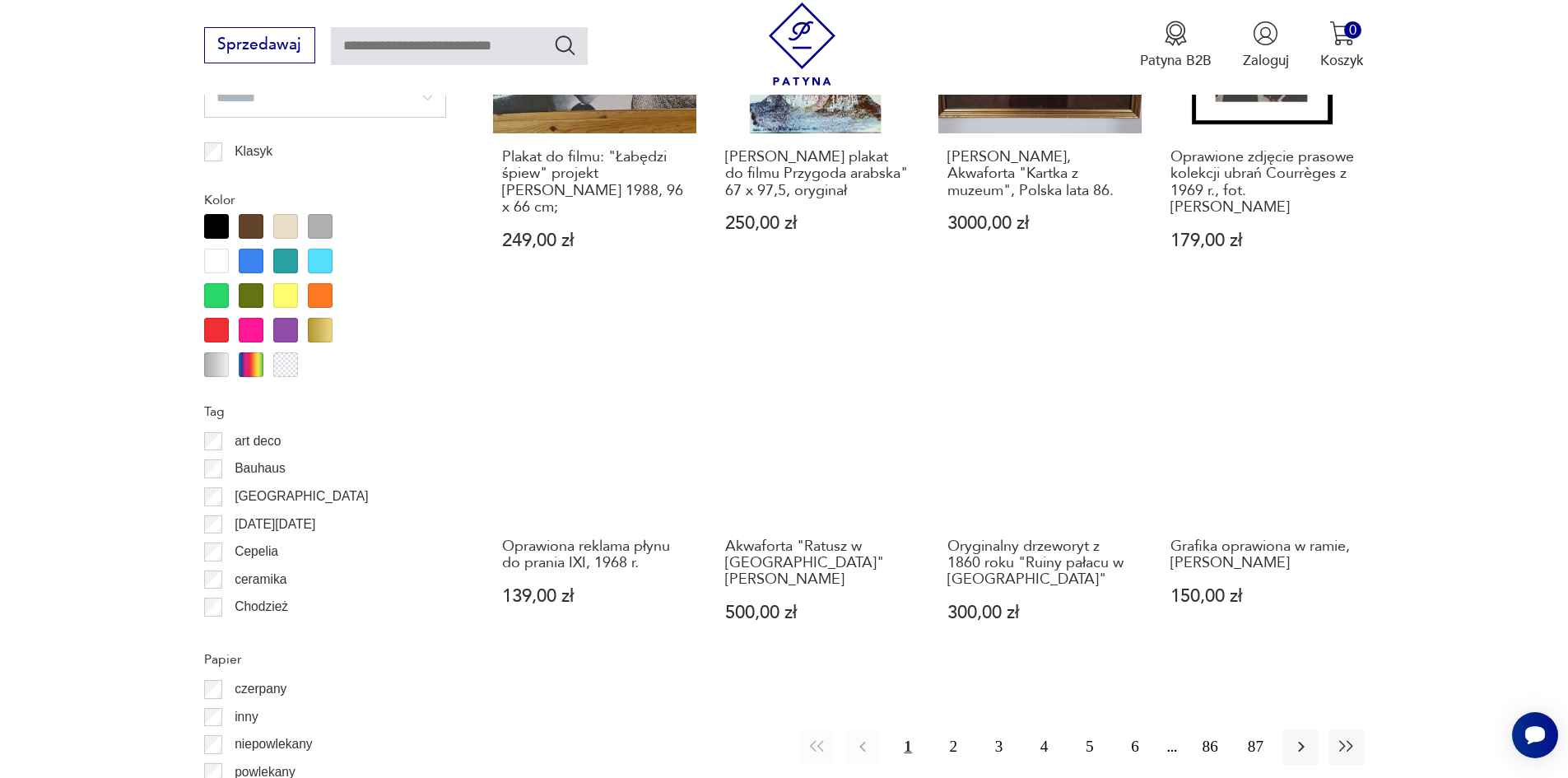
scroll to position [1726, 0]
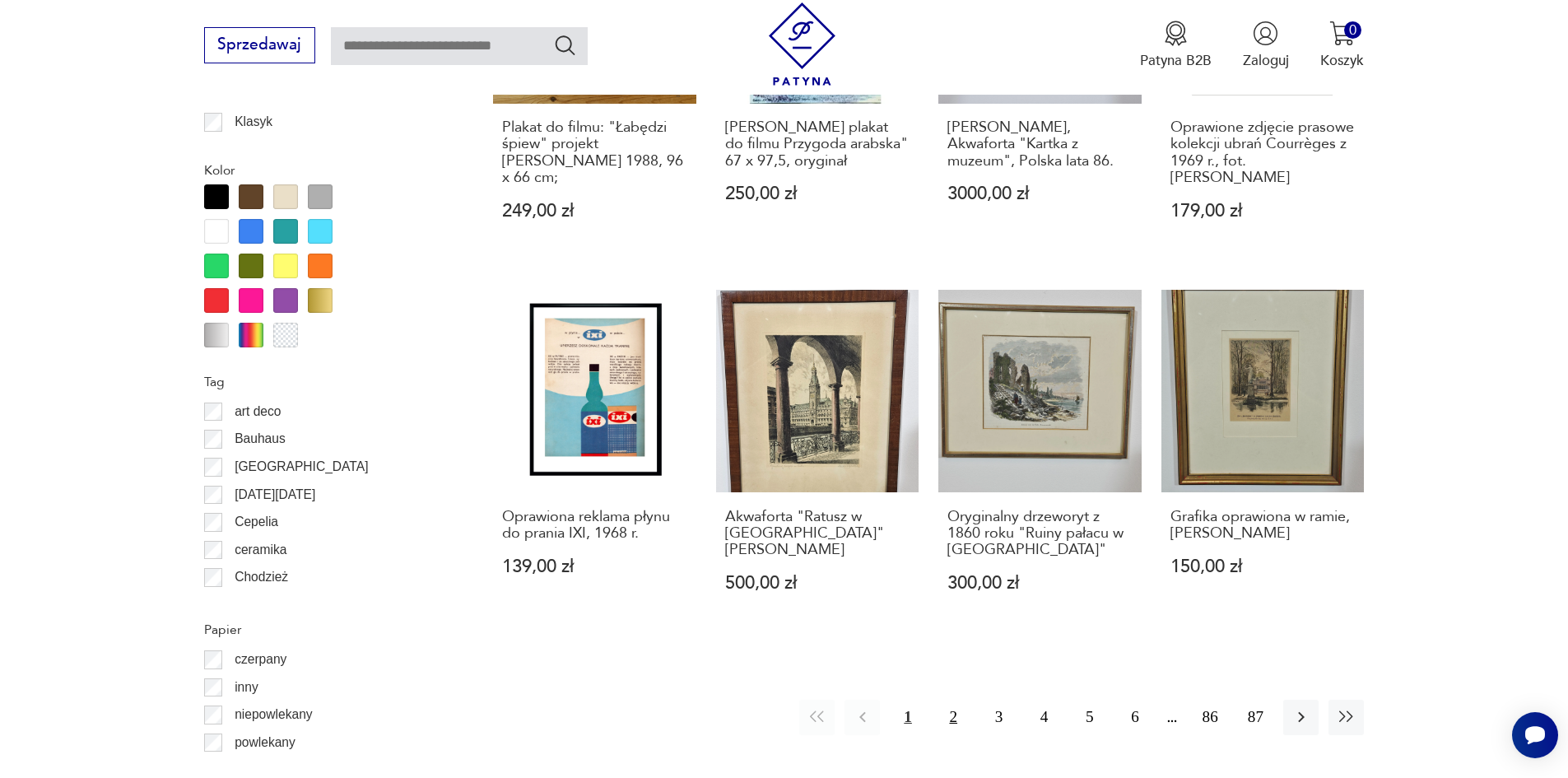
click at [950, 700] on button "2" at bounding box center [953, 717] width 35 height 35
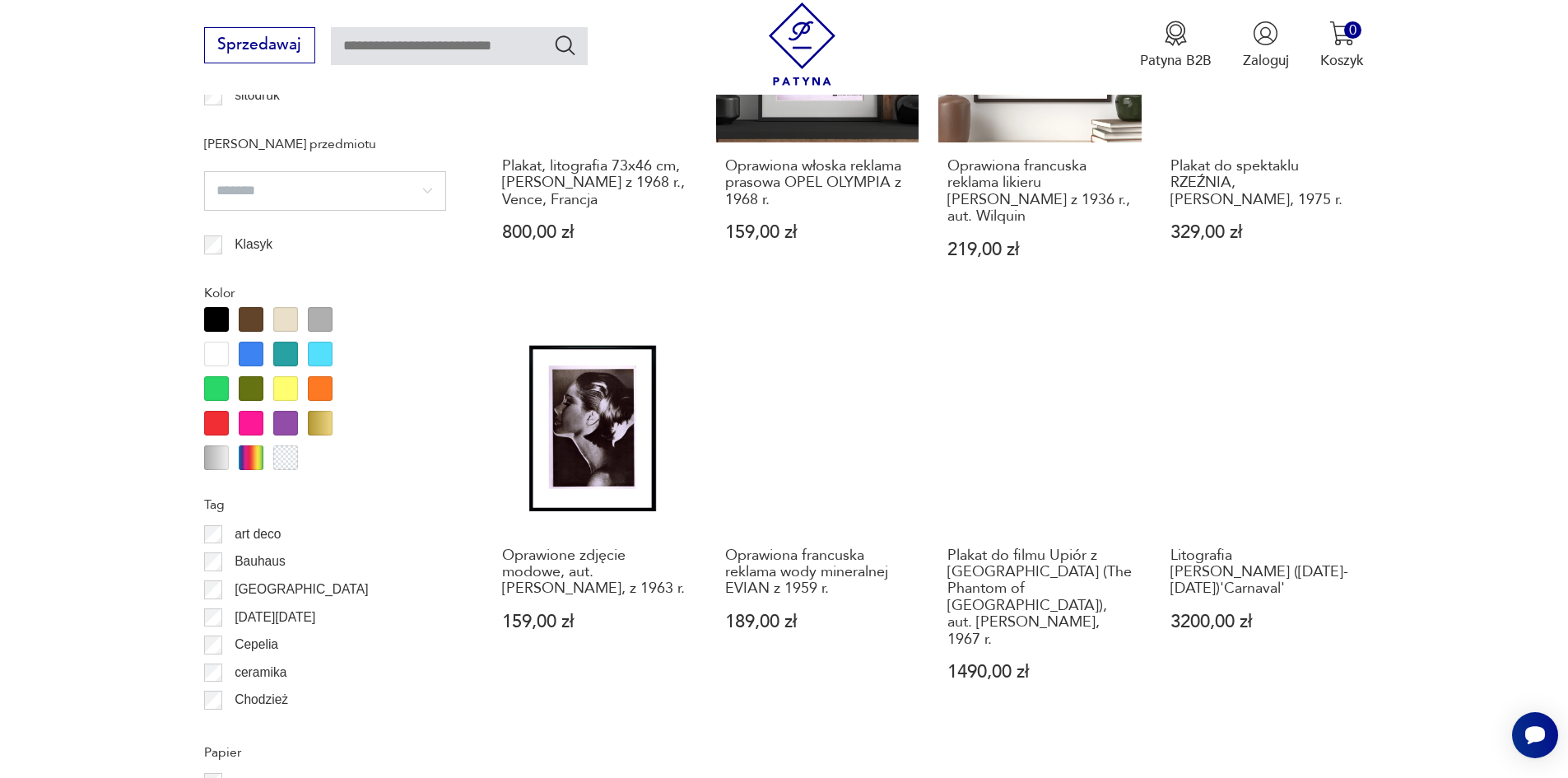
scroll to position [1642, 0]
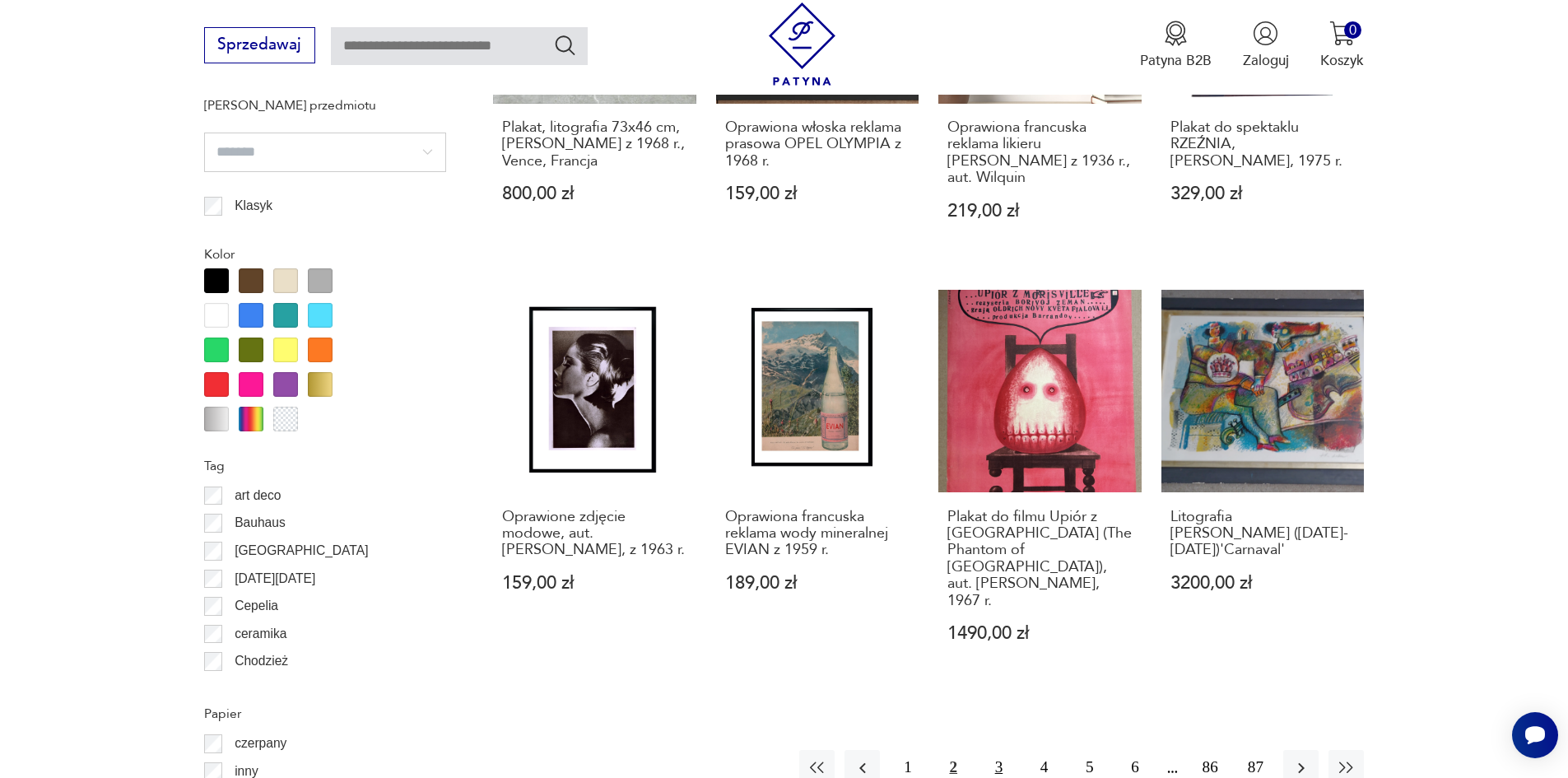
click at [1000, 750] on button "3" at bounding box center [999, 767] width 35 height 35
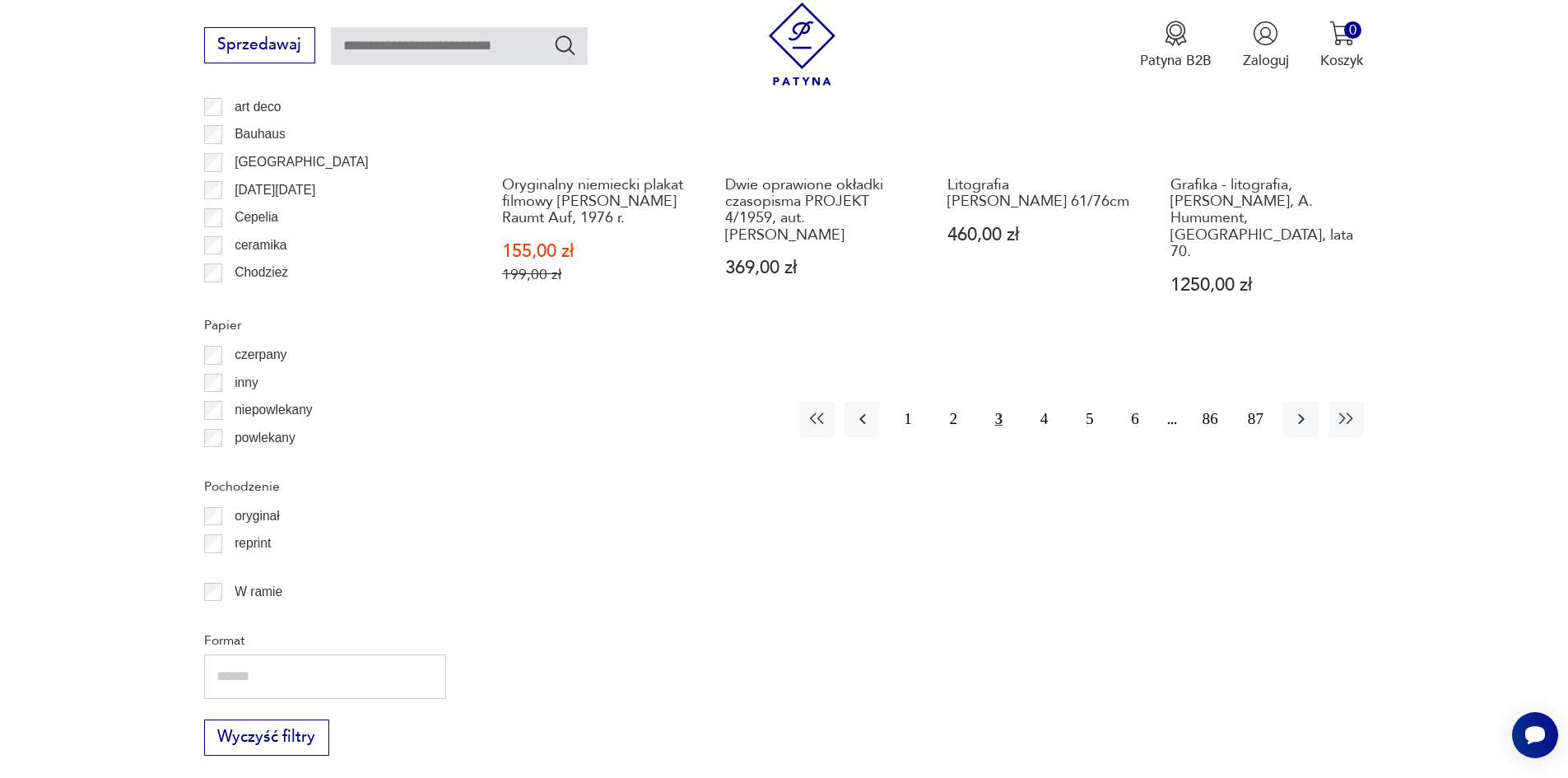
scroll to position [2054, 0]
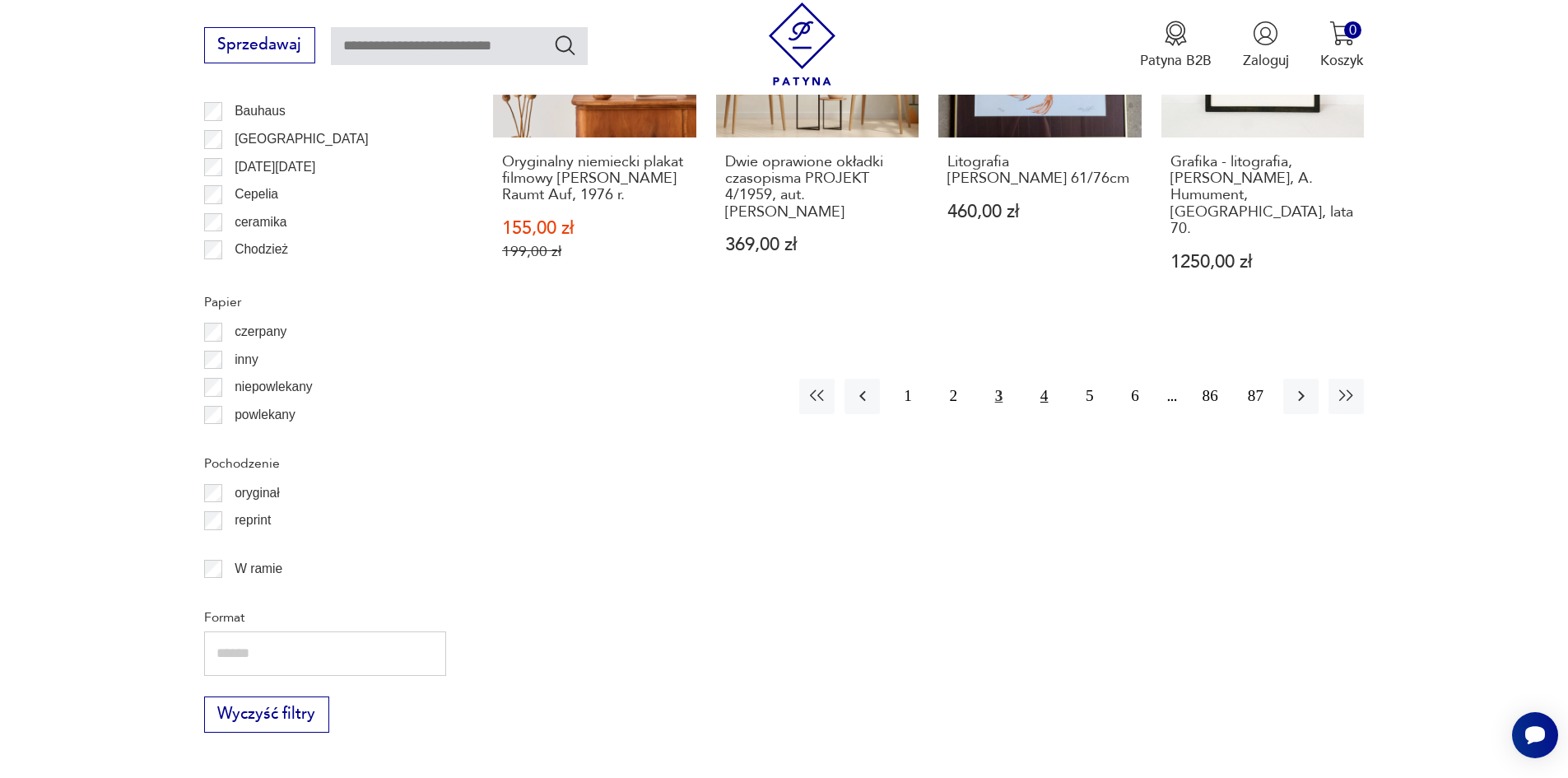
click at [1034, 383] on button "4" at bounding box center [1043, 396] width 35 height 35
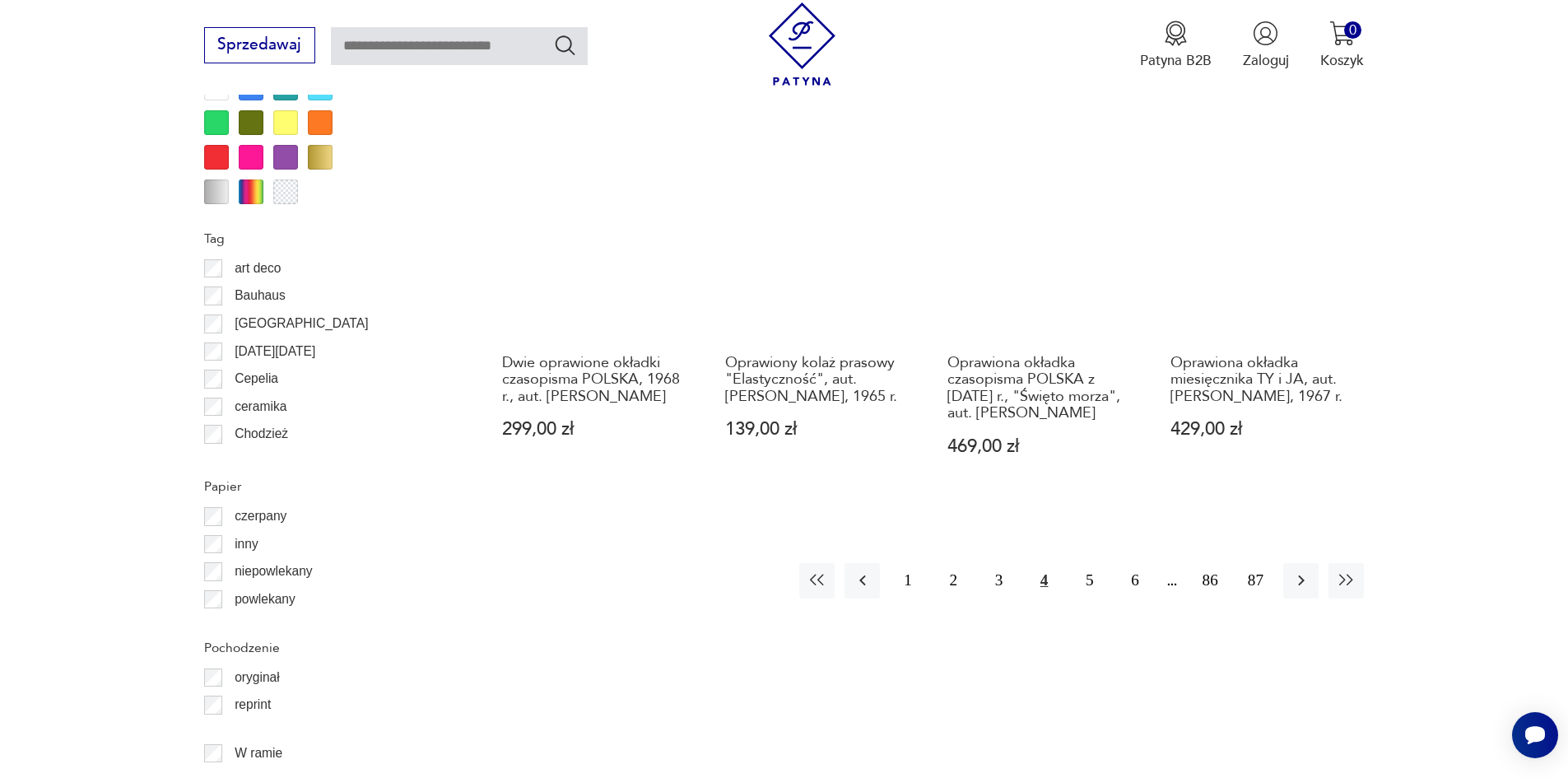
scroll to position [1971, 0]
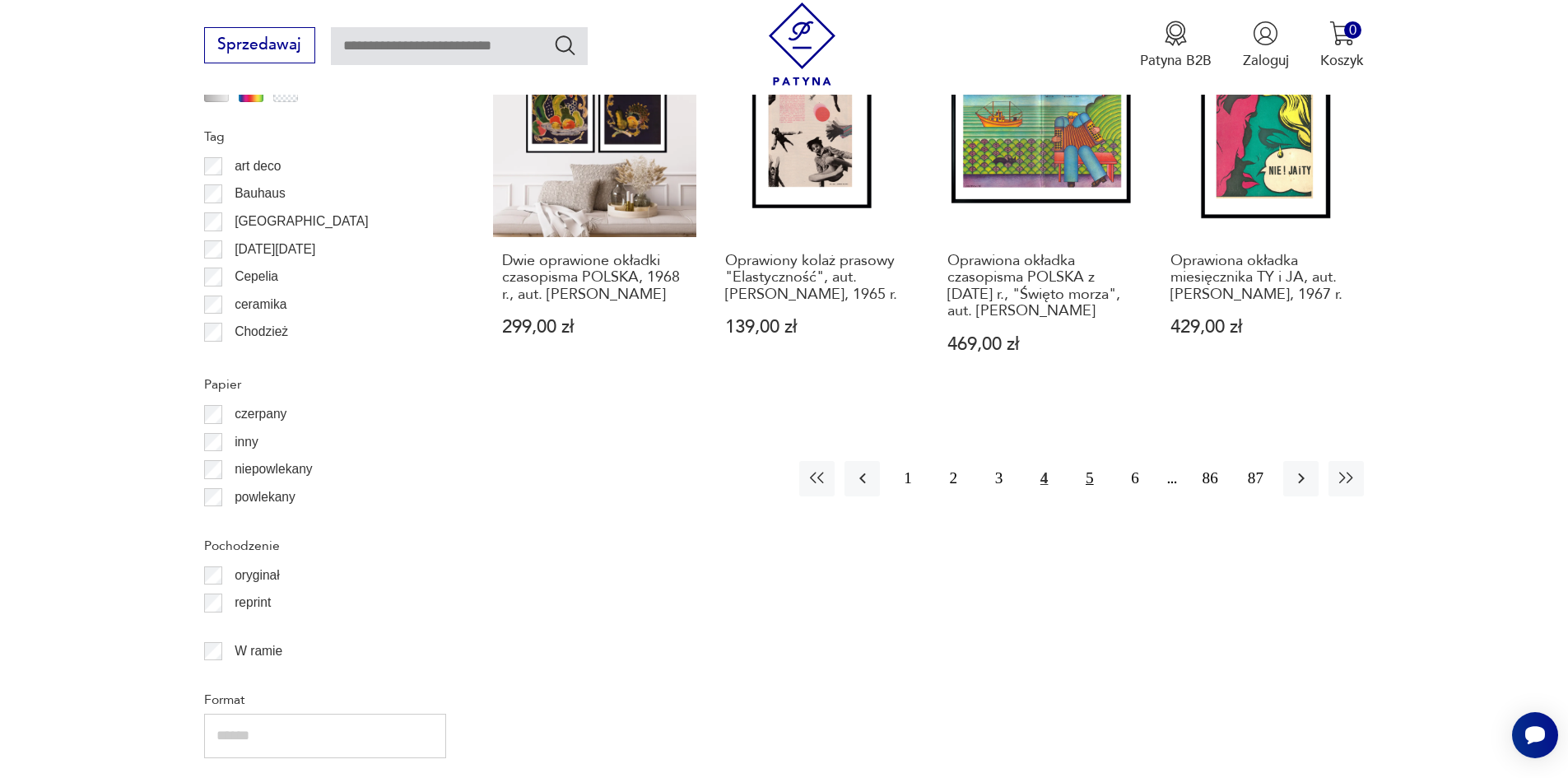
click at [1094, 490] on button "5" at bounding box center [1089, 479] width 35 height 35
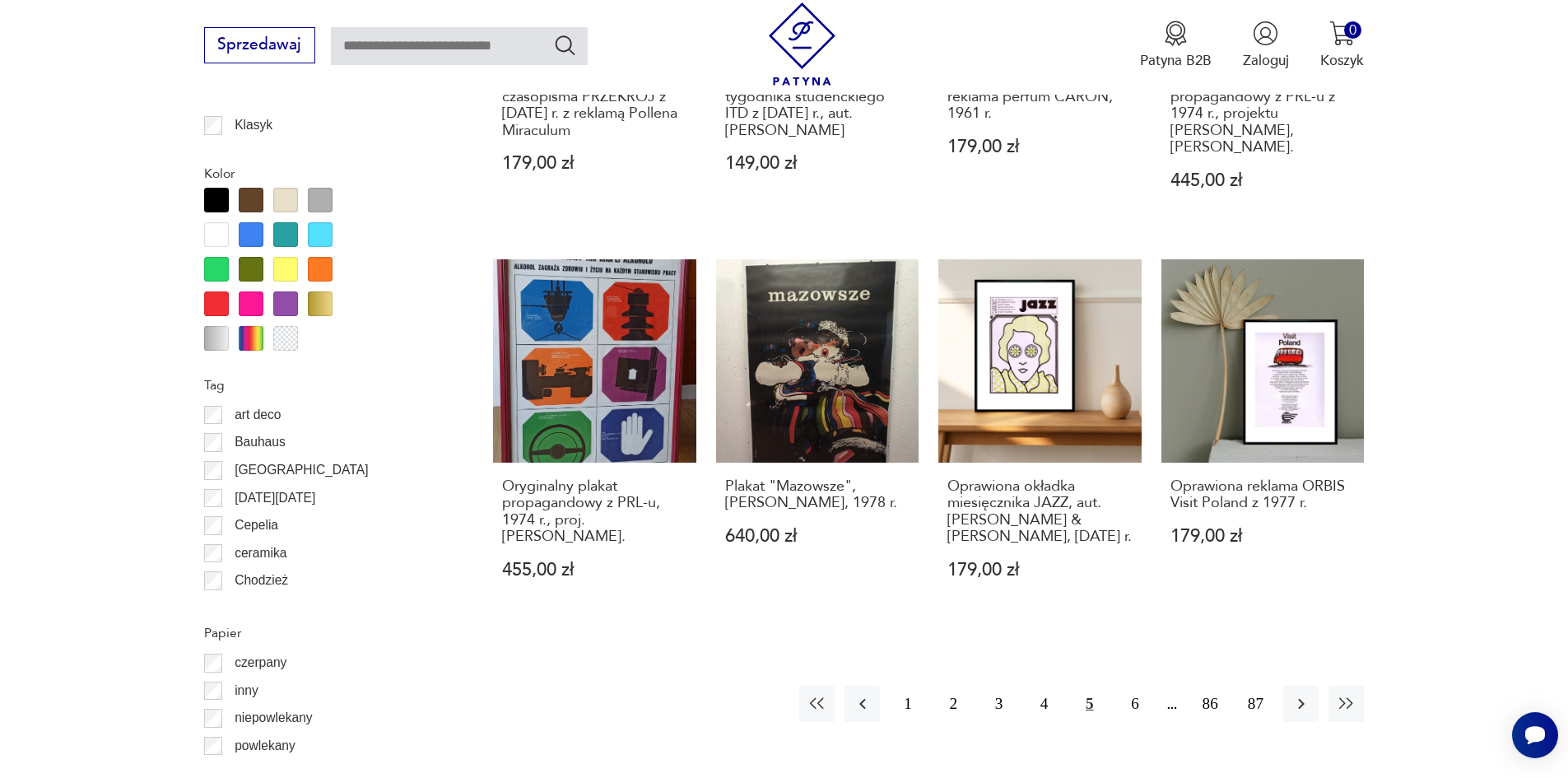
scroll to position [1724, 0]
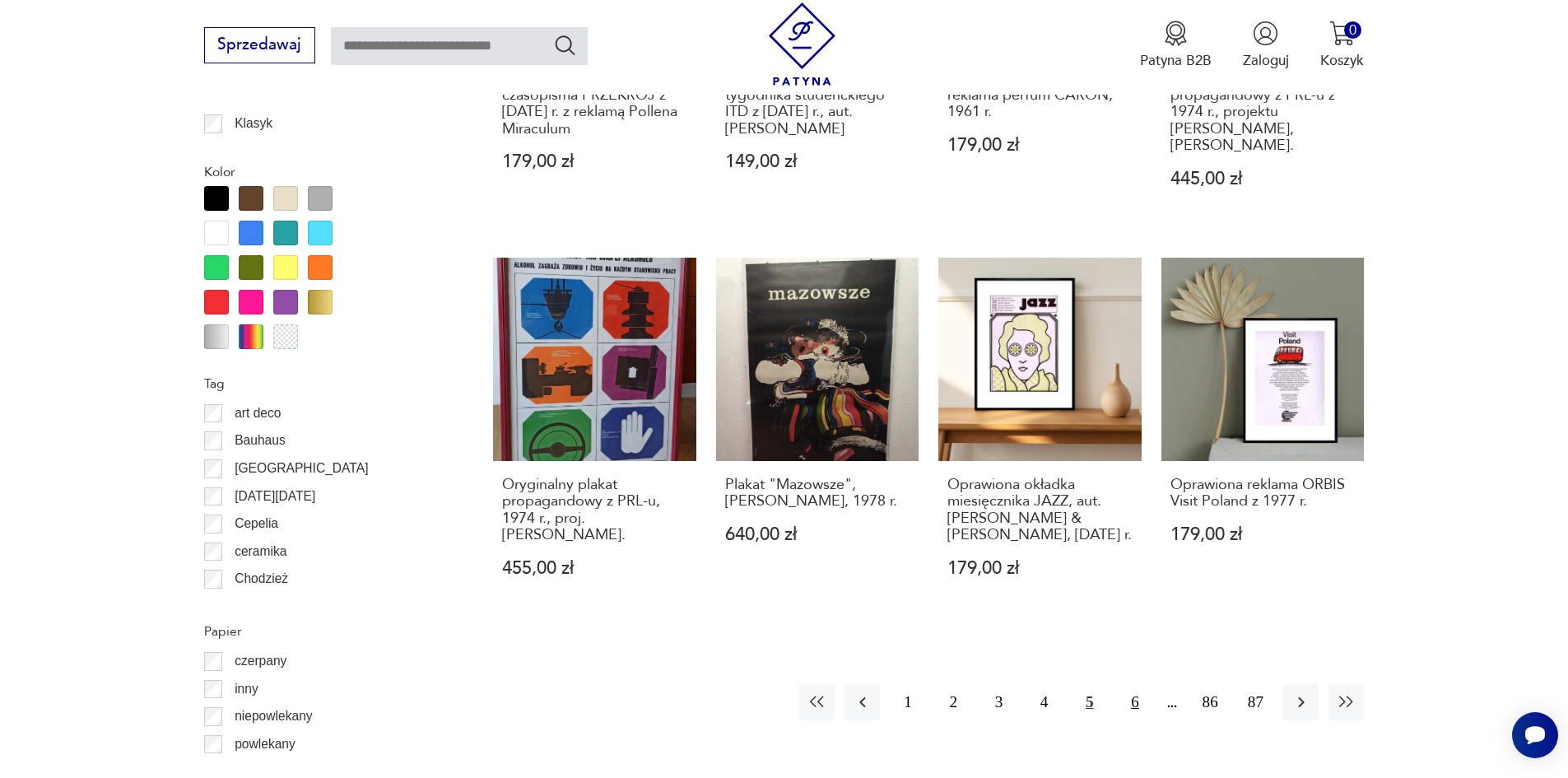
click at [1144, 684] on button "6" at bounding box center [1134, 702] width 35 height 35
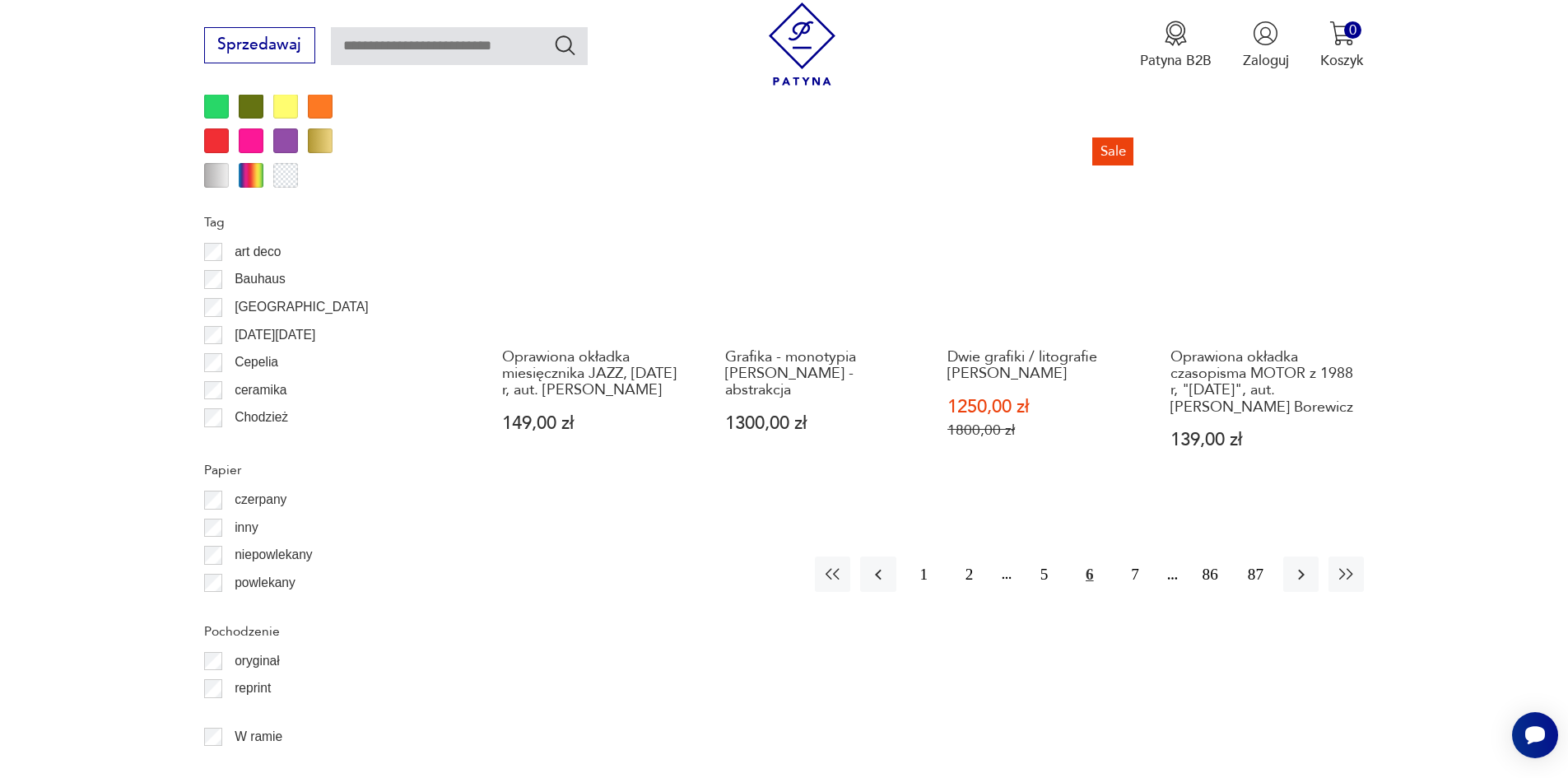
scroll to position [1889, 0]
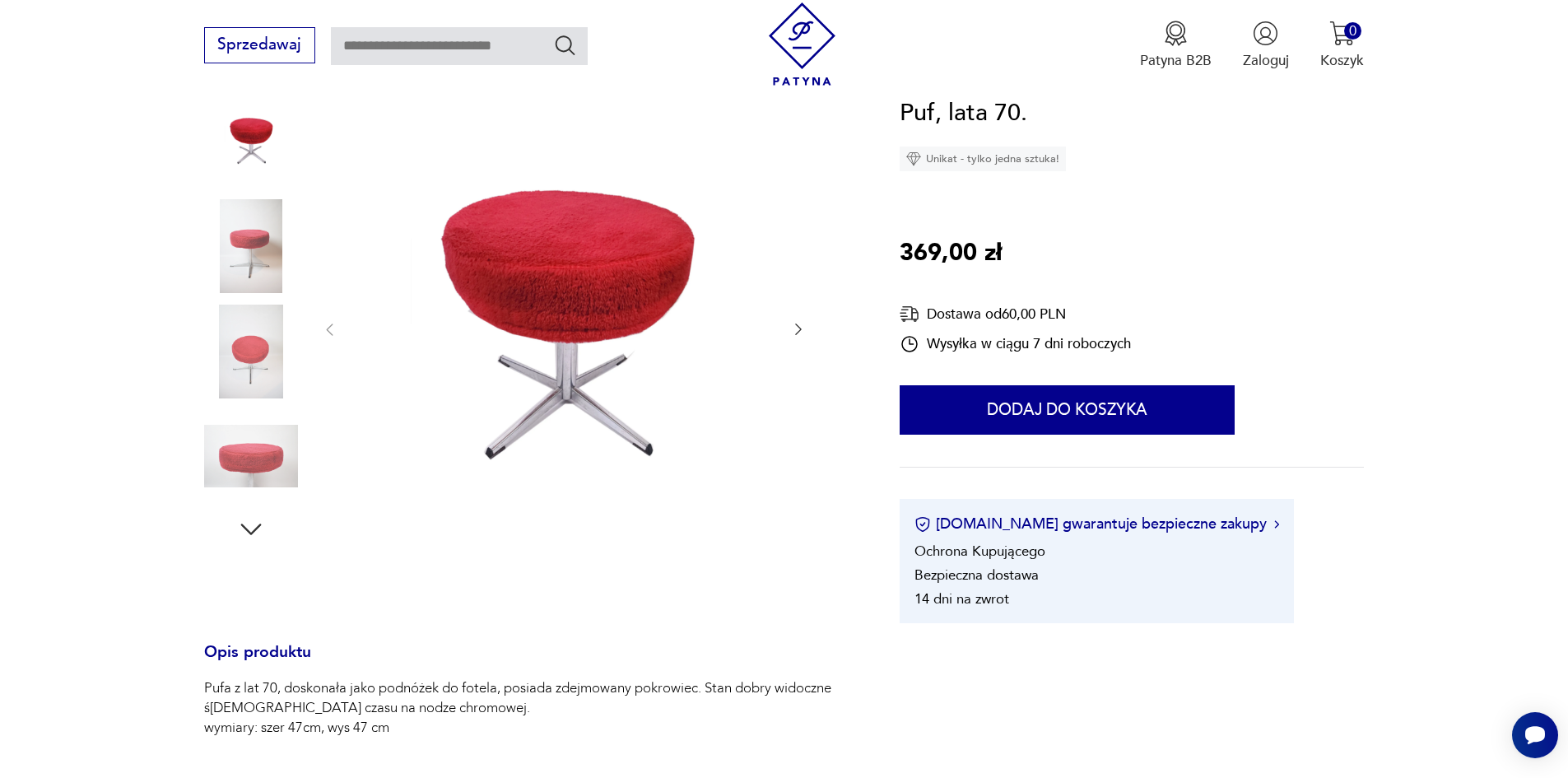
click at [250, 229] on img at bounding box center [250, 246] width 94 height 94
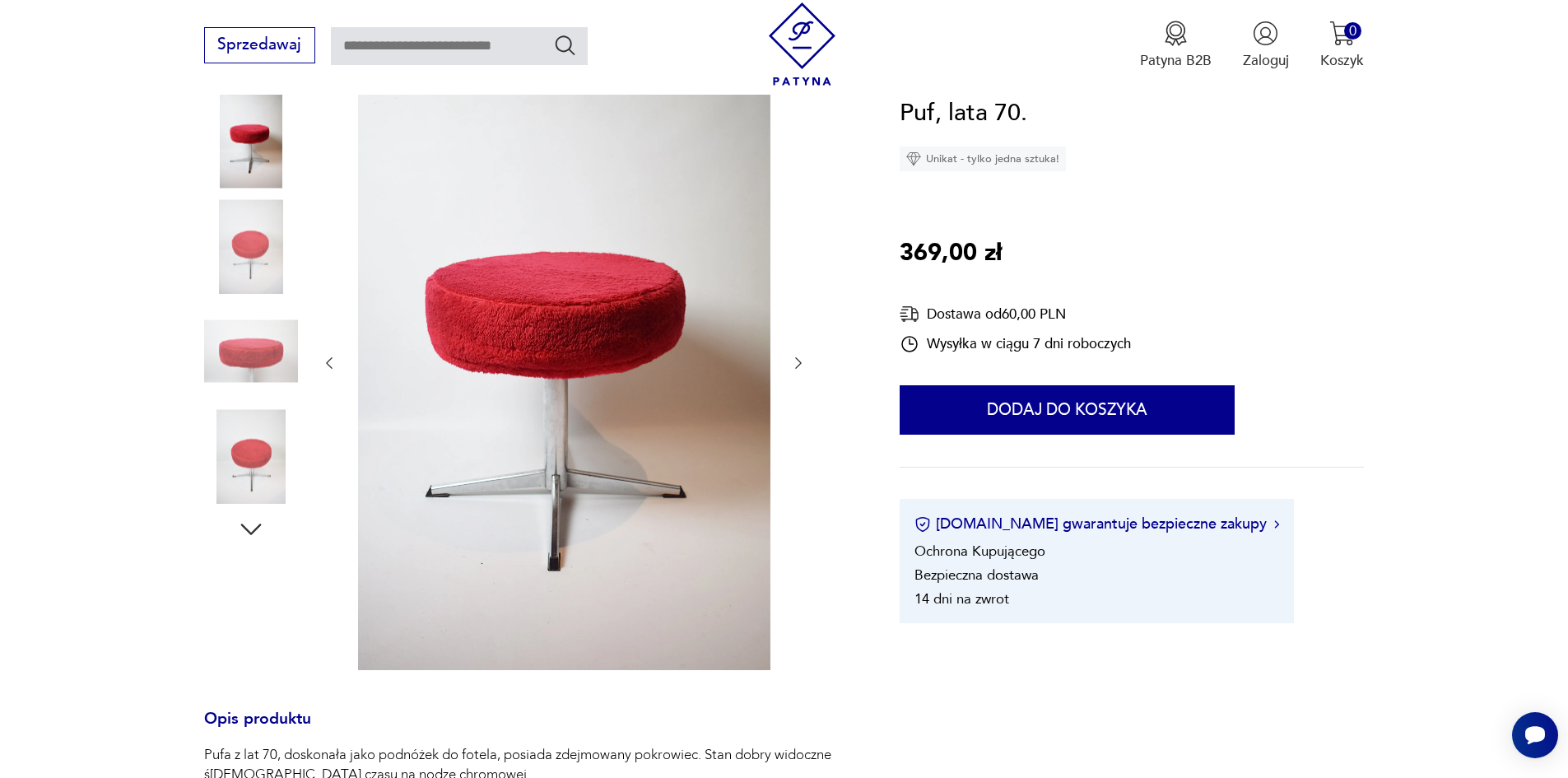
click at [236, 283] on img at bounding box center [250, 246] width 94 height 94
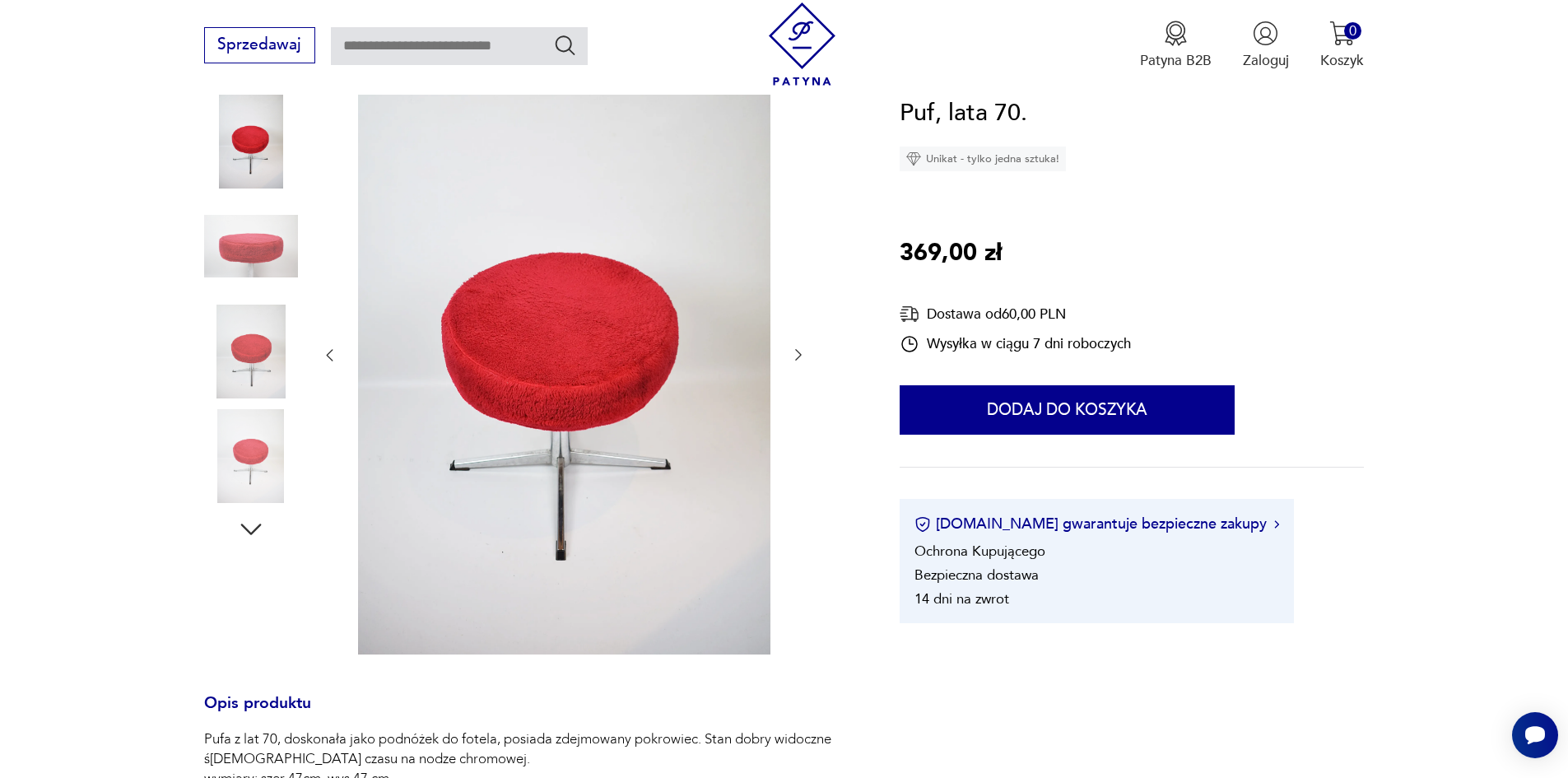
click at [246, 308] on img at bounding box center [250, 351] width 94 height 94
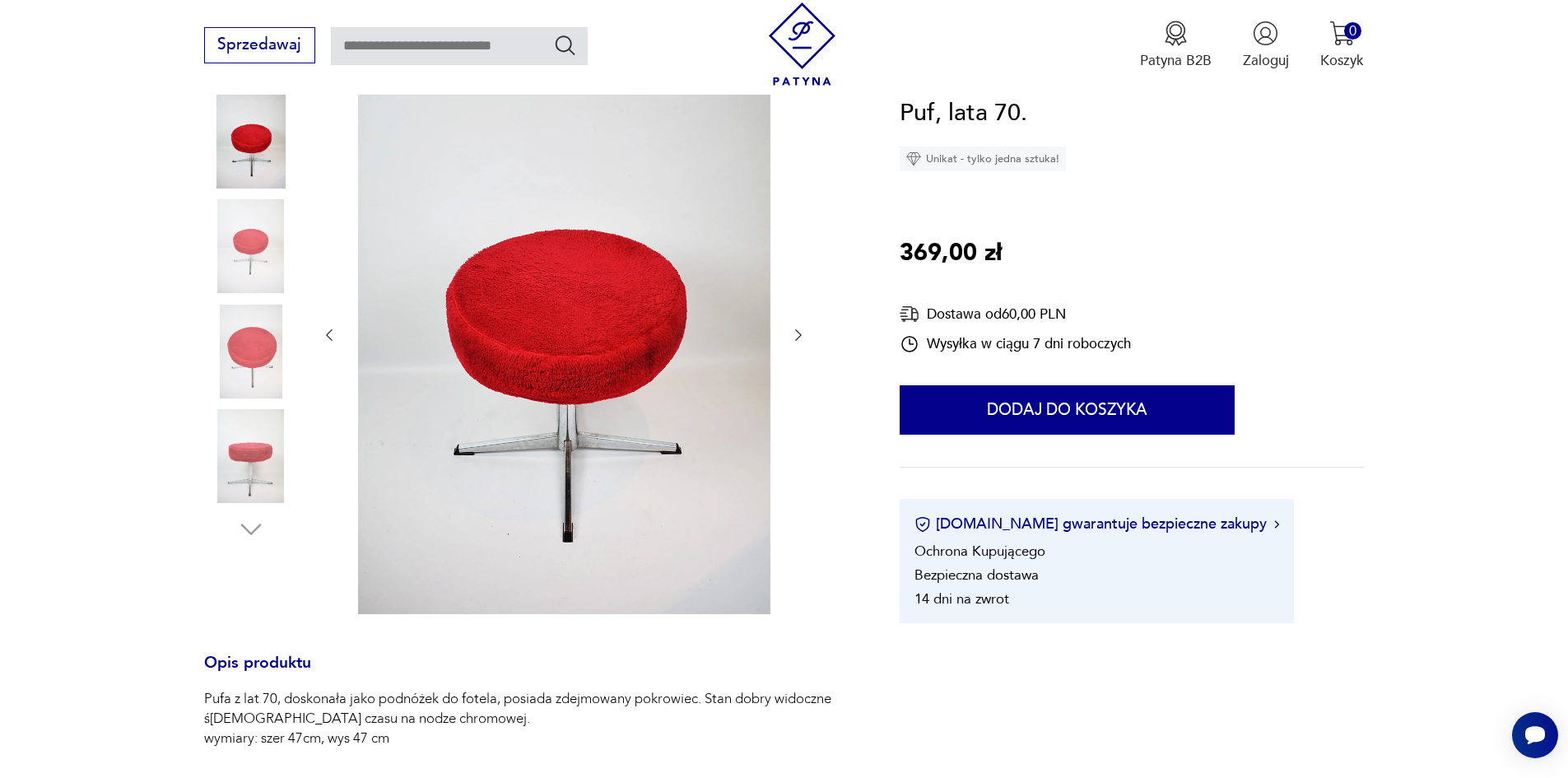
click at [256, 337] on img at bounding box center [250, 351] width 94 height 94
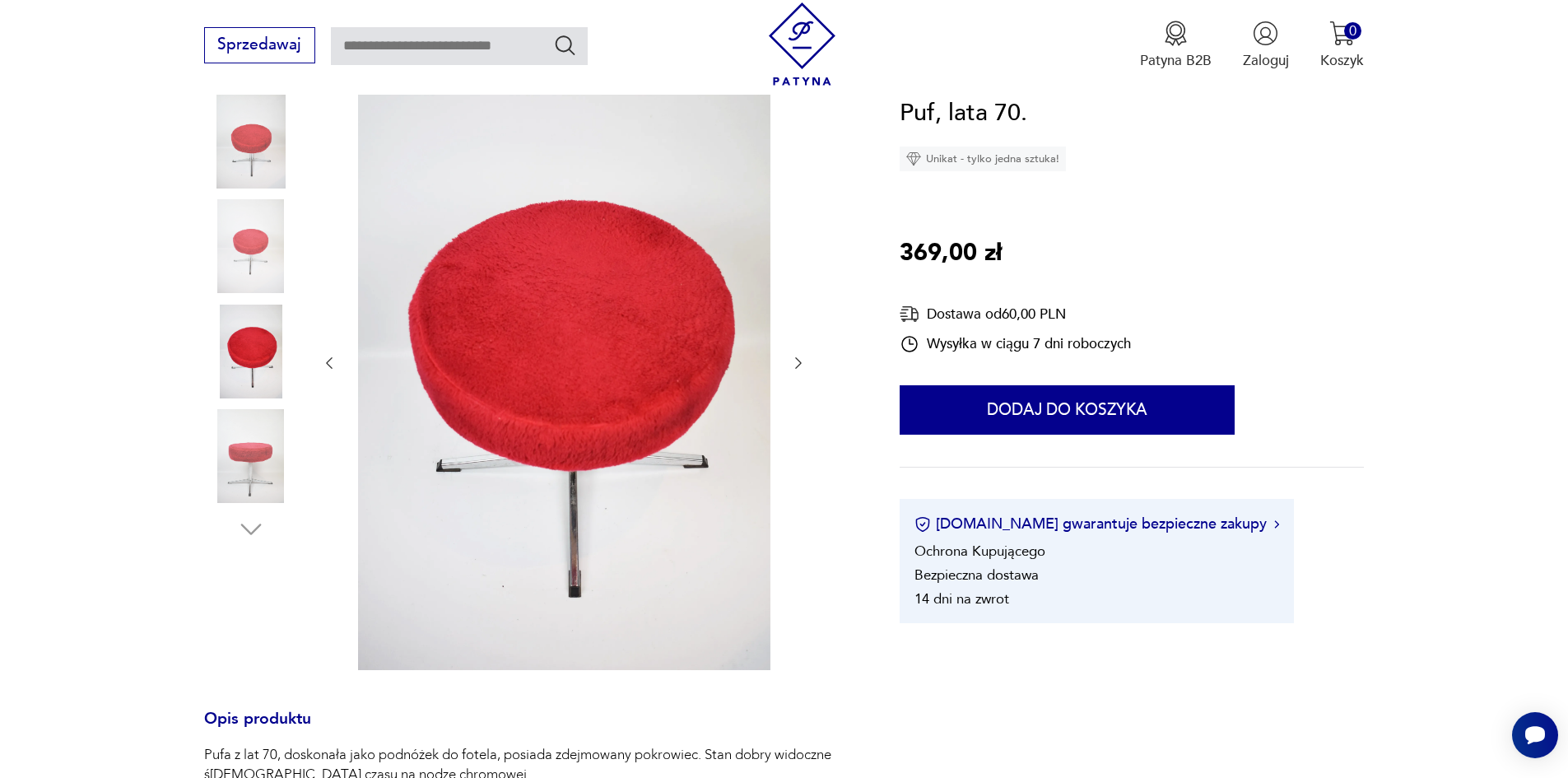
click at [267, 434] on img at bounding box center [250, 456] width 94 height 94
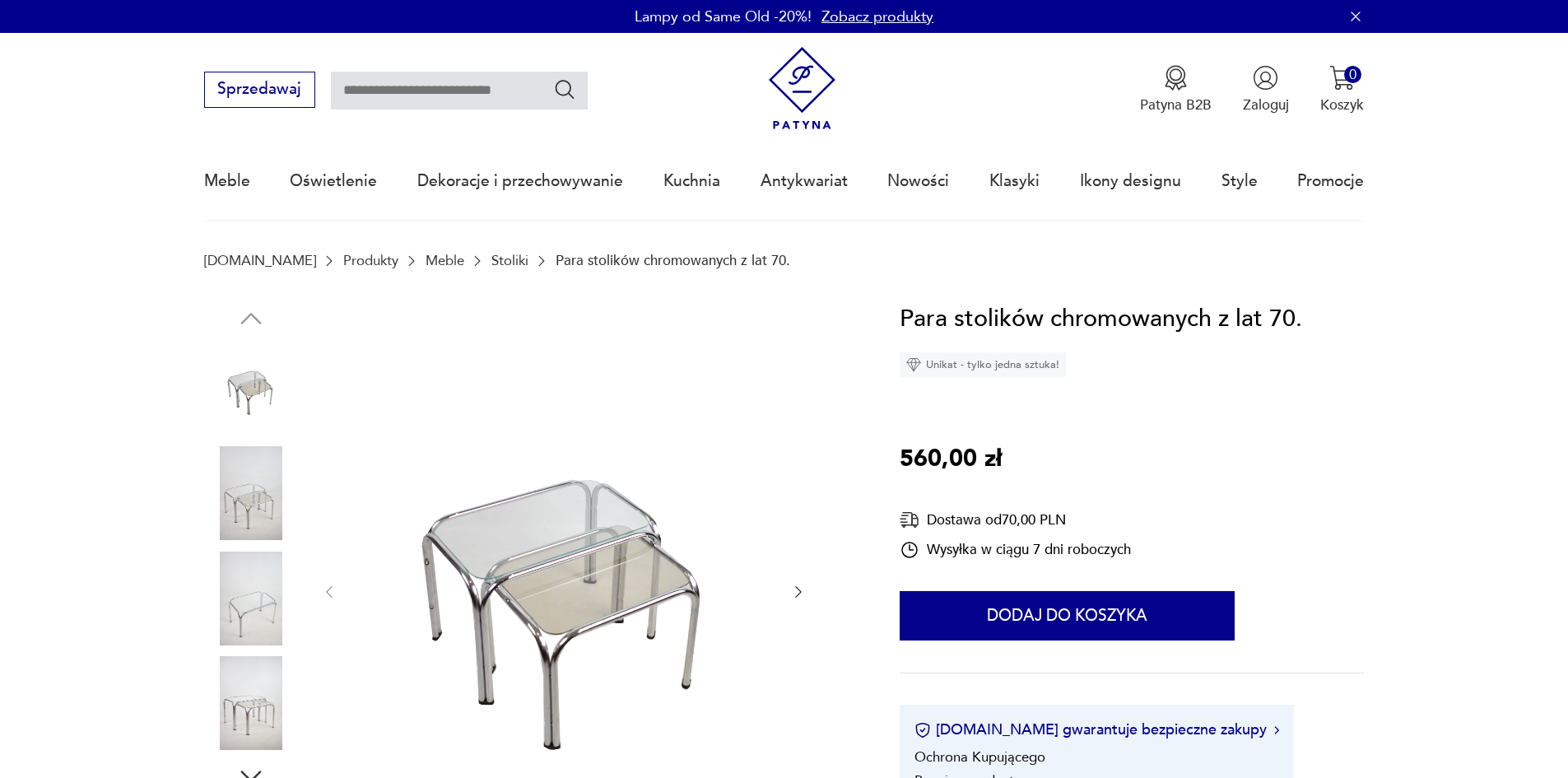
click at [245, 490] on img at bounding box center [250, 492] width 94 height 94
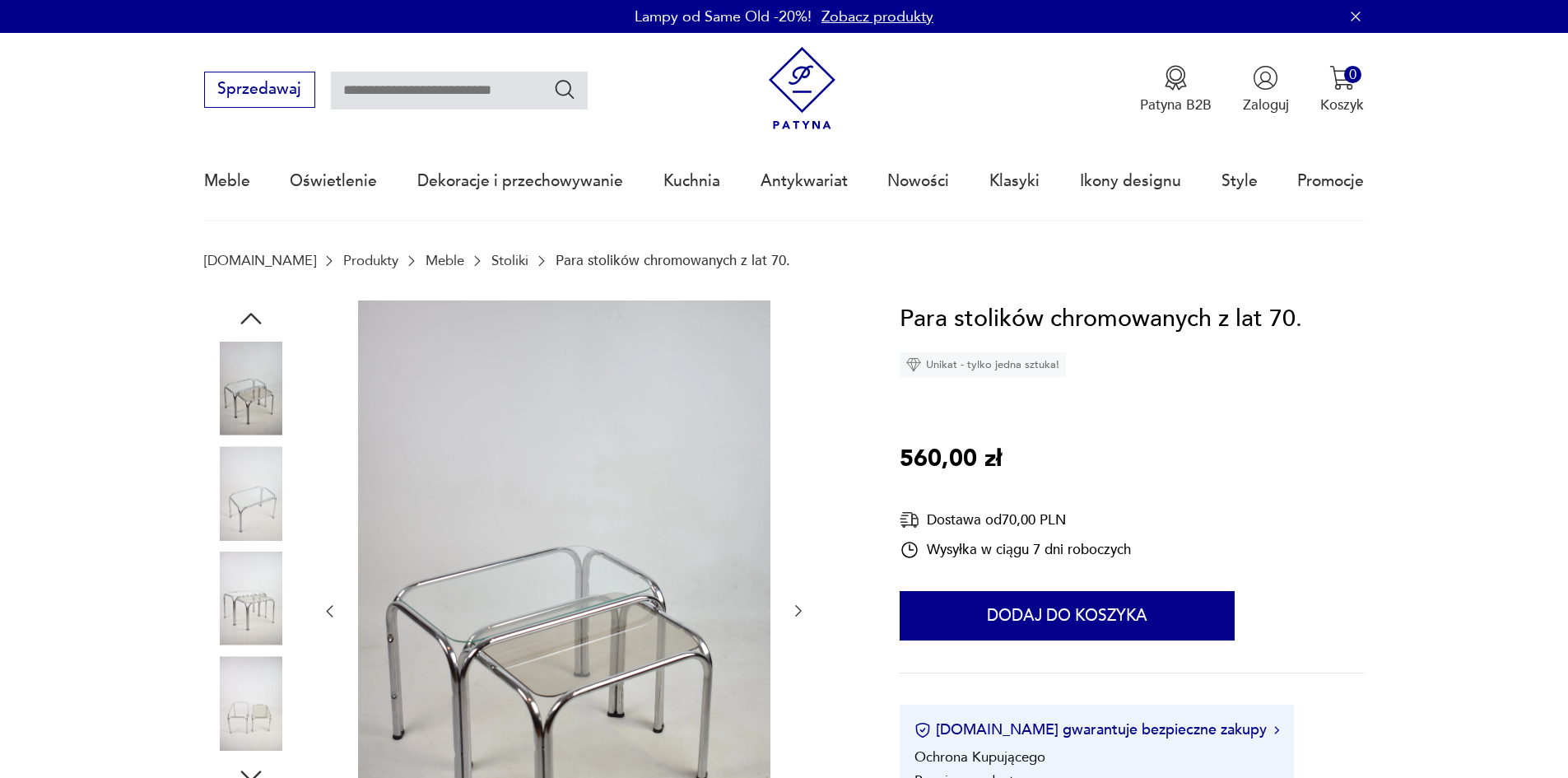
click at [218, 553] on img at bounding box center [250, 598] width 94 height 94
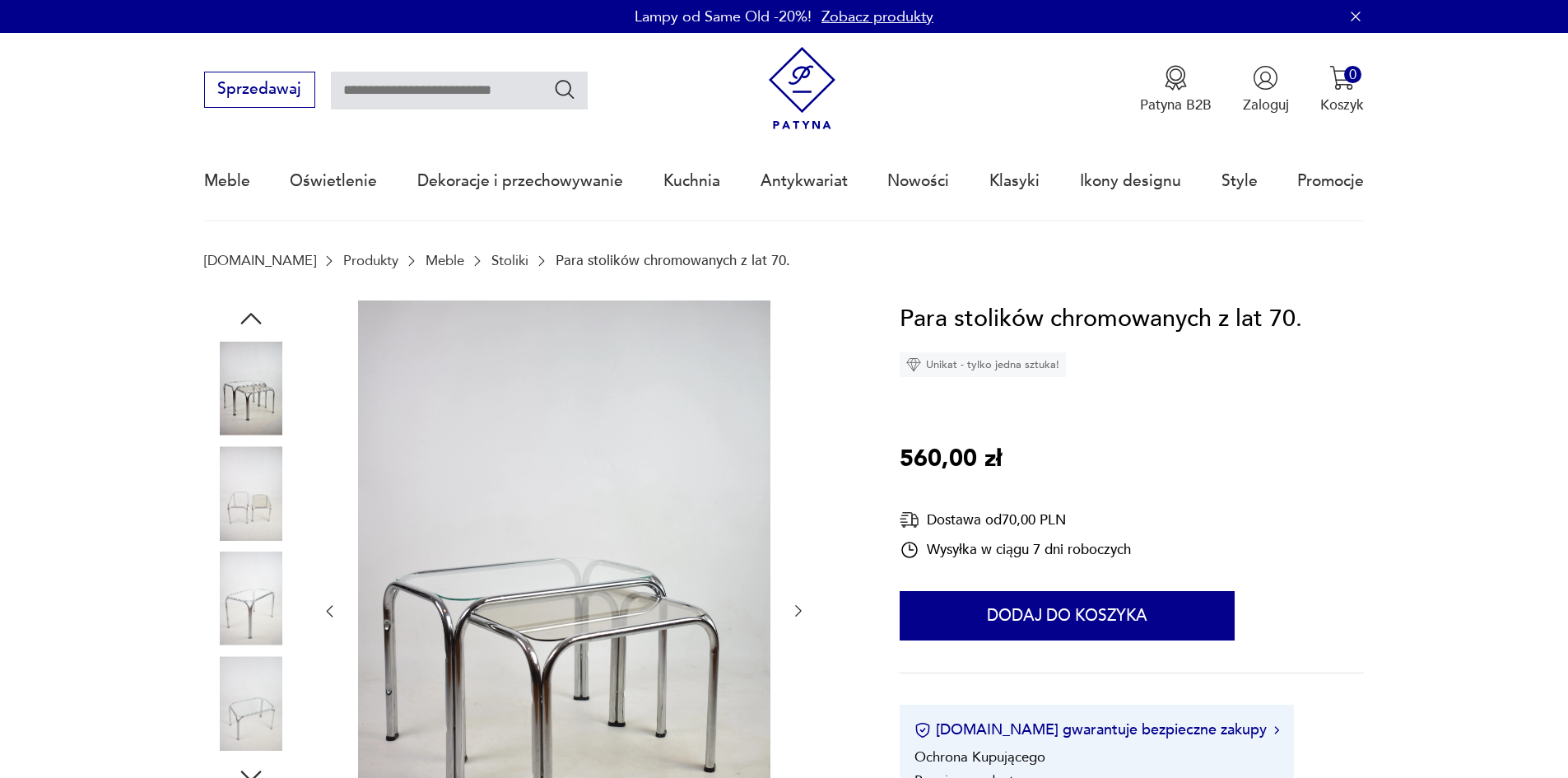
click at [247, 530] on img at bounding box center [250, 492] width 94 height 94
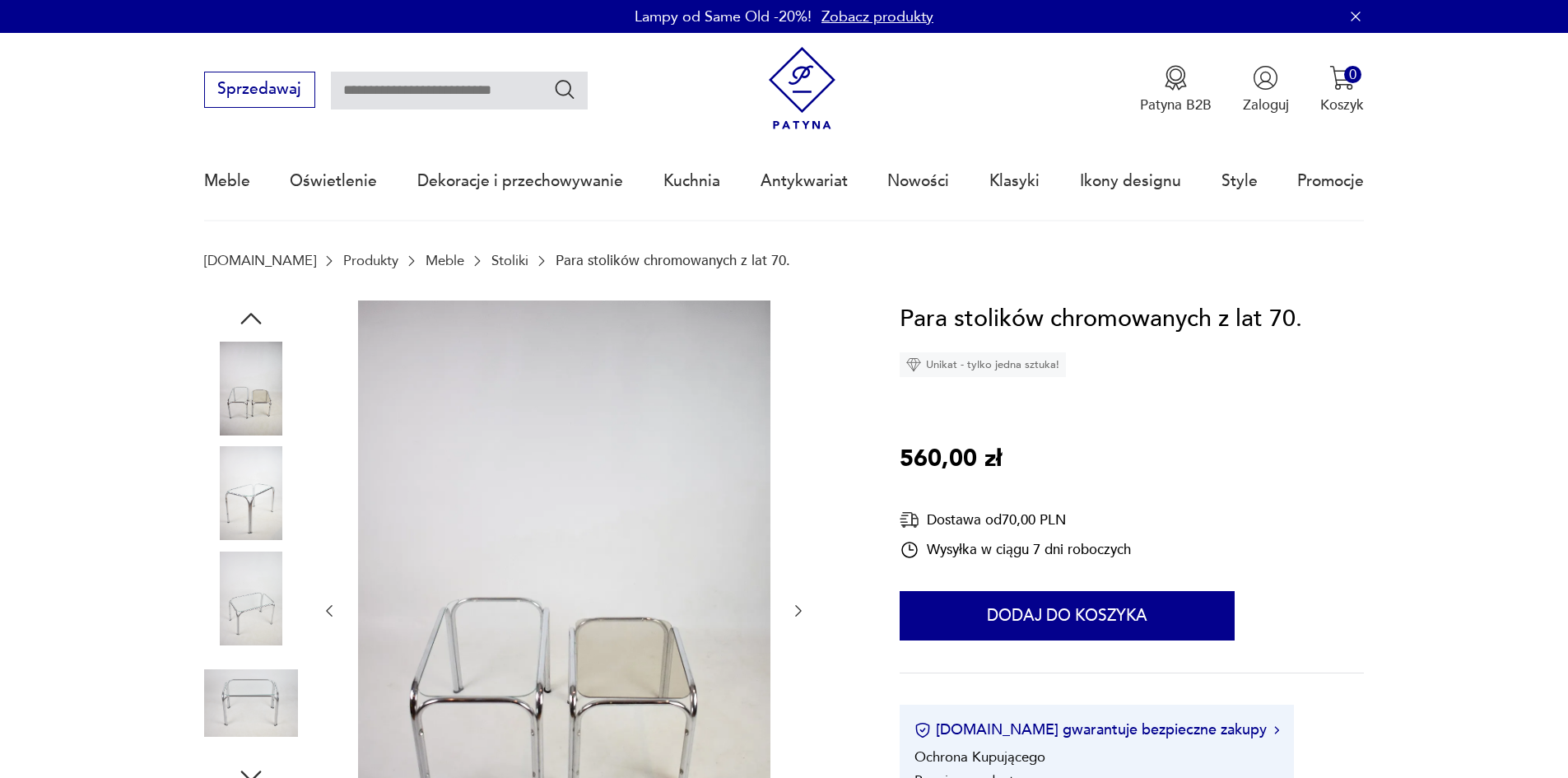
click at [244, 558] on img at bounding box center [250, 598] width 94 height 94
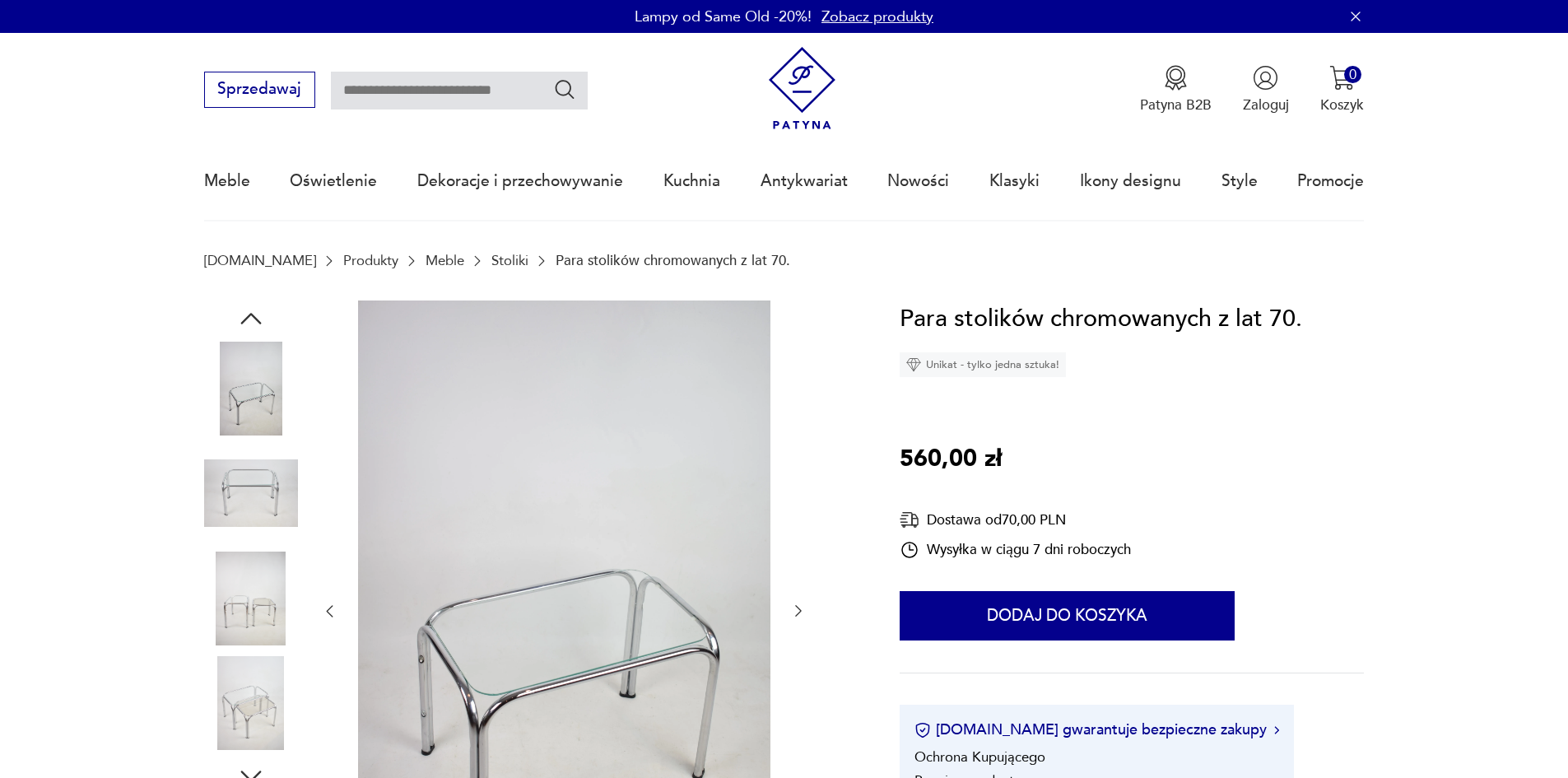
click at [255, 599] on img at bounding box center [250, 598] width 94 height 94
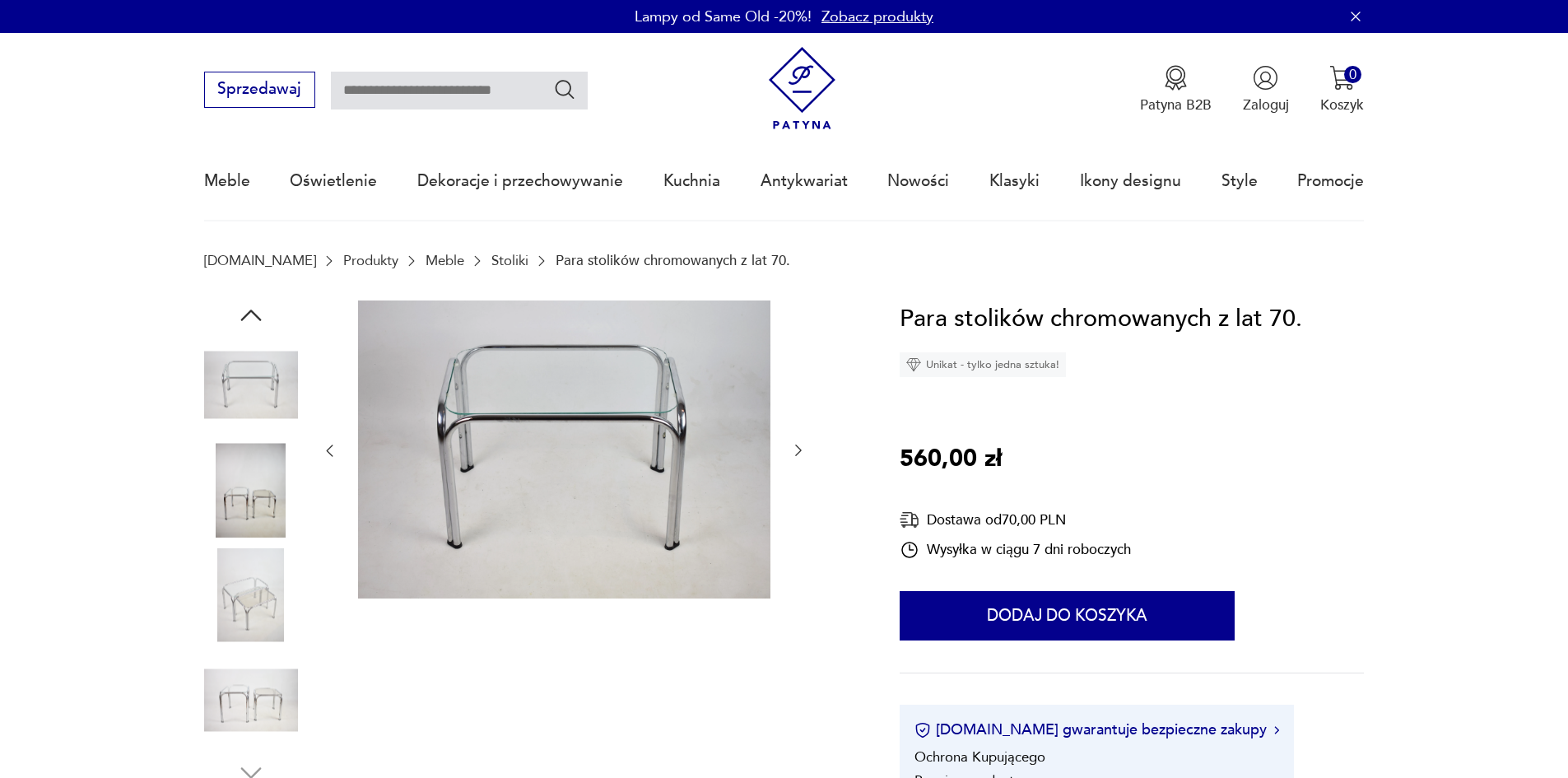
click at [263, 698] on img at bounding box center [250, 700] width 94 height 94
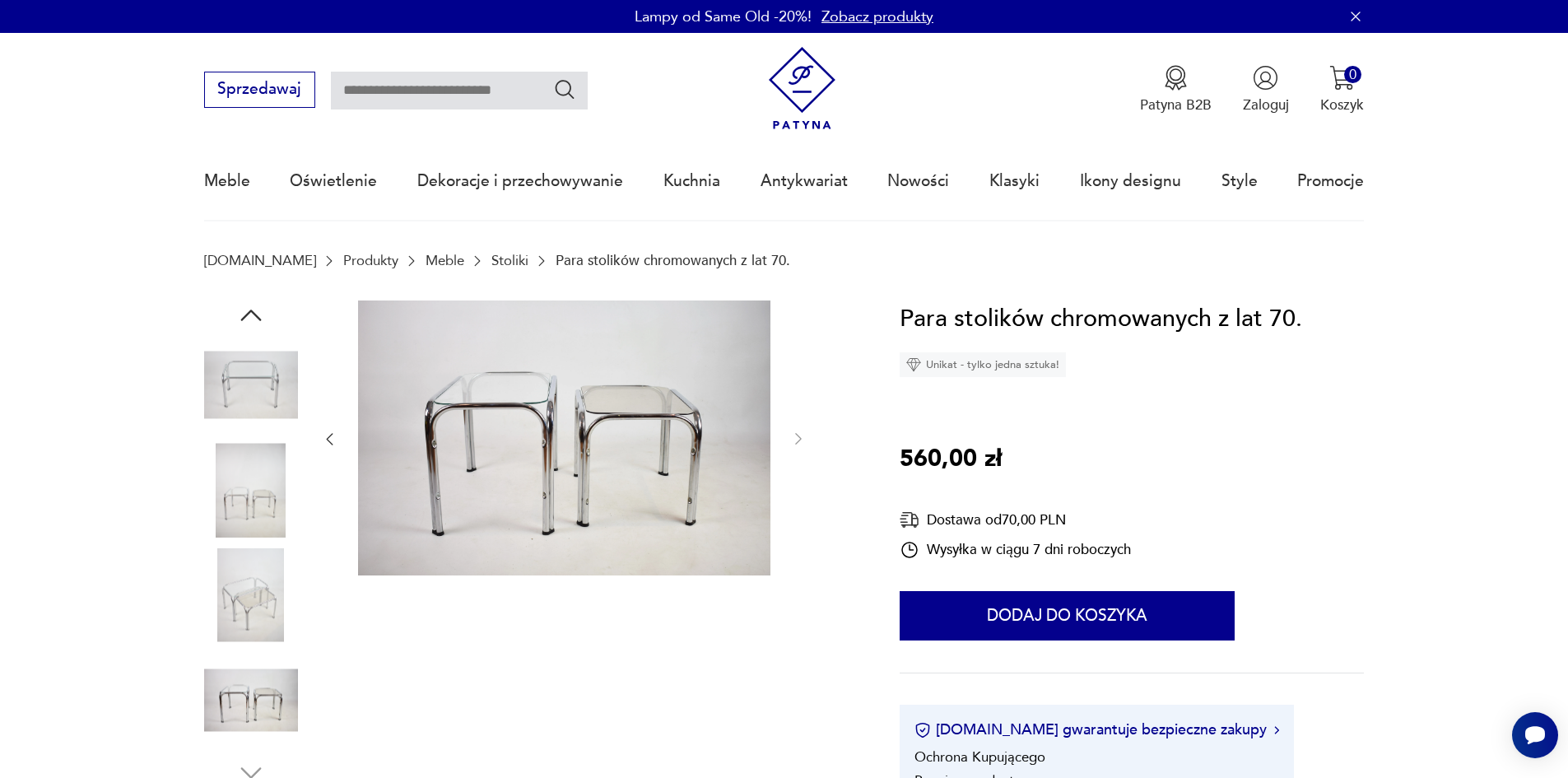
click at [239, 595] on img at bounding box center [250, 595] width 94 height 94
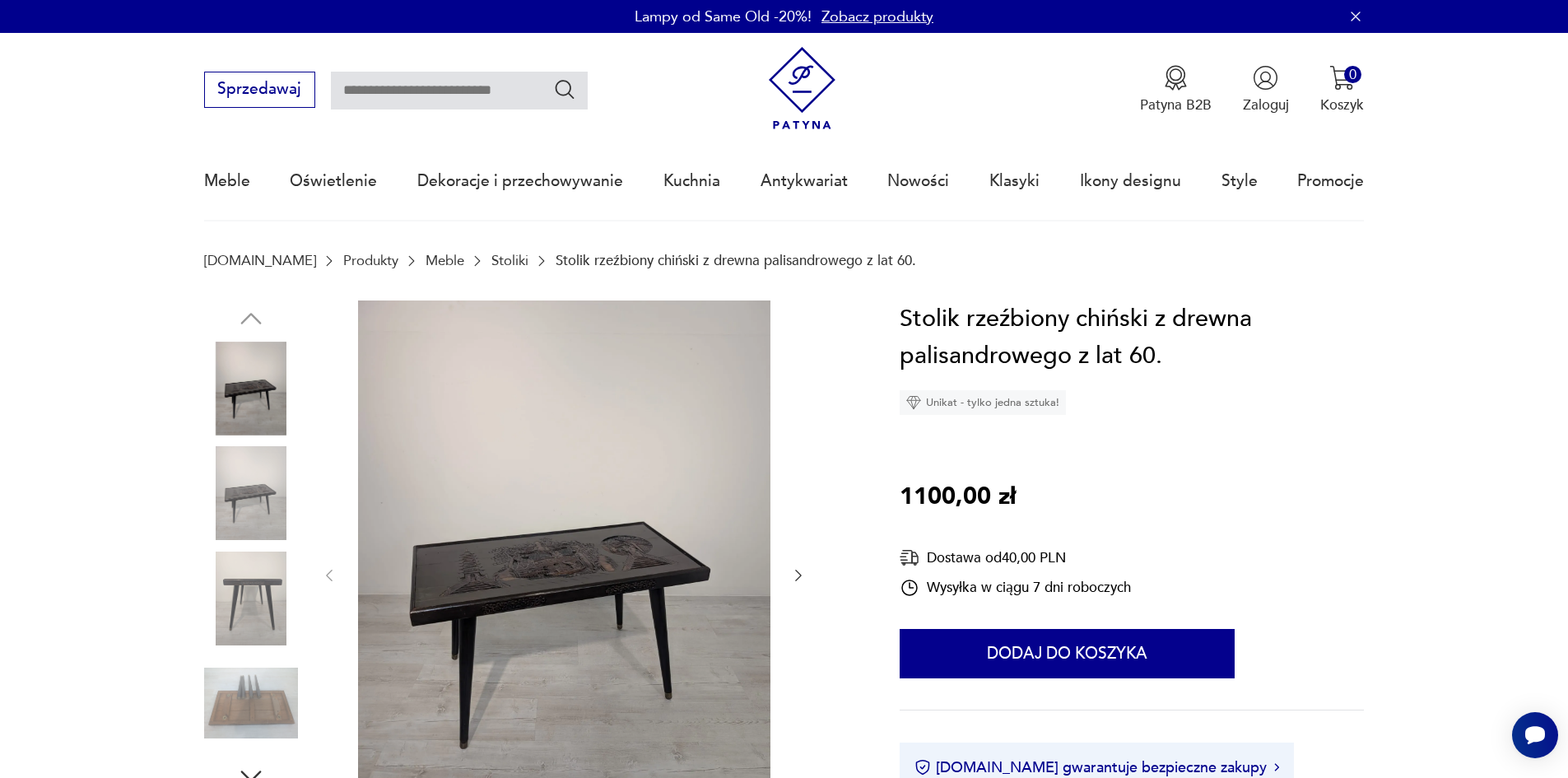
click at [249, 494] on img at bounding box center [250, 492] width 94 height 94
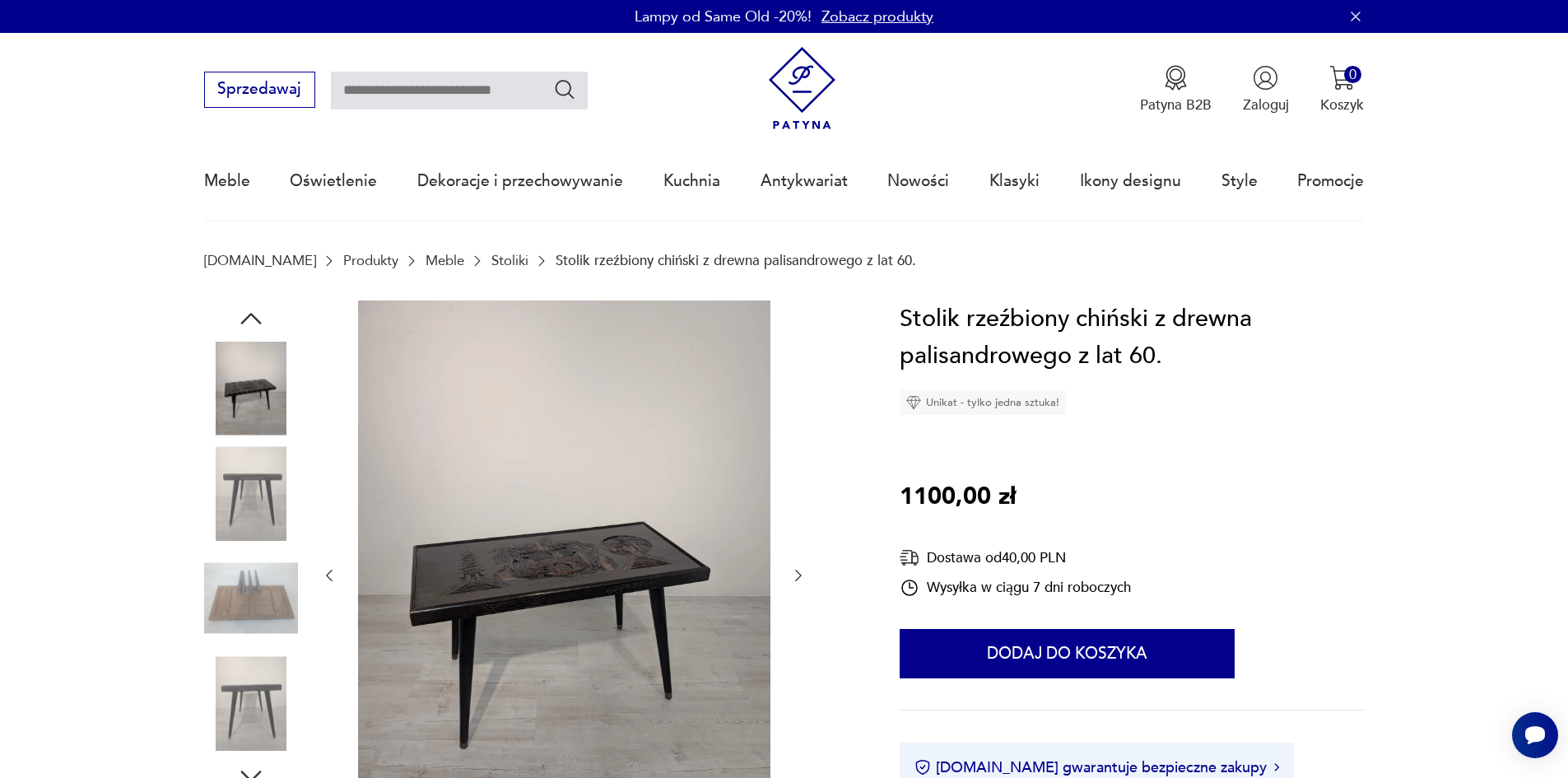
click at [222, 572] on img at bounding box center [250, 598] width 94 height 94
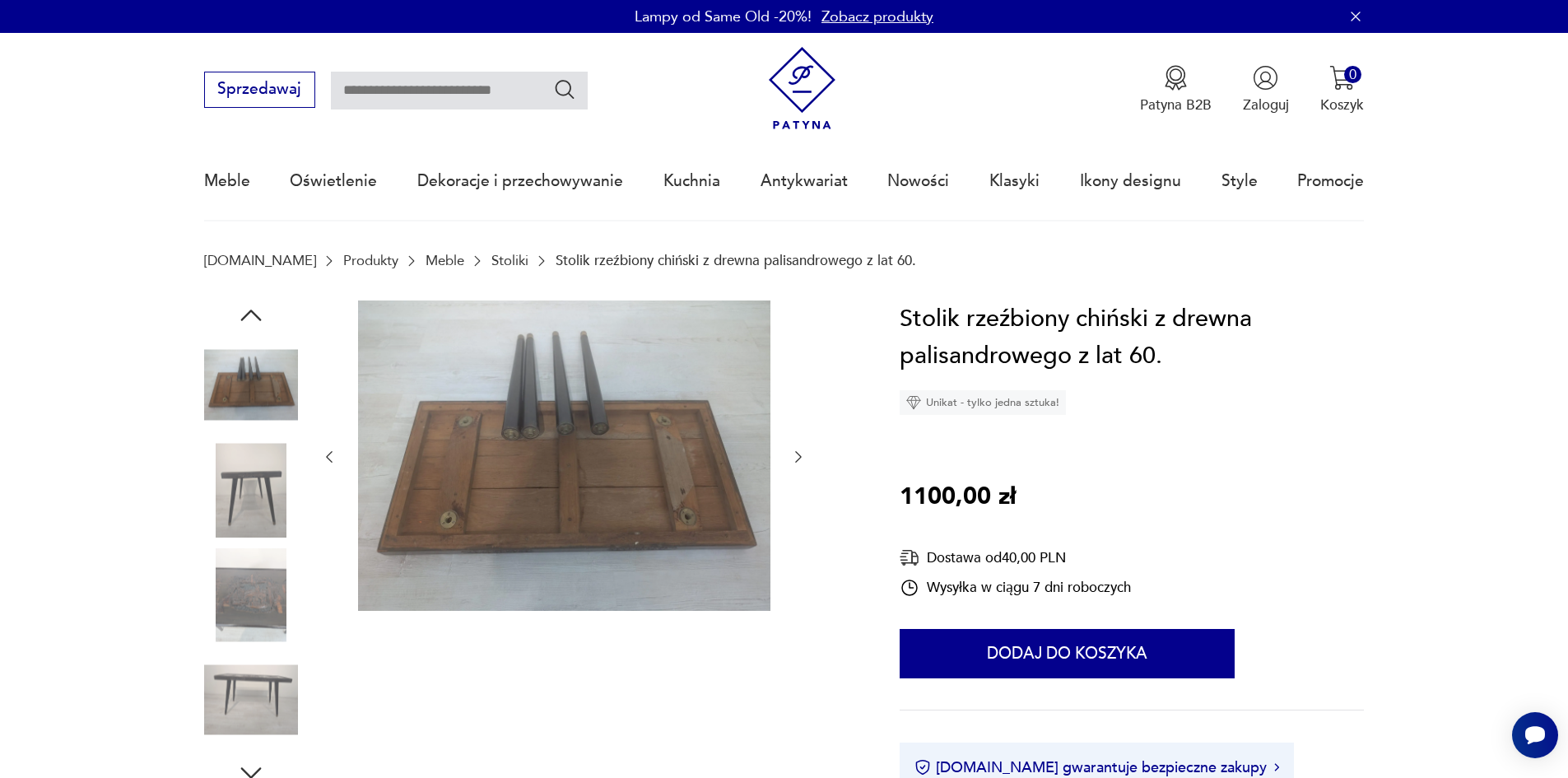
click at [260, 521] on img at bounding box center [250, 490] width 94 height 94
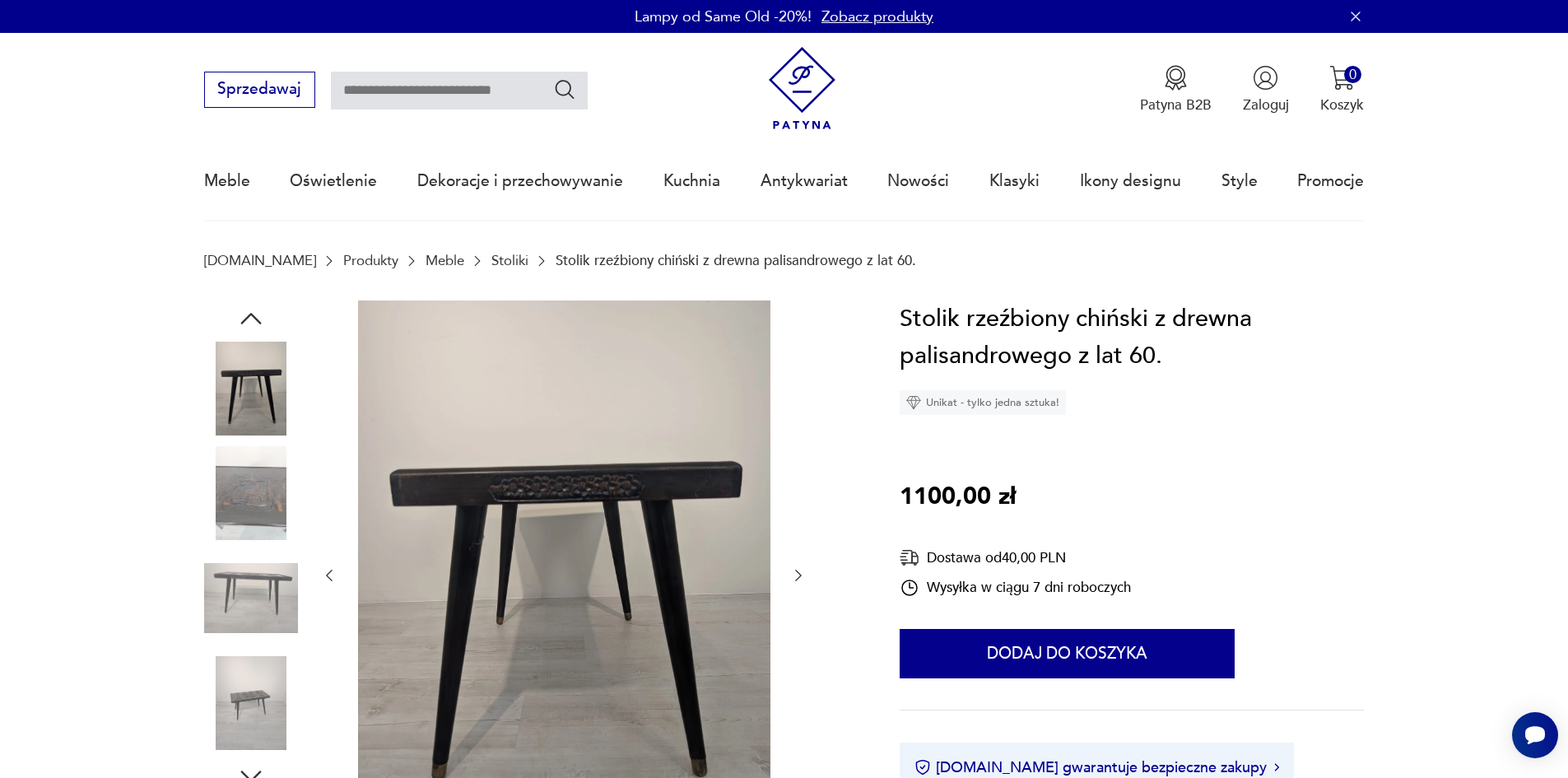
click at [255, 516] on img at bounding box center [250, 492] width 94 height 94
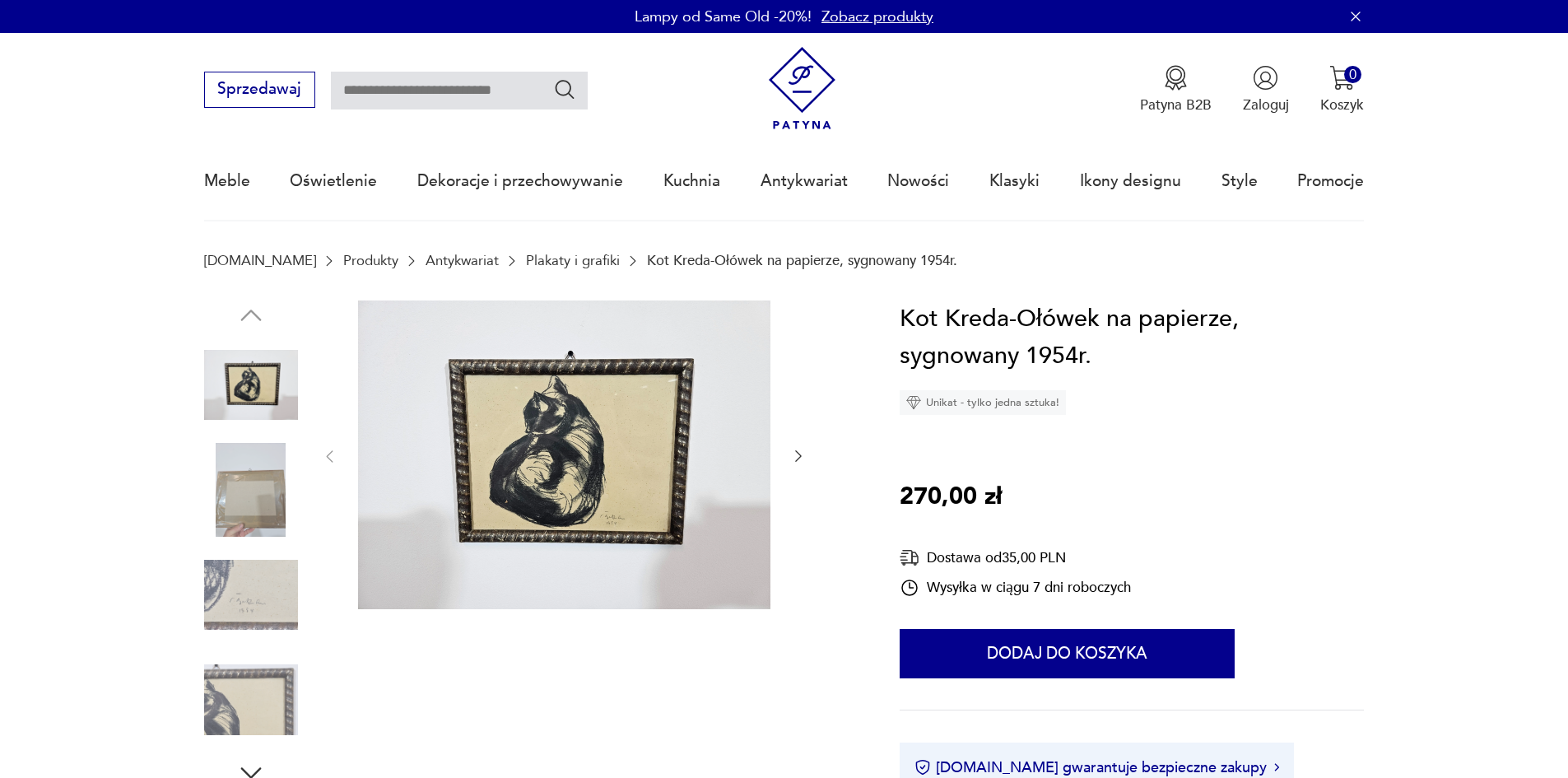
click at [246, 511] on img at bounding box center [250, 490] width 94 height 94
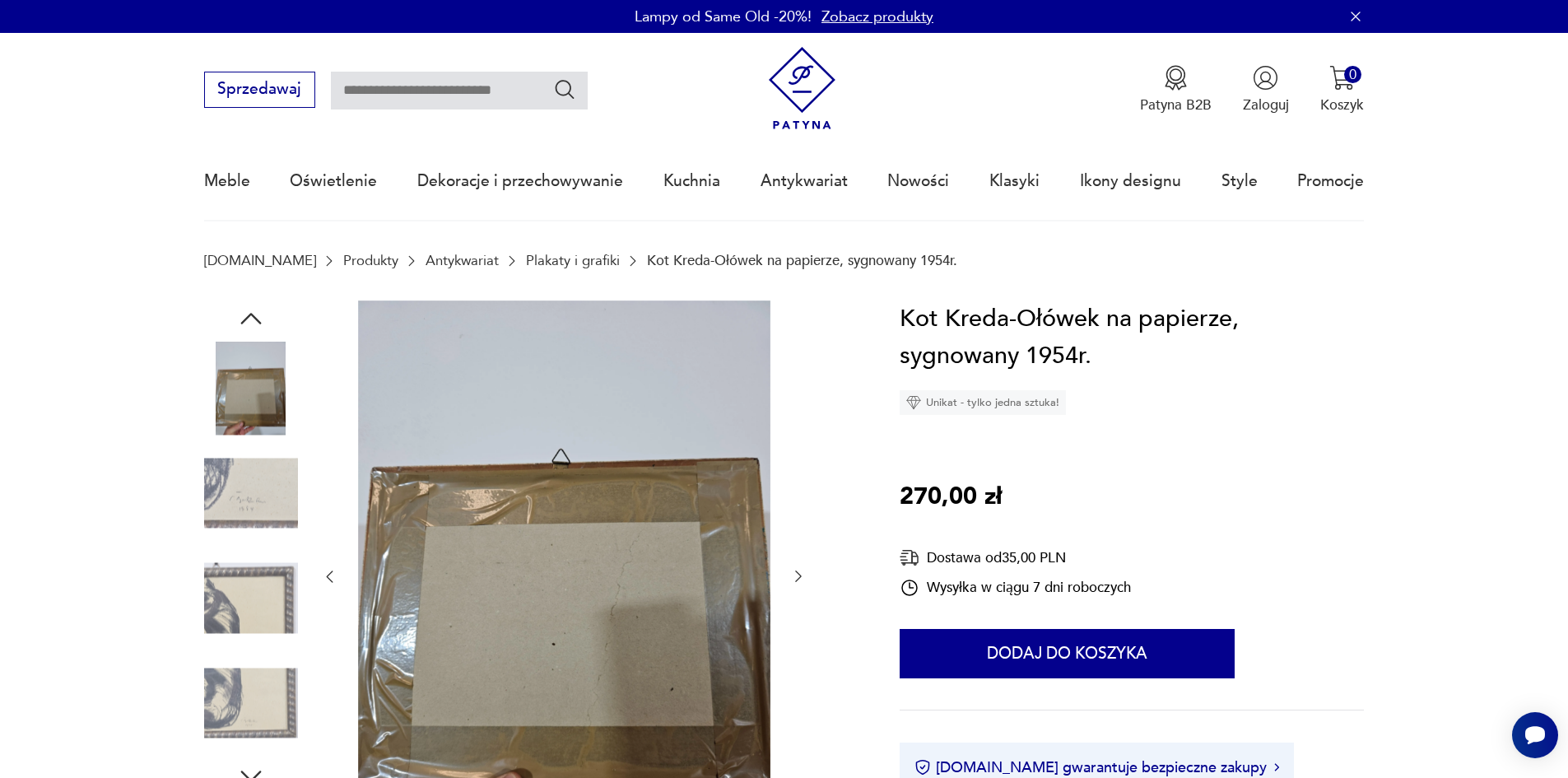
click at [239, 550] on div at bounding box center [250, 442] width 94 height 411
click at [242, 589] on img at bounding box center [250, 598] width 94 height 94
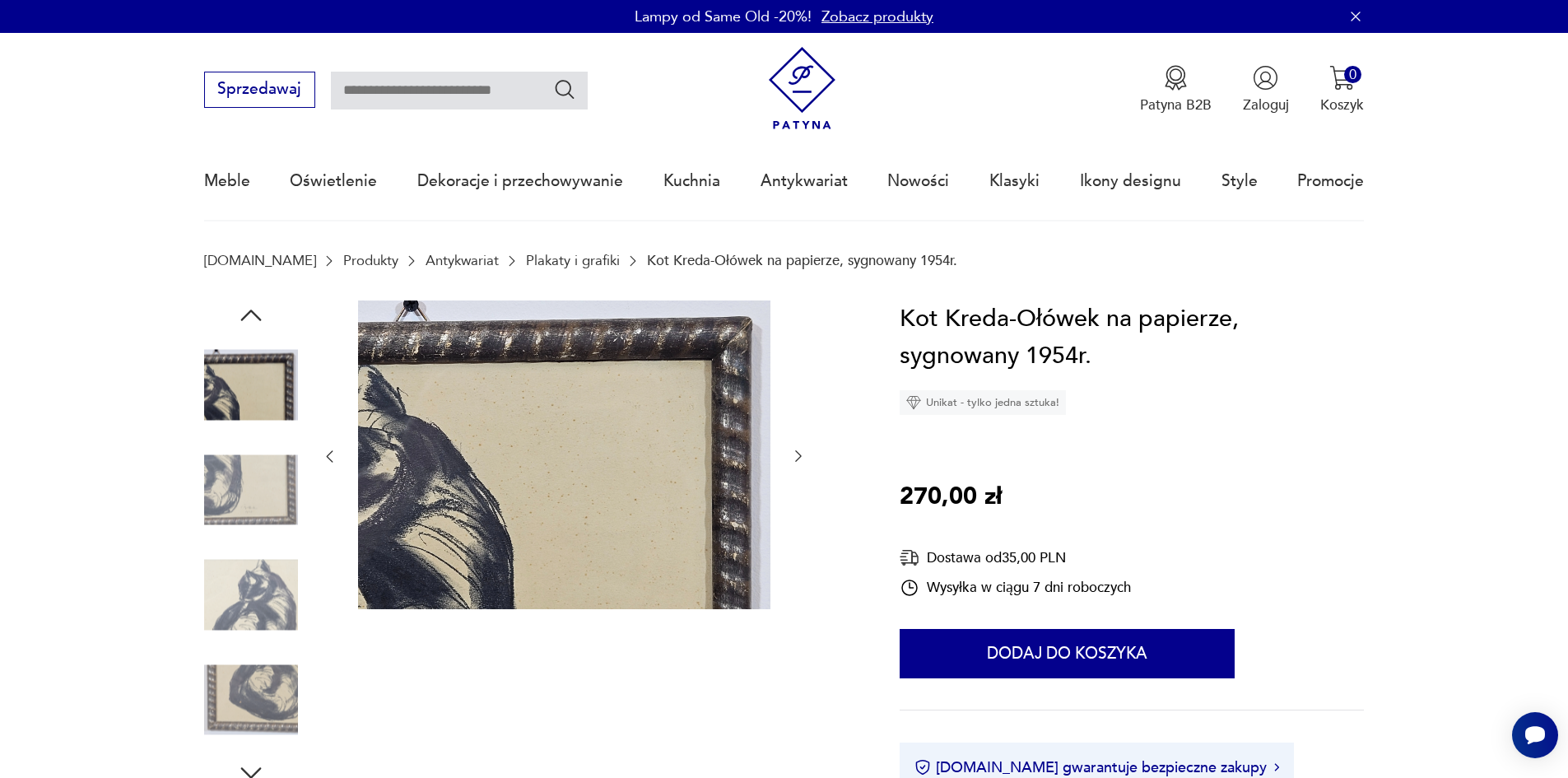
click at [238, 593] on img at bounding box center [250, 595] width 94 height 94
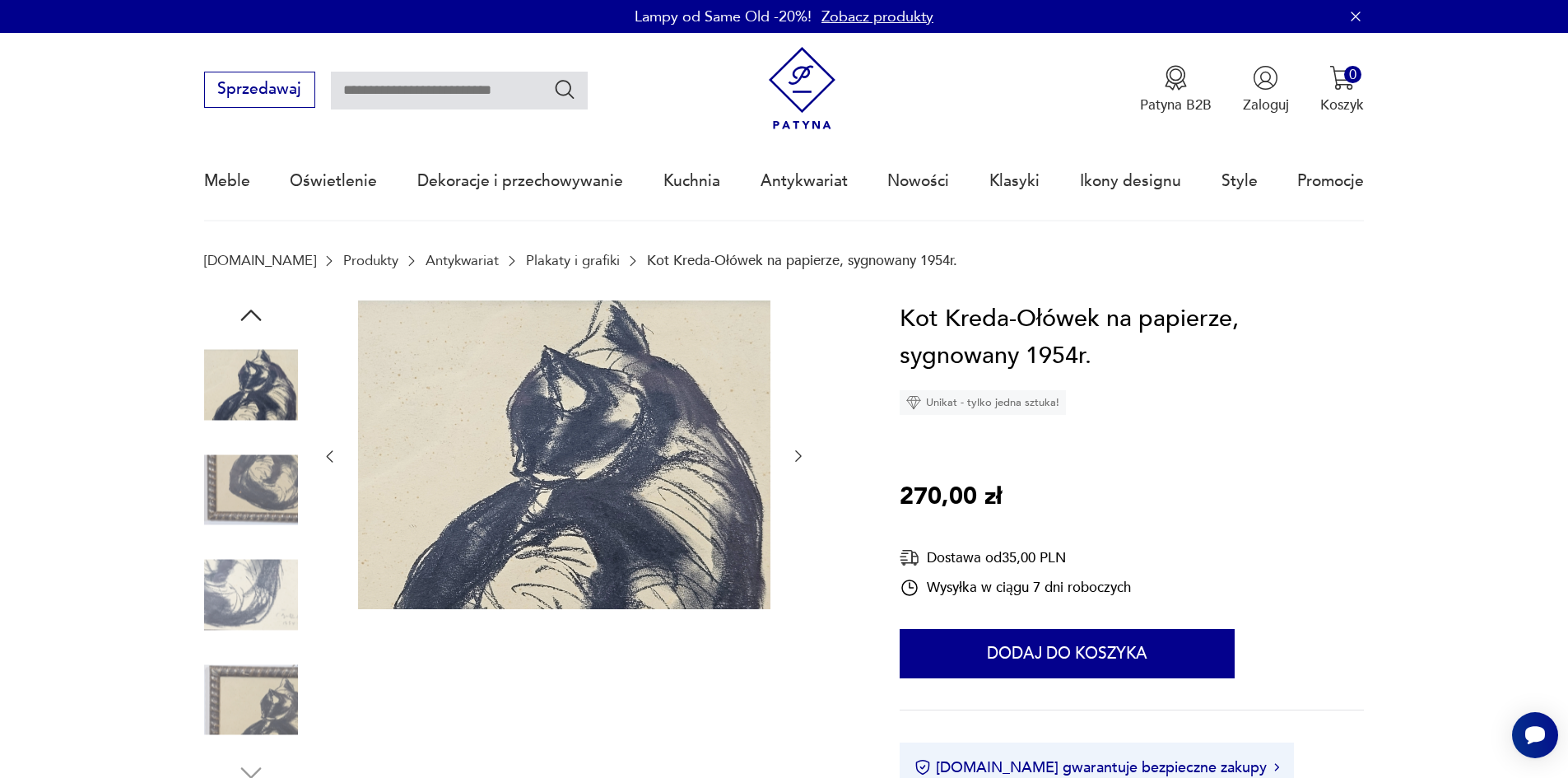
click at [237, 604] on img at bounding box center [250, 595] width 94 height 94
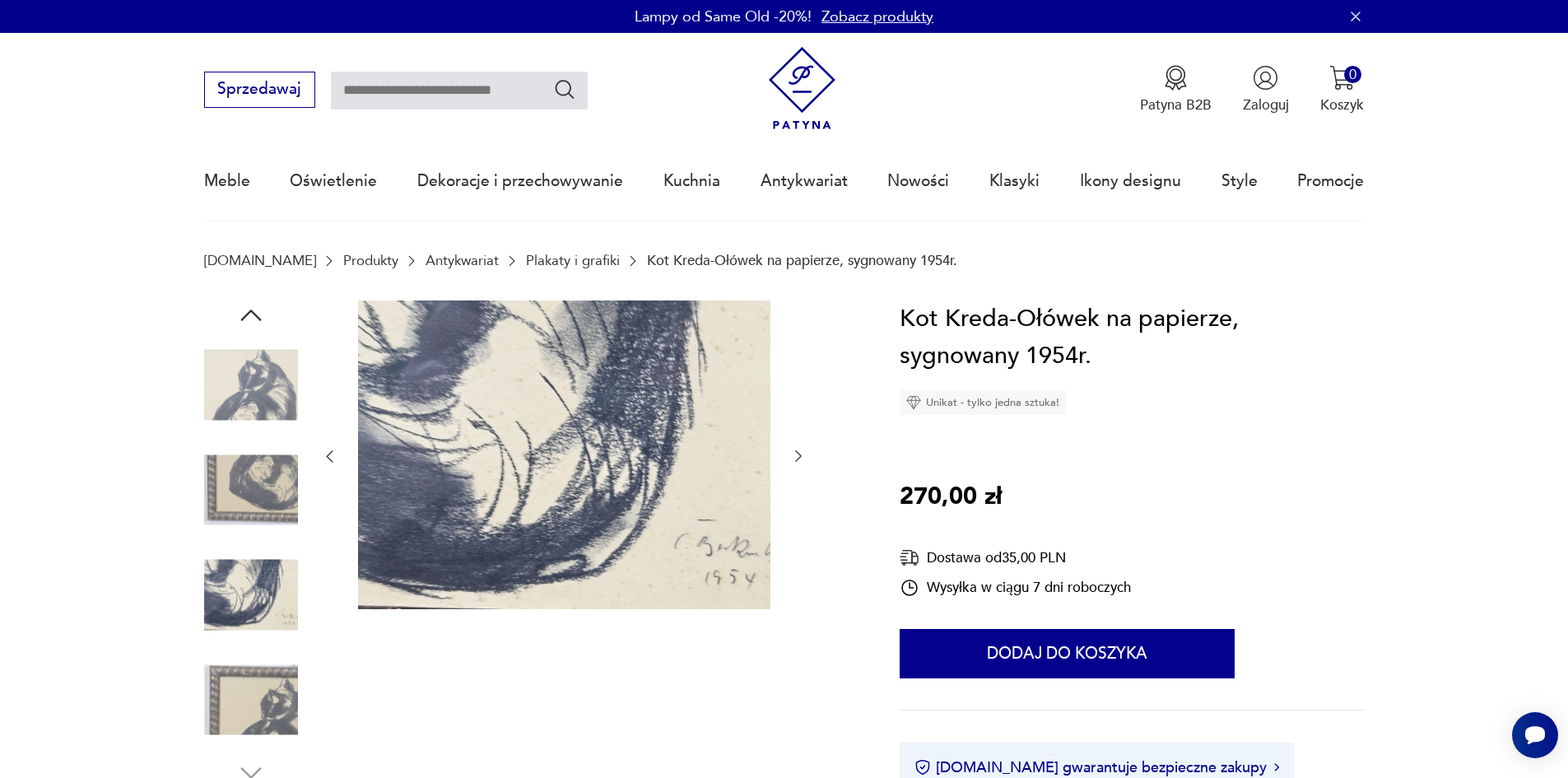
click at [246, 669] on img at bounding box center [250, 700] width 94 height 94
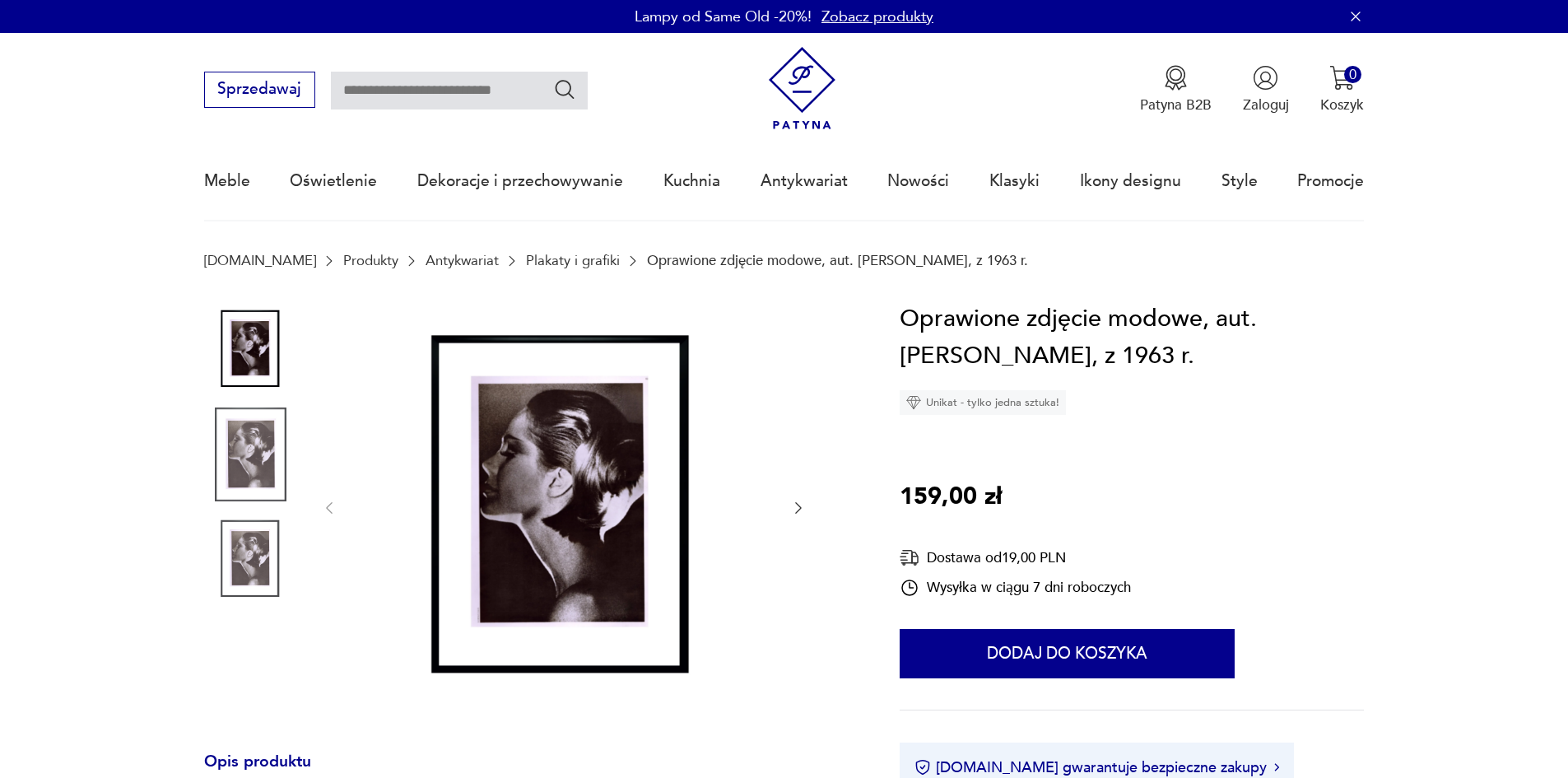
click at [516, 484] on img at bounding box center [564, 506] width 412 height 412
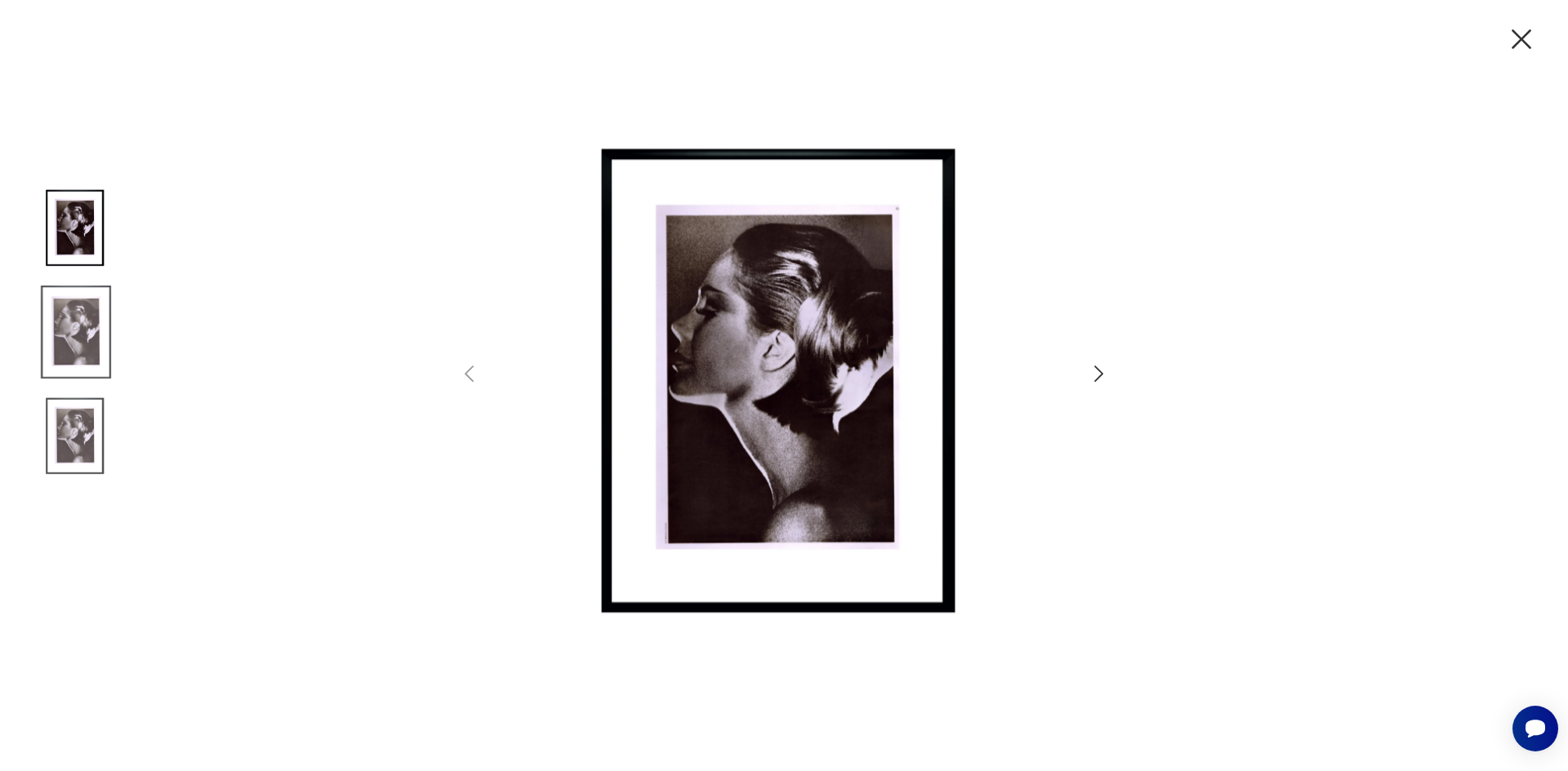
click at [81, 334] on img at bounding box center [76, 332] width 93 height 93
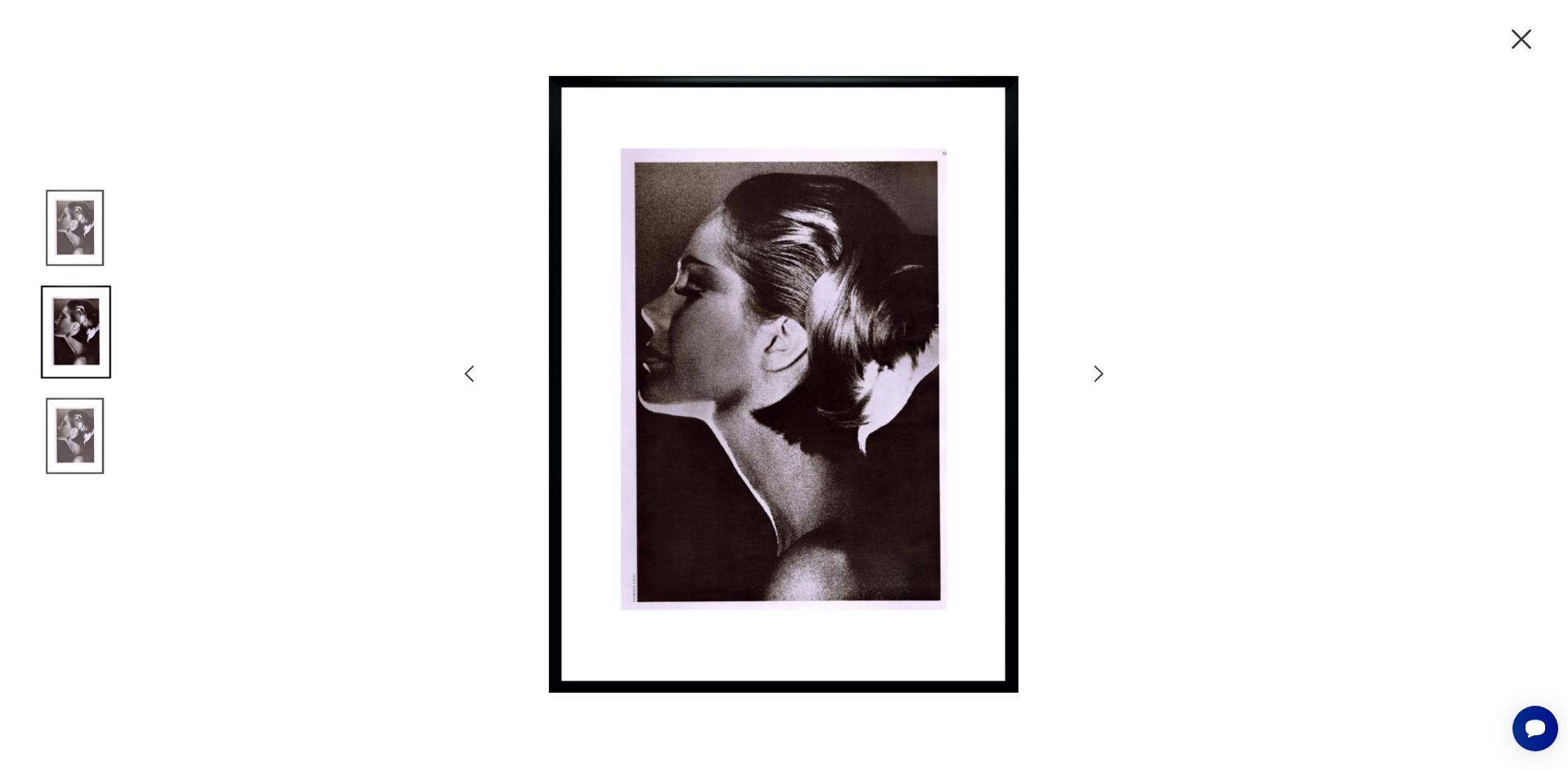
click at [84, 416] on img at bounding box center [76, 436] width 93 height 93
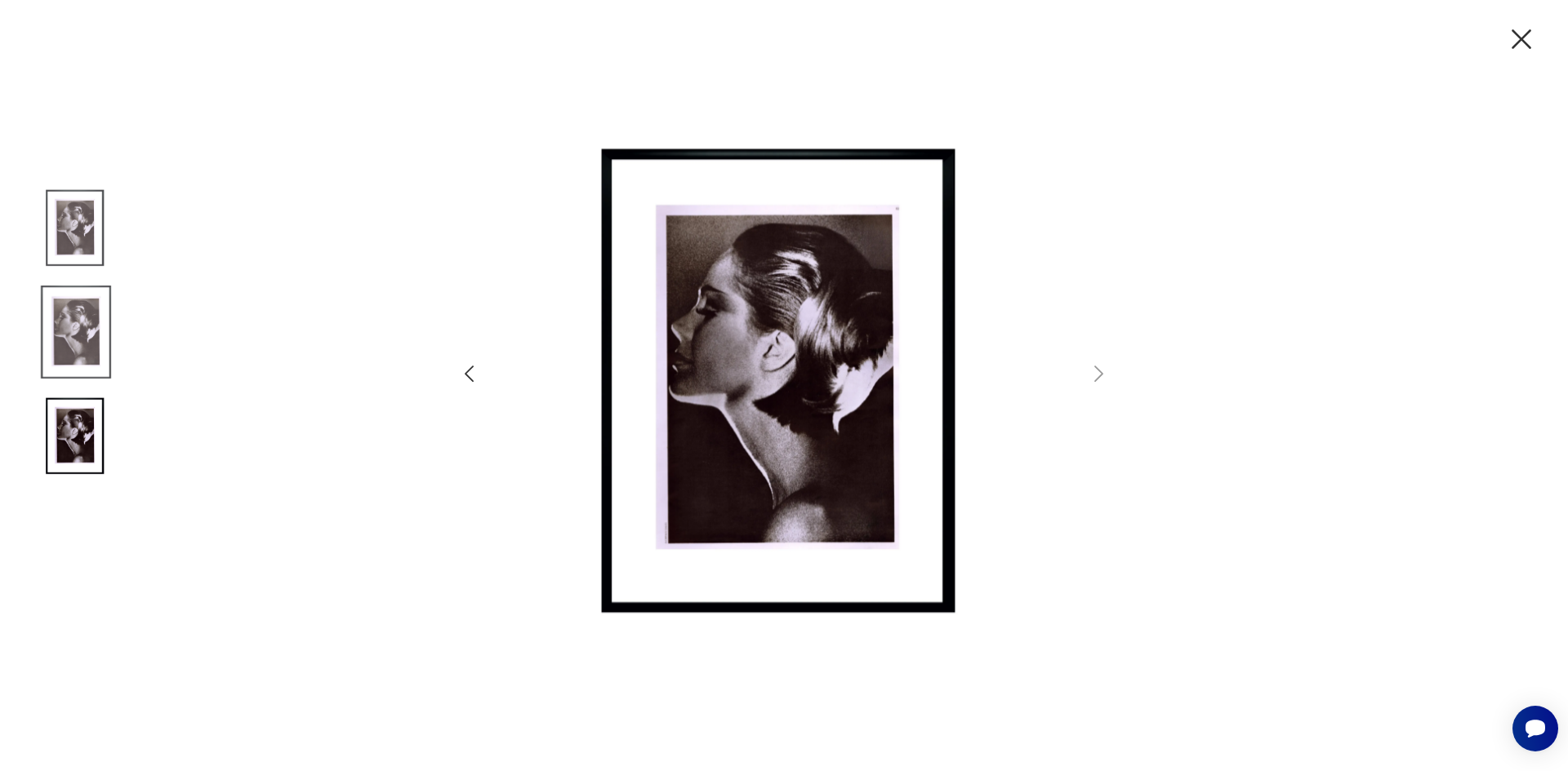
drag, startPoint x: 244, startPoint y: 132, endPoint x: 905, endPoint y: 5, distance: 673.1
click at [266, 129] on div at bounding box center [784, 385] width 1568 height 771
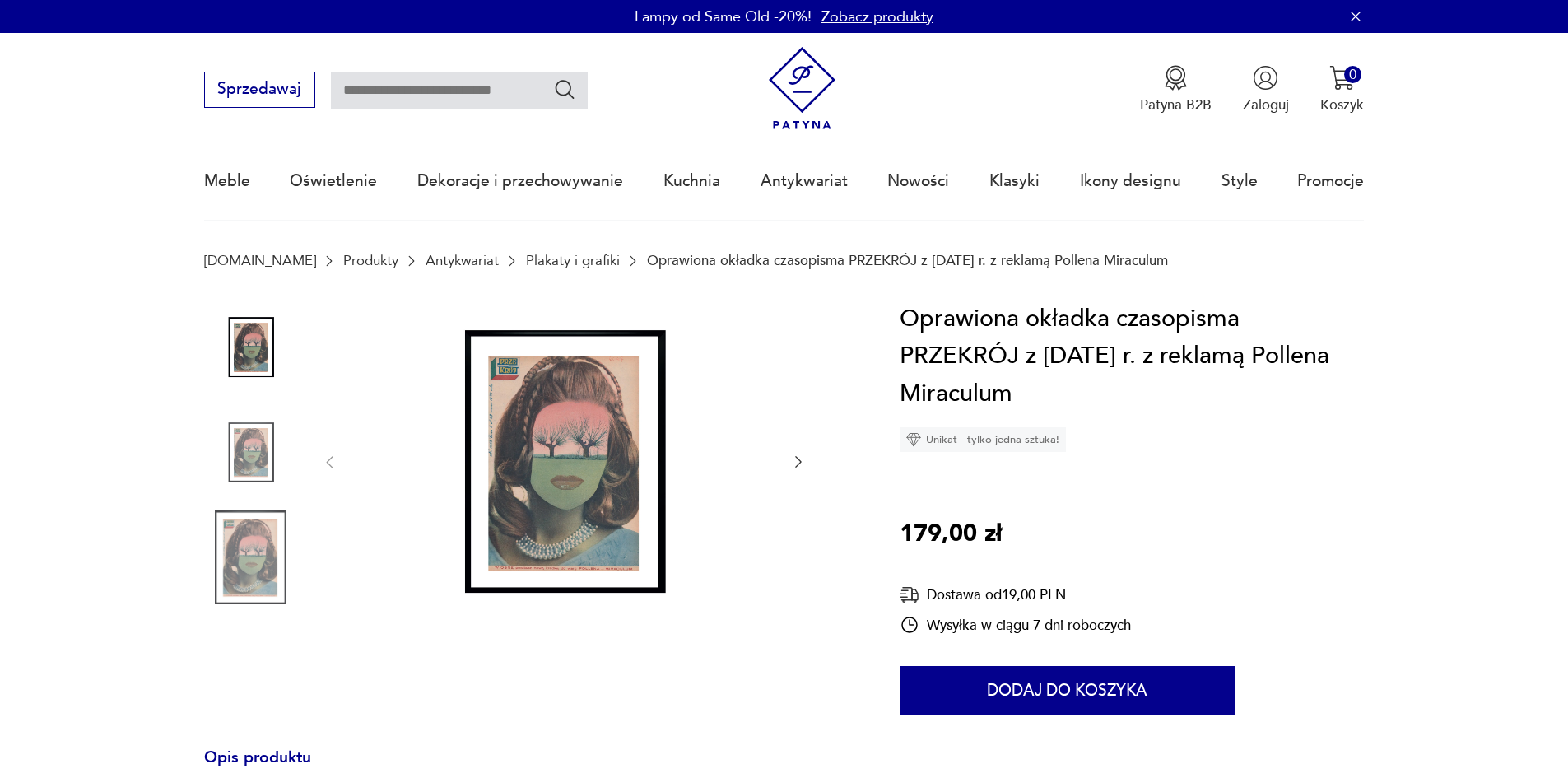
click at [582, 453] on img at bounding box center [564, 460] width 412 height 321
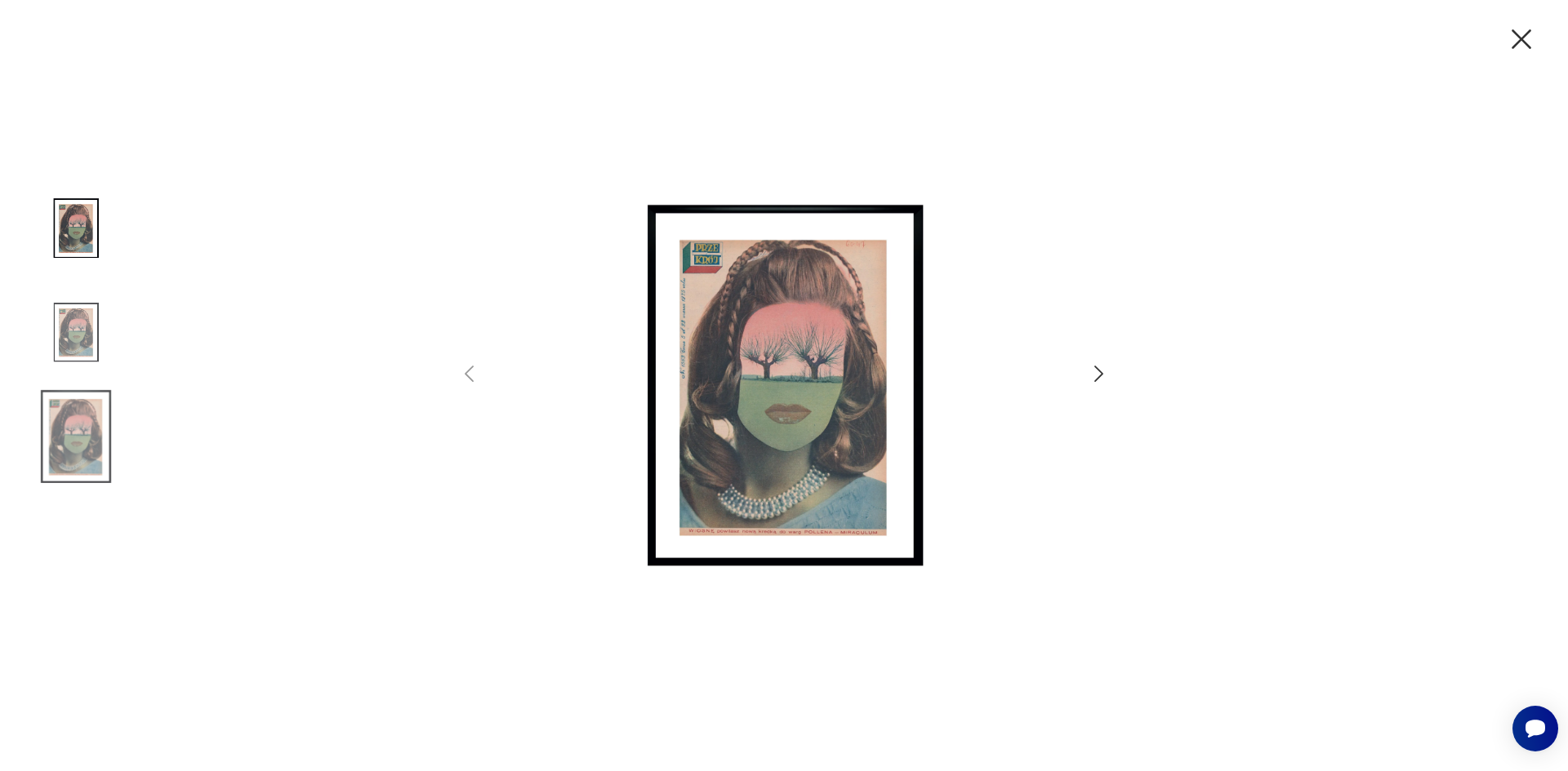
click at [78, 357] on img at bounding box center [76, 332] width 93 height 93
click at [73, 412] on img at bounding box center [76, 436] width 93 height 93
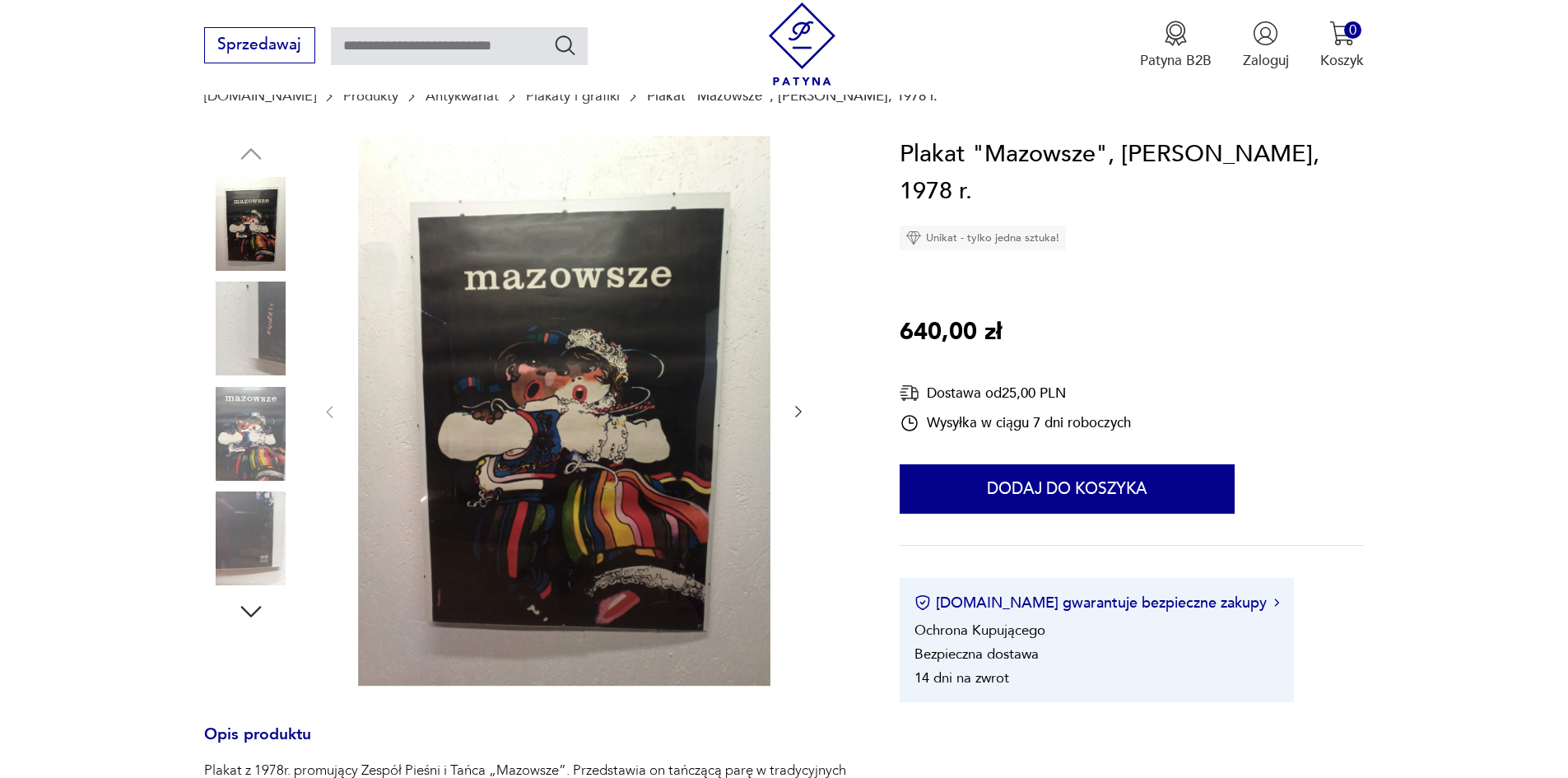
click at [219, 386] on div at bounding box center [250, 383] width 94 height 411
click at [253, 403] on img at bounding box center [250, 433] width 94 height 94
